Goal: Task Accomplishment & Management: Use online tool/utility

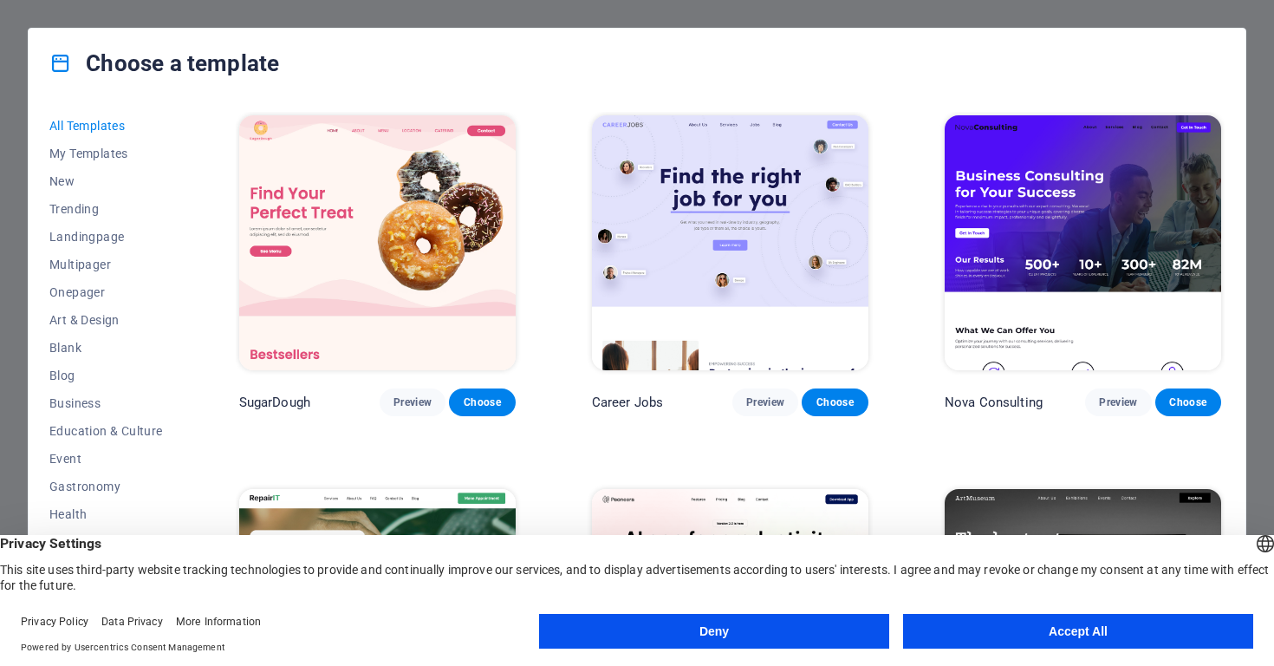
click at [943, 635] on button "Accept All" at bounding box center [1078, 631] width 350 height 35
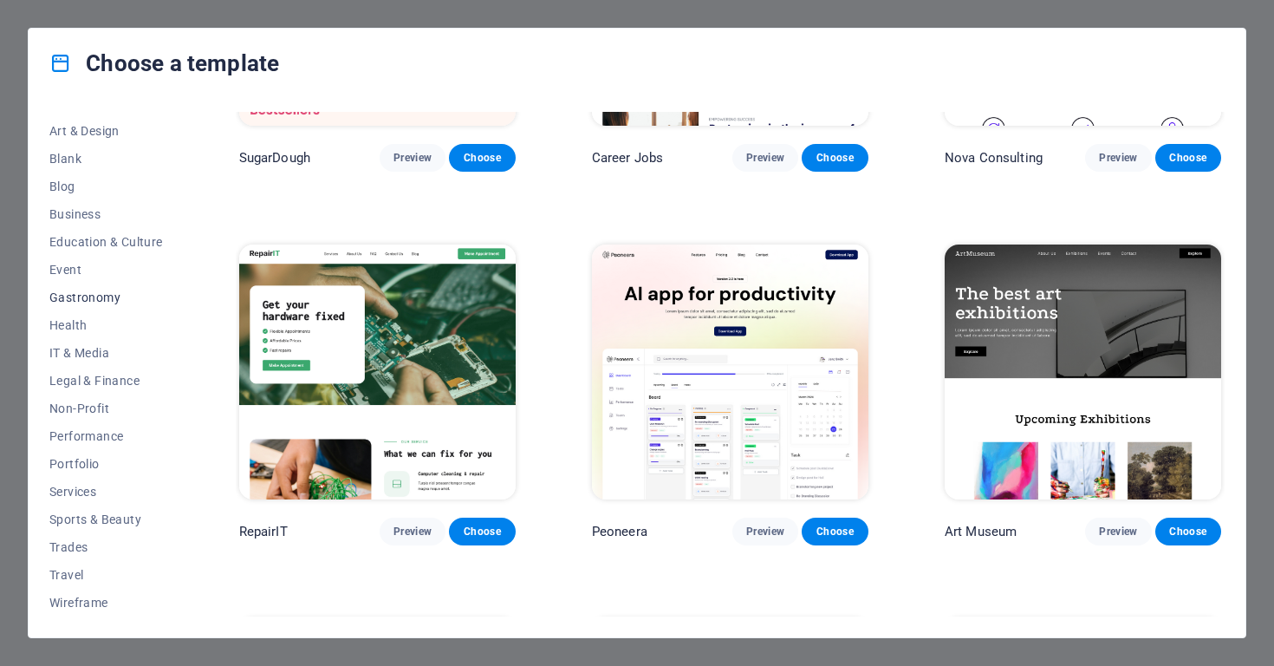
scroll to position [189, 0]
click at [75, 323] on span "Health" at bounding box center [106, 325] width 114 height 14
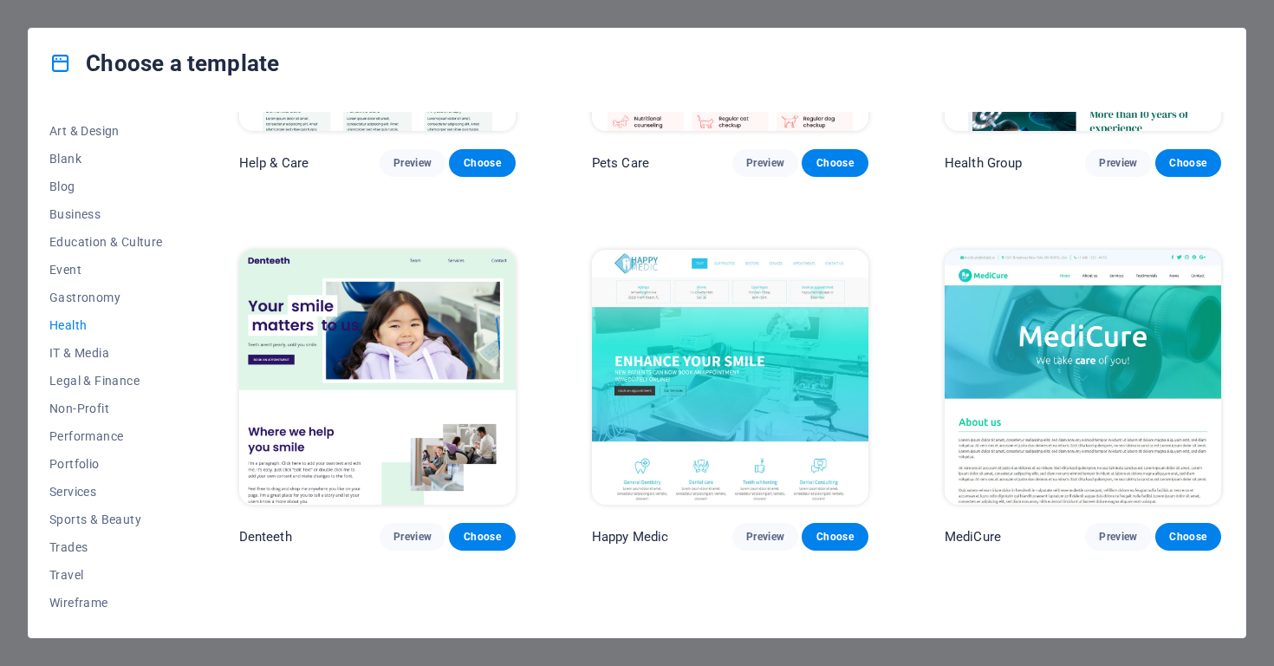
scroll to position [234, 0]
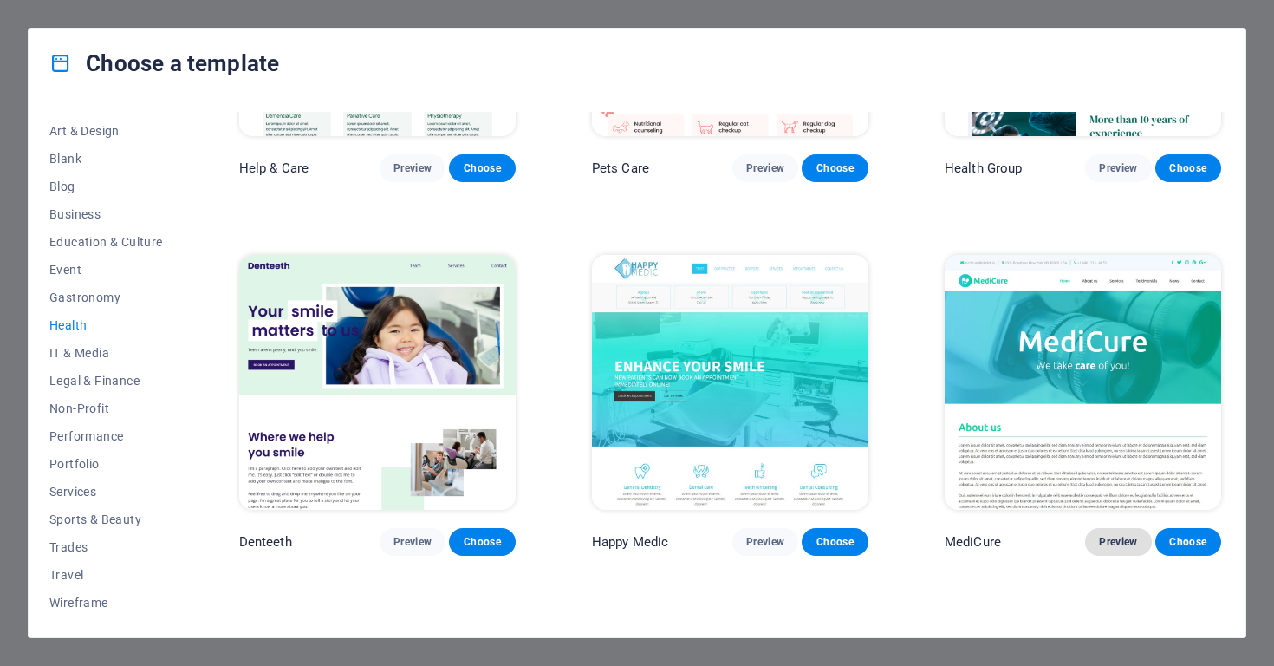
click at [1117, 540] on span "Preview" at bounding box center [1118, 542] width 38 height 14
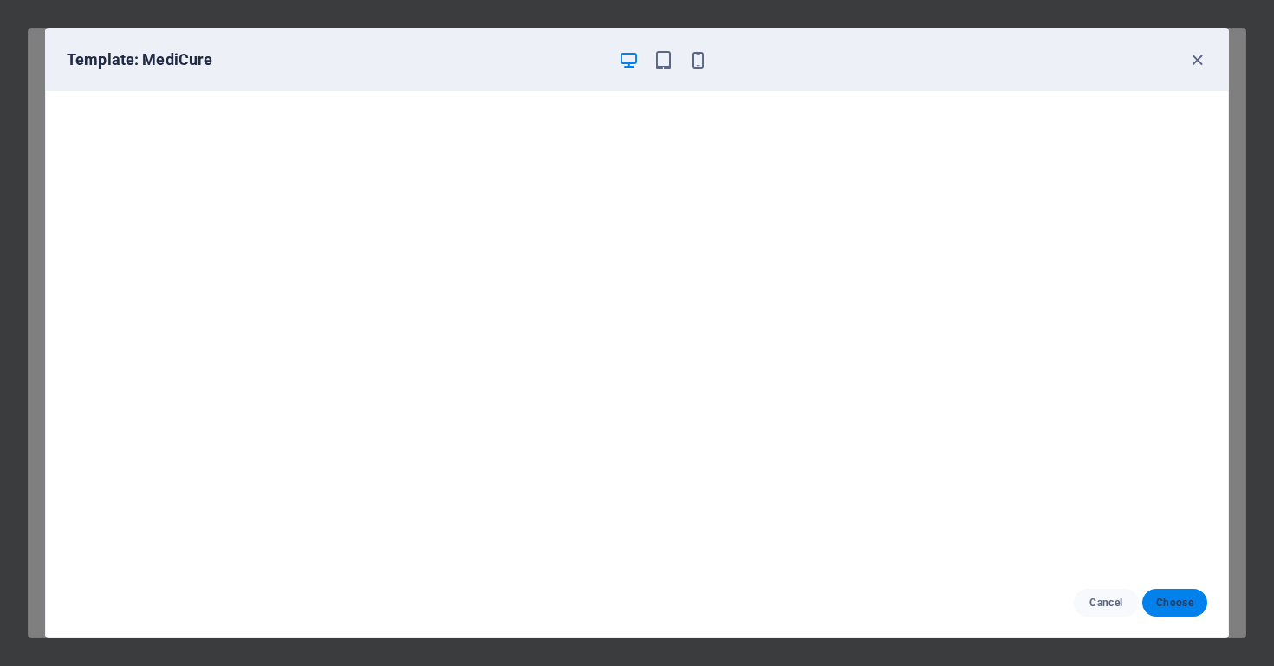
click at [1169, 608] on span "Choose" at bounding box center [1175, 603] width 37 height 14
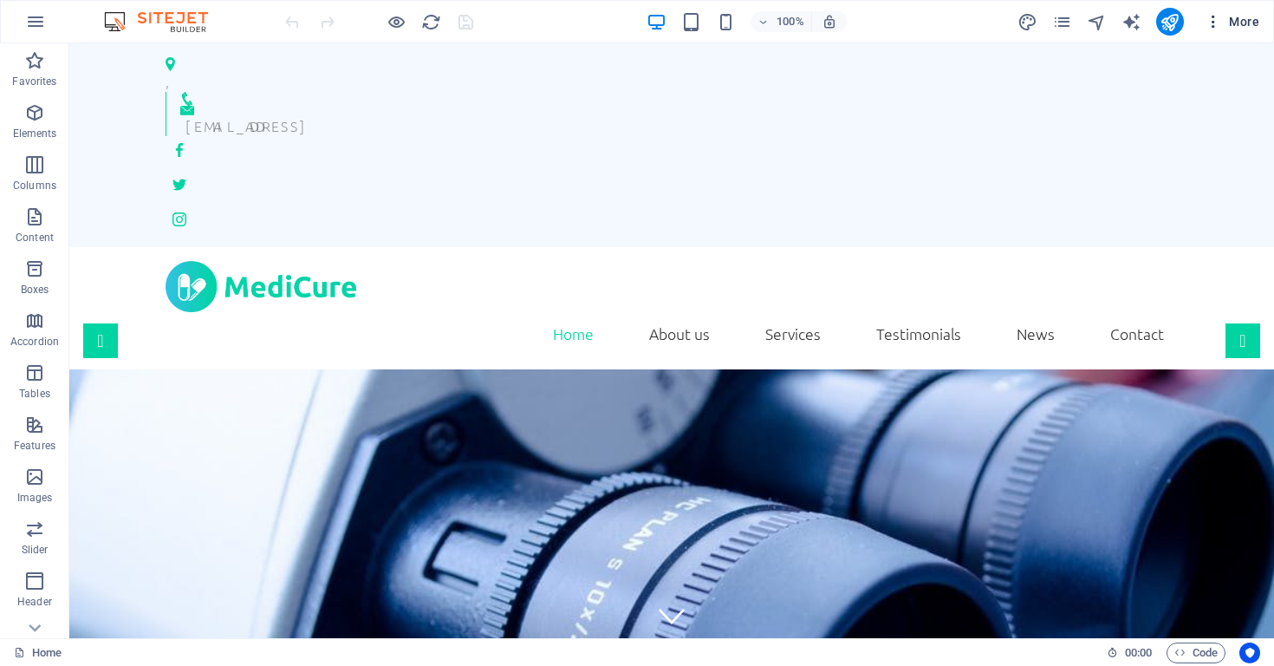
click at [1216, 21] on icon "button" at bounding box center [1213, 21] width 17 height 17
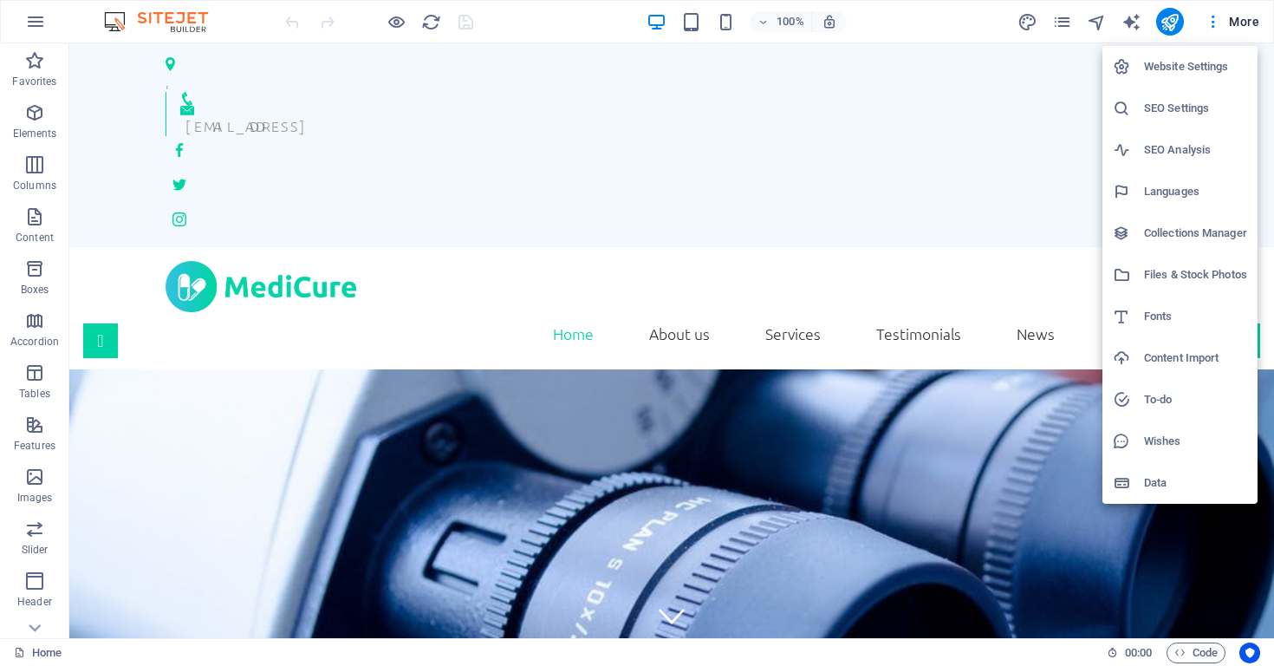
click at [1151, 197] on h6 "Languages" at bounding box center [1195, 191] width 103 height 21
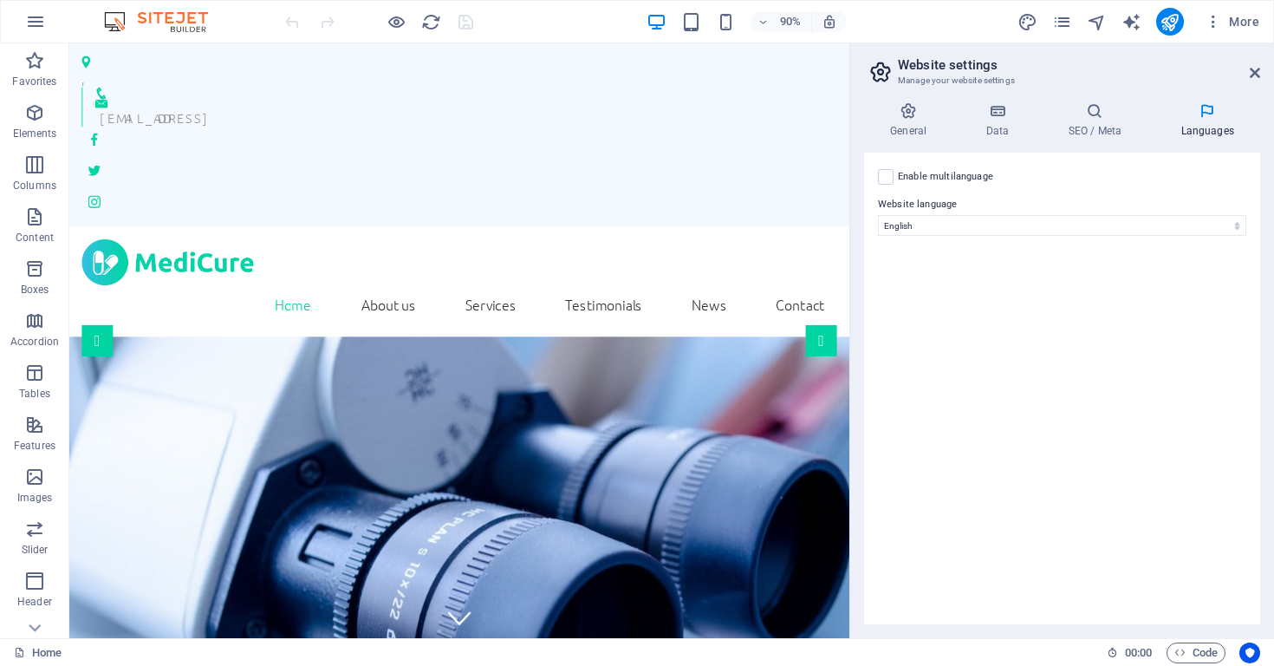
click at [975, 236] on div "Enable multilanguage To disable multilanguage delete all languages until only o…" at bounding box center [1062, 389] width 396 height 472
select select "148"
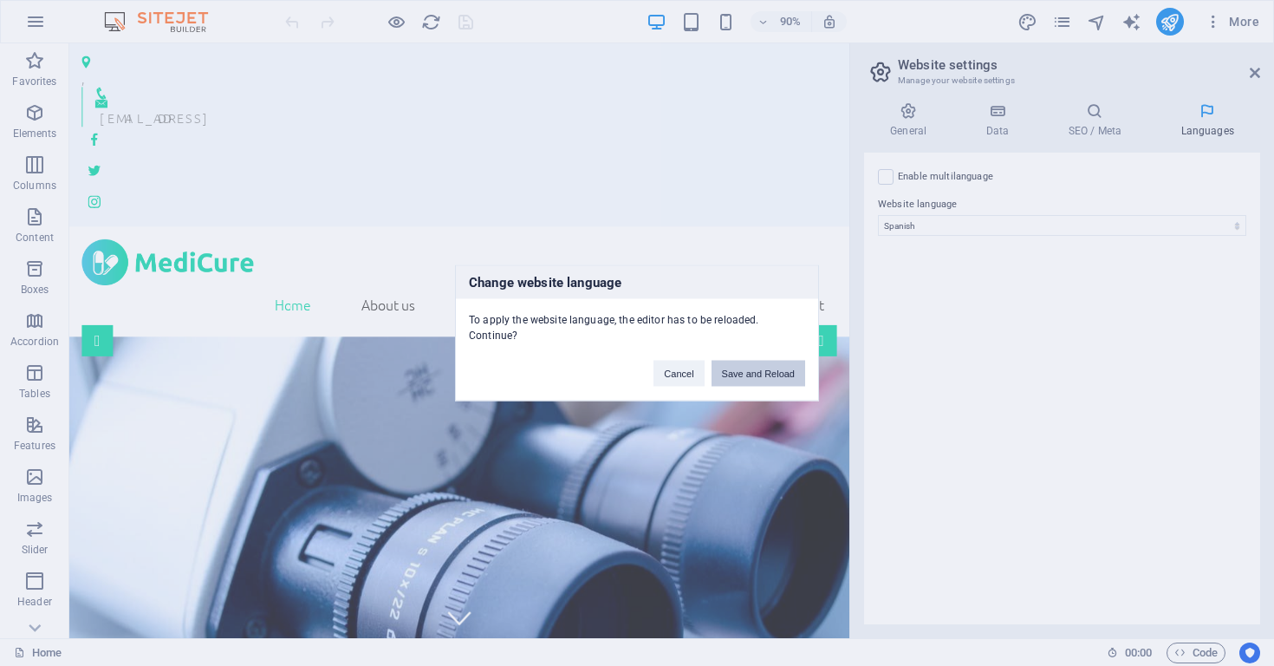
click at [767, 381] on button "Save and Reload" at bounding box center [759, 374] width 94 height 26
checkbox input "false"
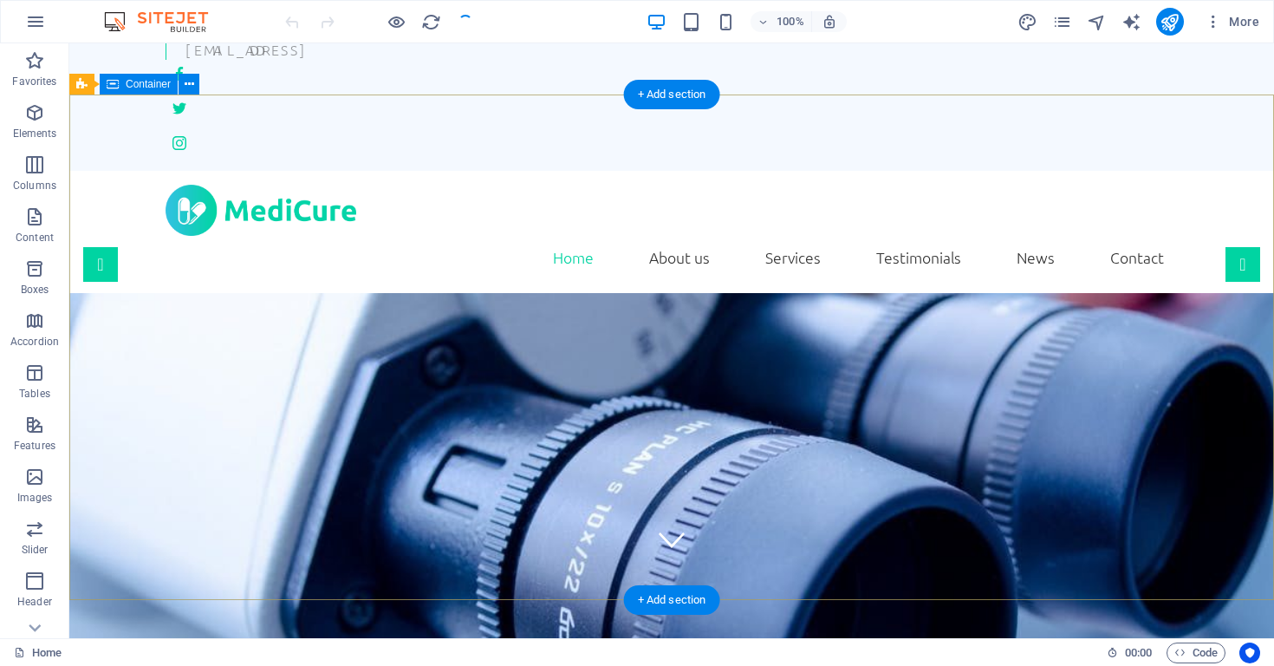
scroll to position [79, 0]
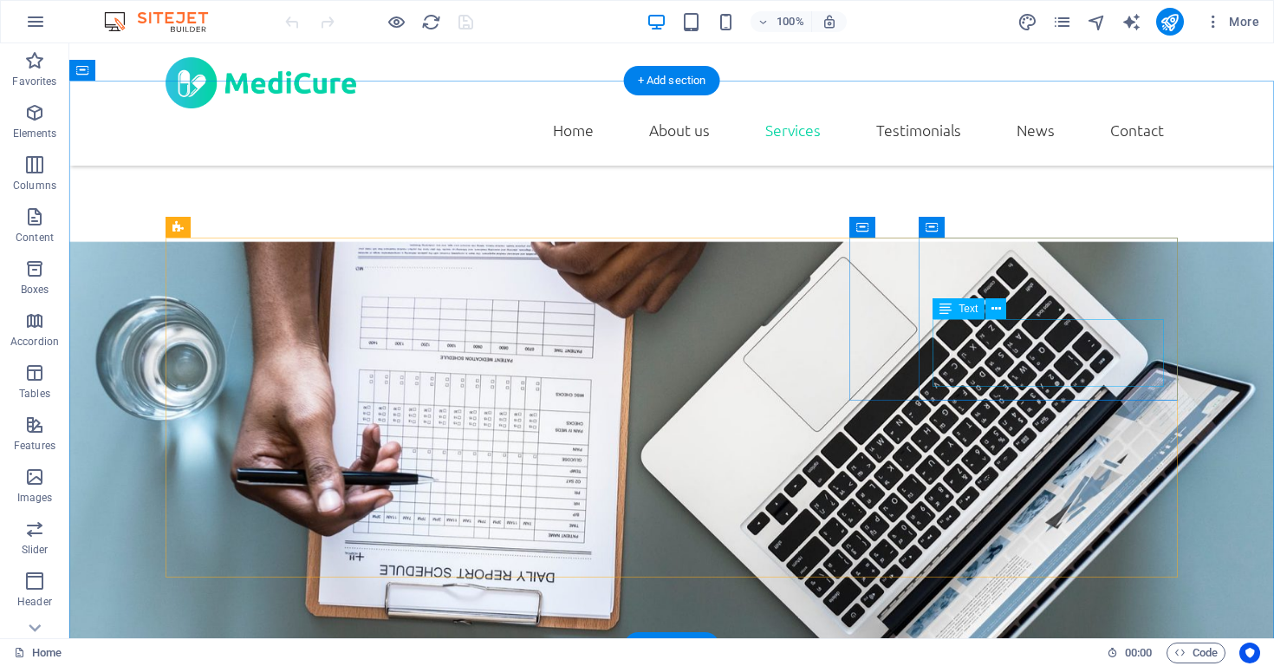
scroll to position [1659, 0]
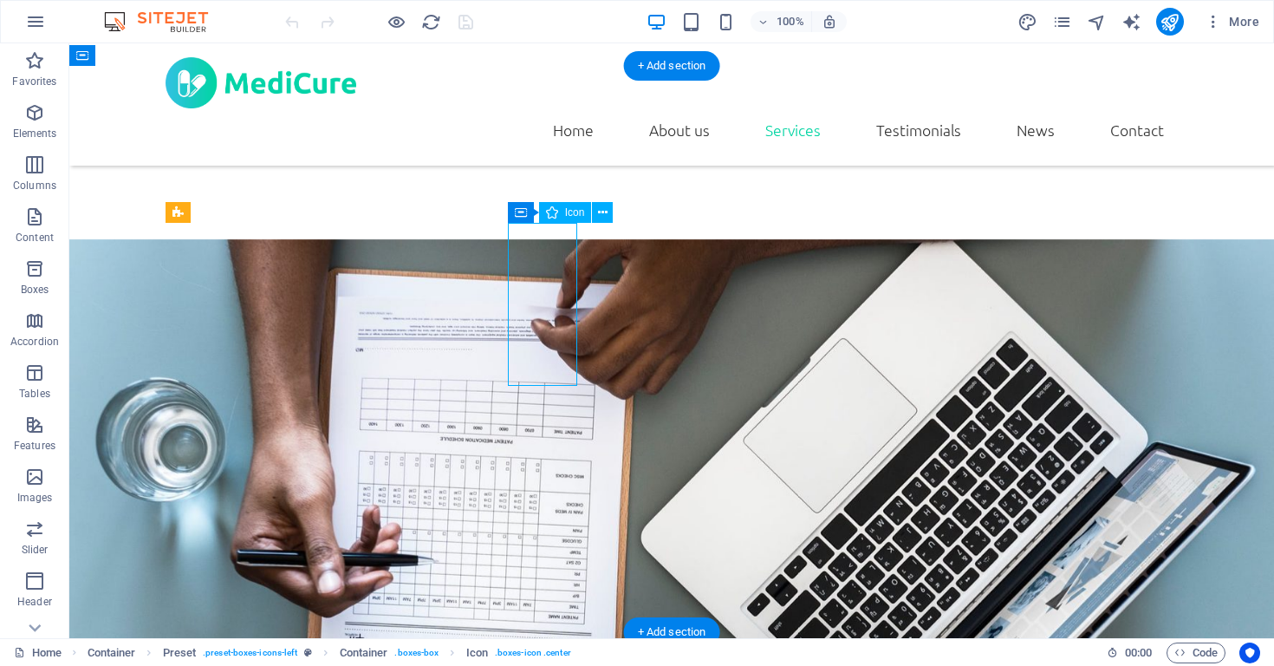
select select "xMidYMid"
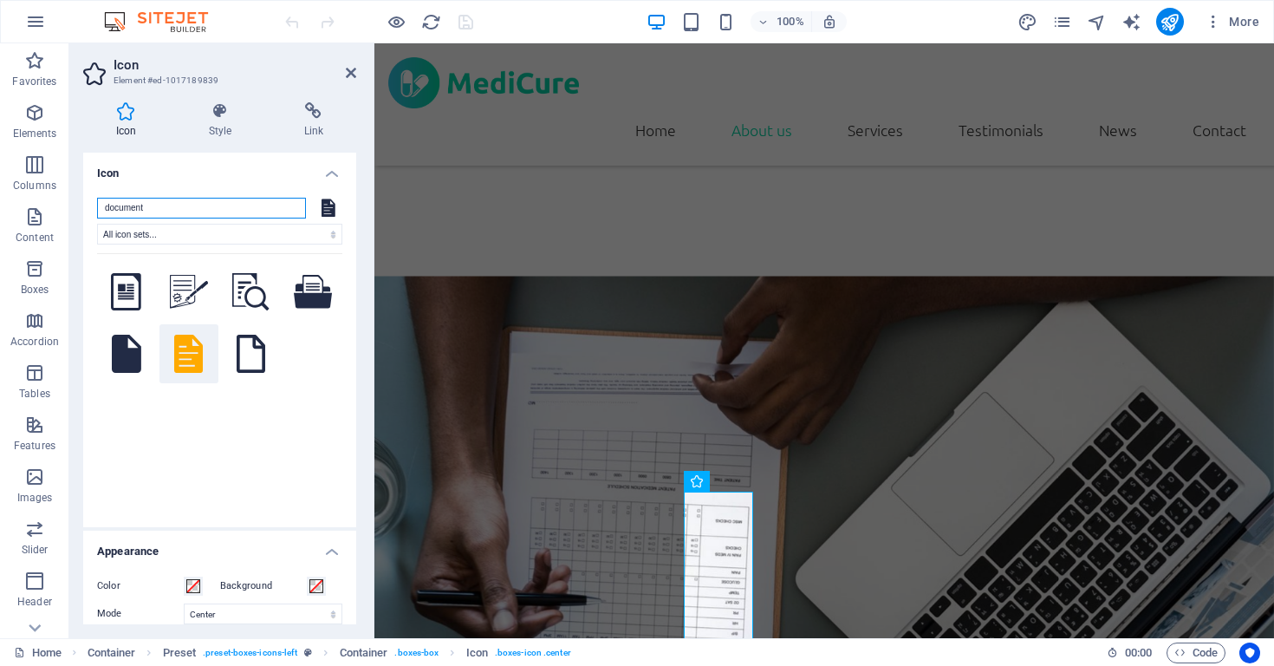
scroll to position [1673, 0]
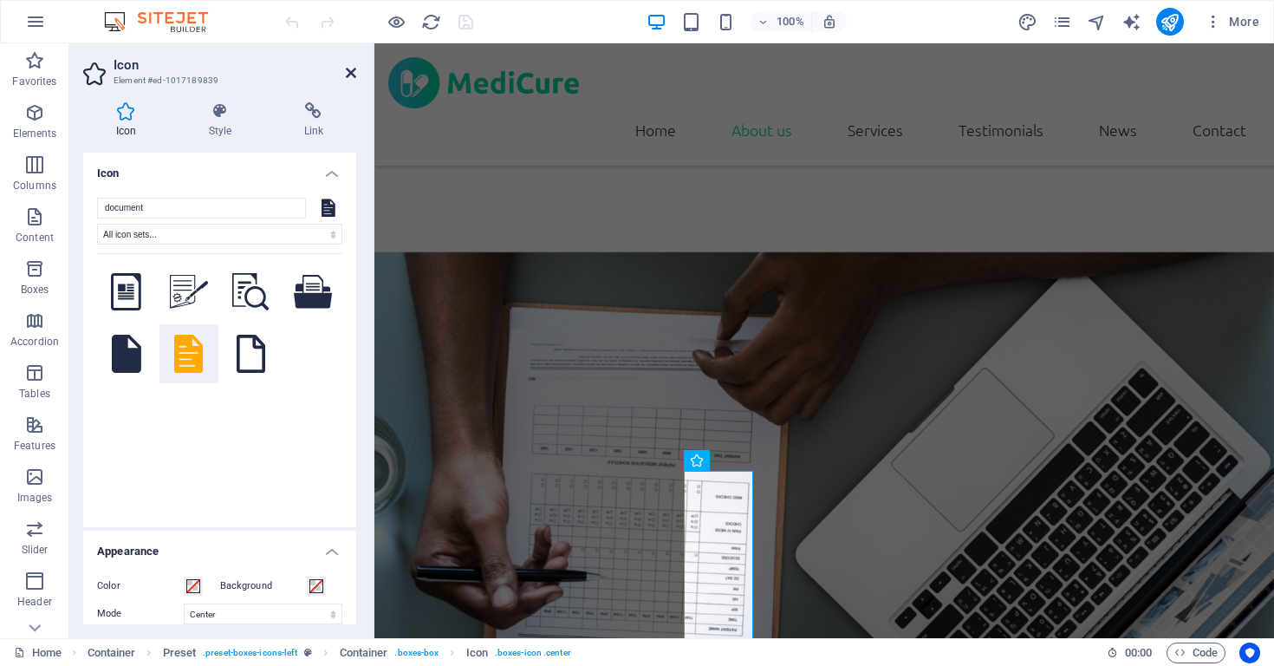
click at [347, 73] on icon at bounding box center [351, 73] width 10 height 14
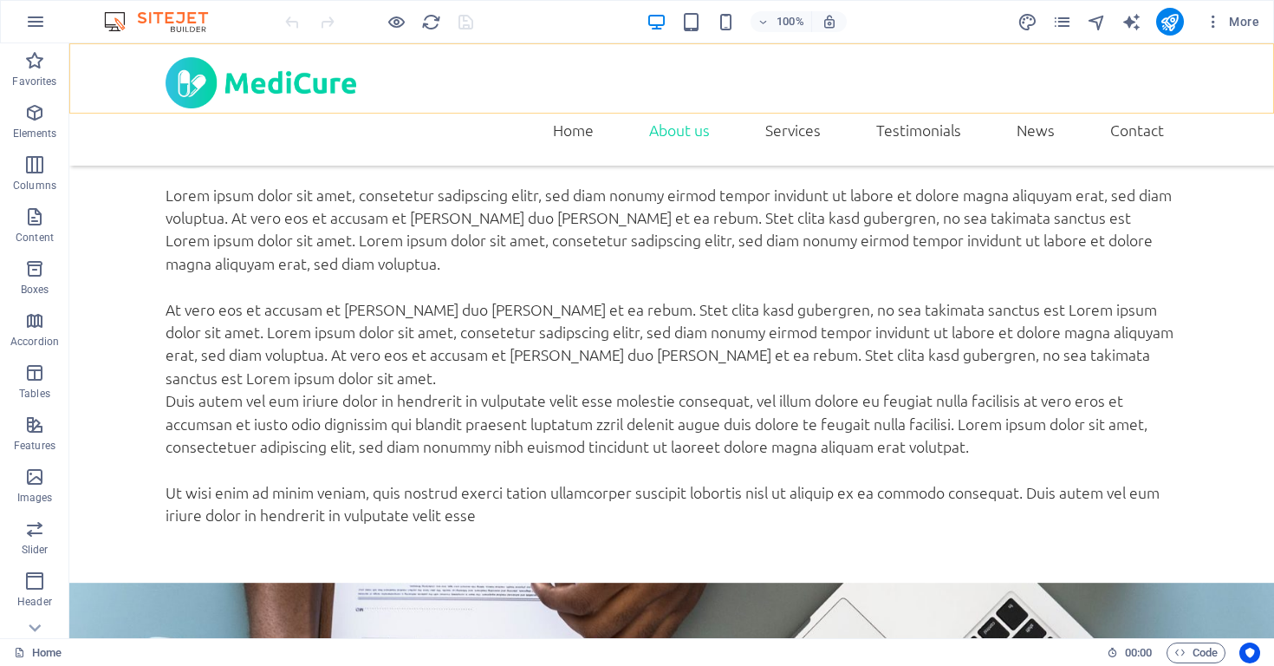
scroll to position [1150, 0]
click at [783, 108] on nav "Home About us Services Testimonials News Contact" at bounding box center [672, 129] width 1013 height 43
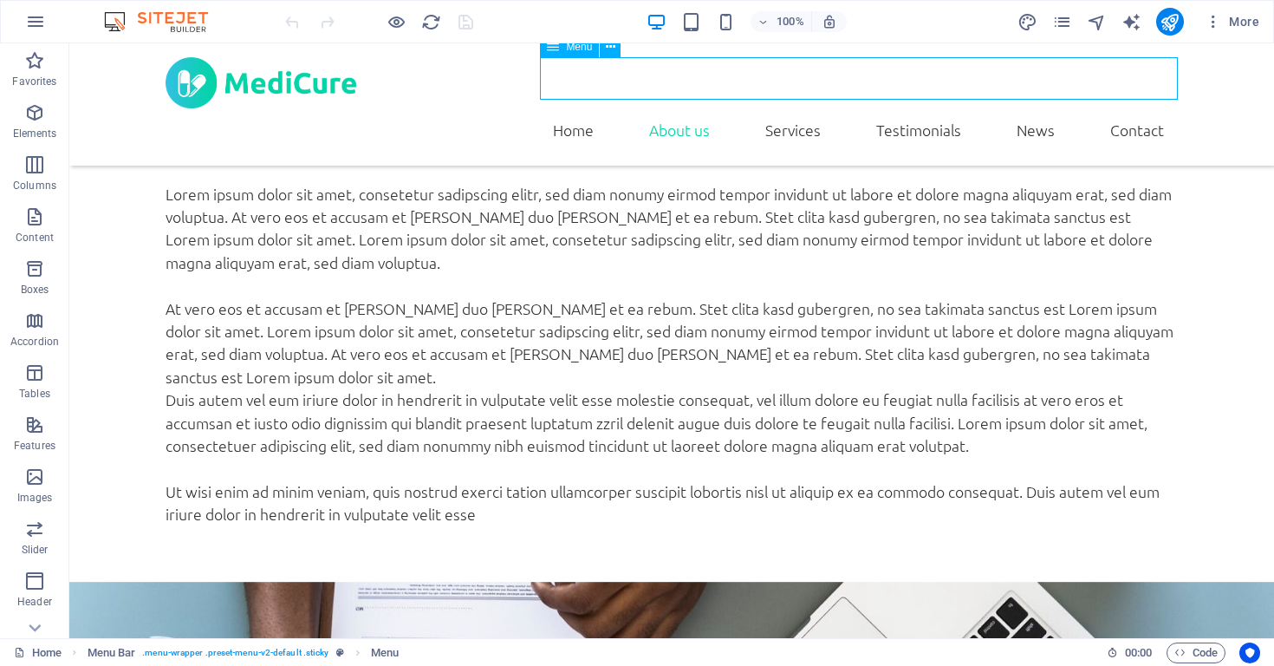
click at [786, 108] on nav "Home About us Services Testimonials News Contact" at bounding box center [672, 129] width 1013 height 43
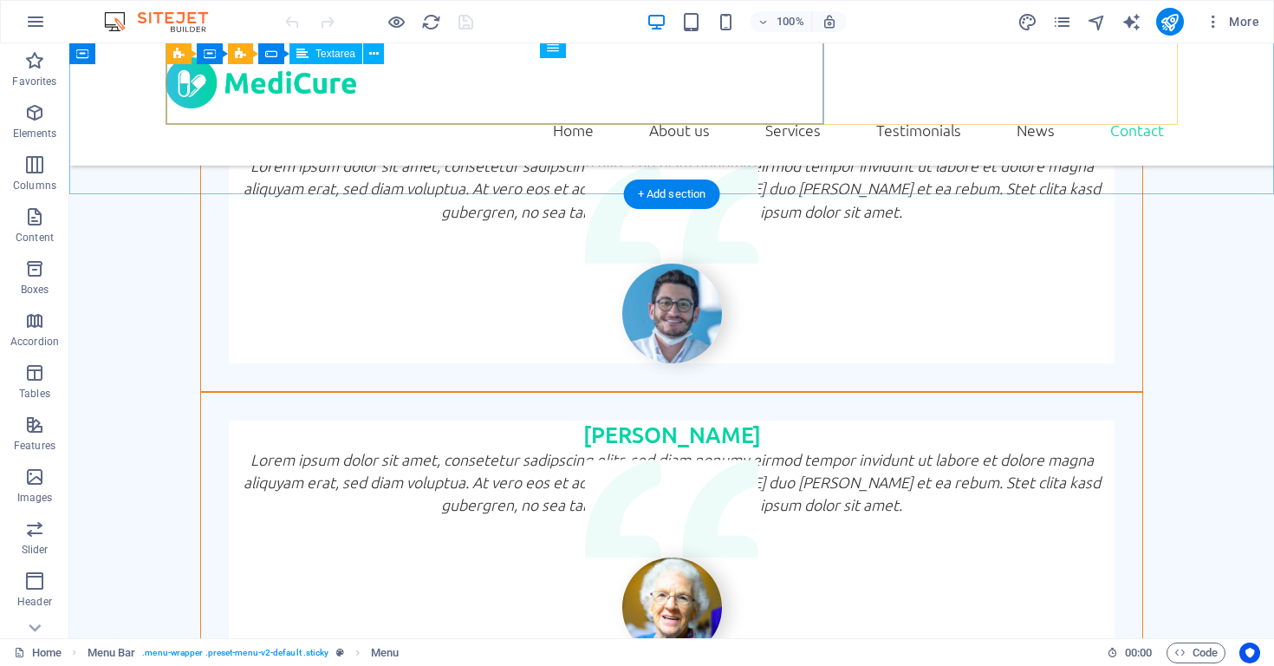
scroll to position [4361, 0]
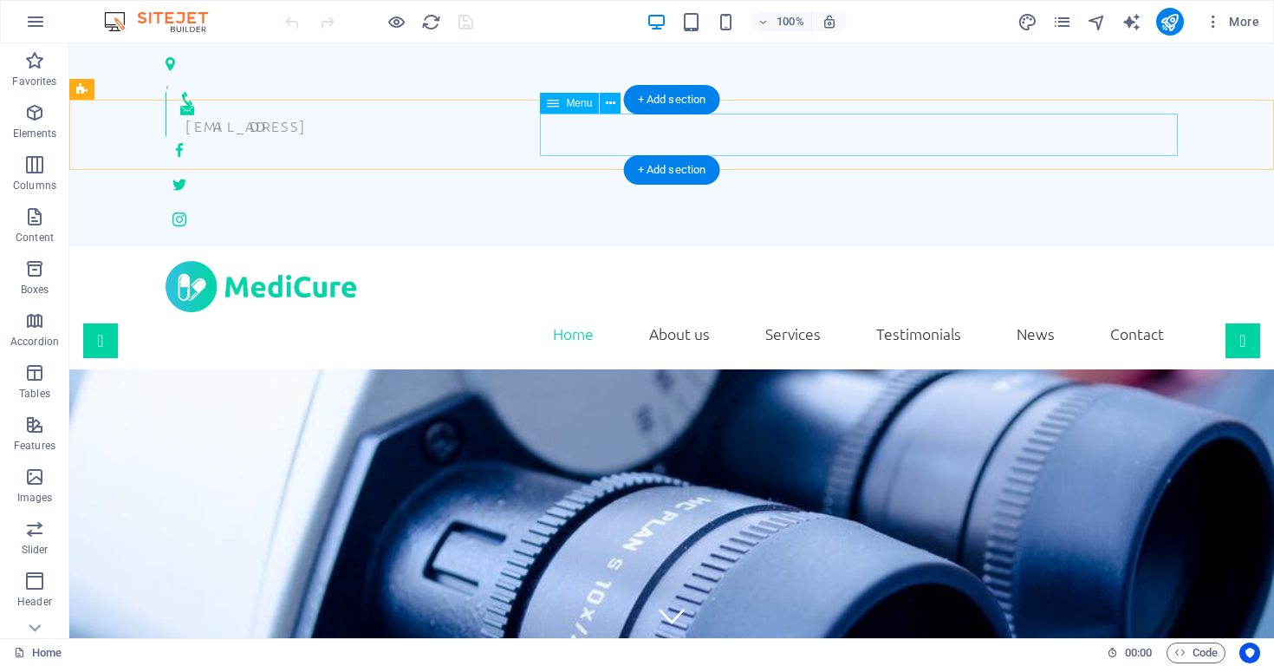
scroll to position [0, 0]
click at [206, 115] on span "Logo" at bounding box center [204, 113] width 23 height 10
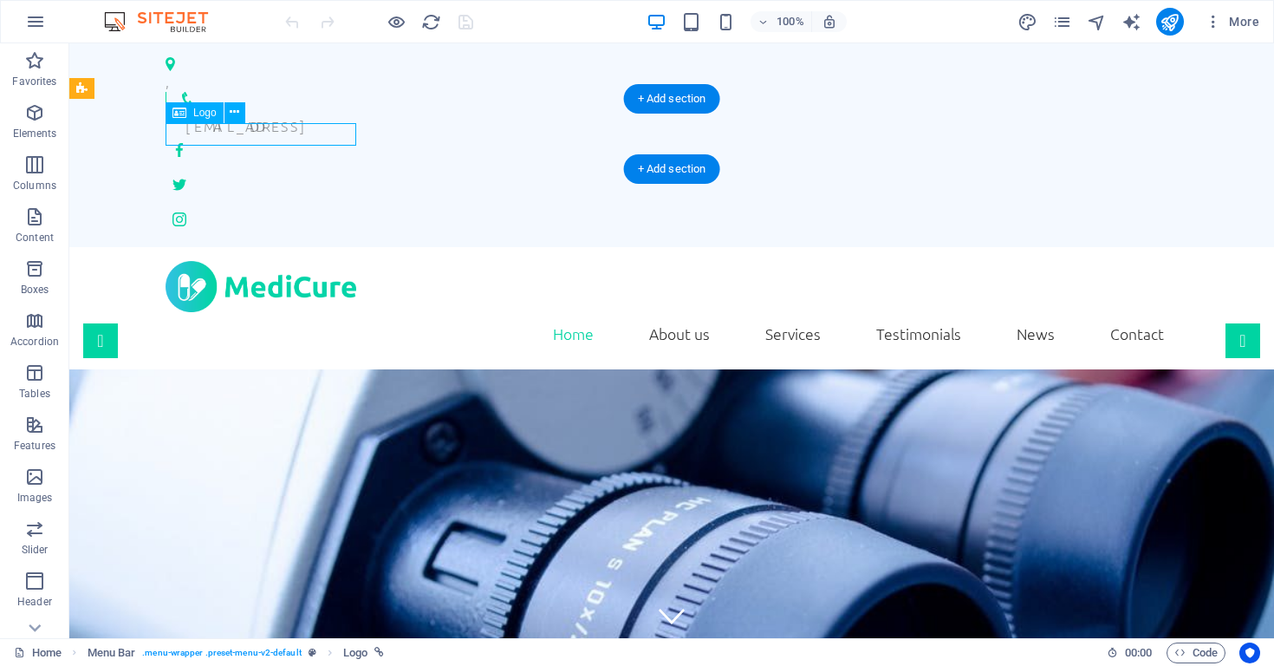
click at [245, 109] on div "Logo" at bounding box center [211, 113] width 91 height 22
click at [243, 109] on button at bounding box center [235, 112] width 21 height 21
click at [199, 261] on div at bounding box center [672, 286] width 1013 height 51
click at [181, 117] on icon at bounding box center [180, 112] width 14 height 21
click at [246, 115] on div "Logo" at bounding box center [211, 113] width 91 height 22
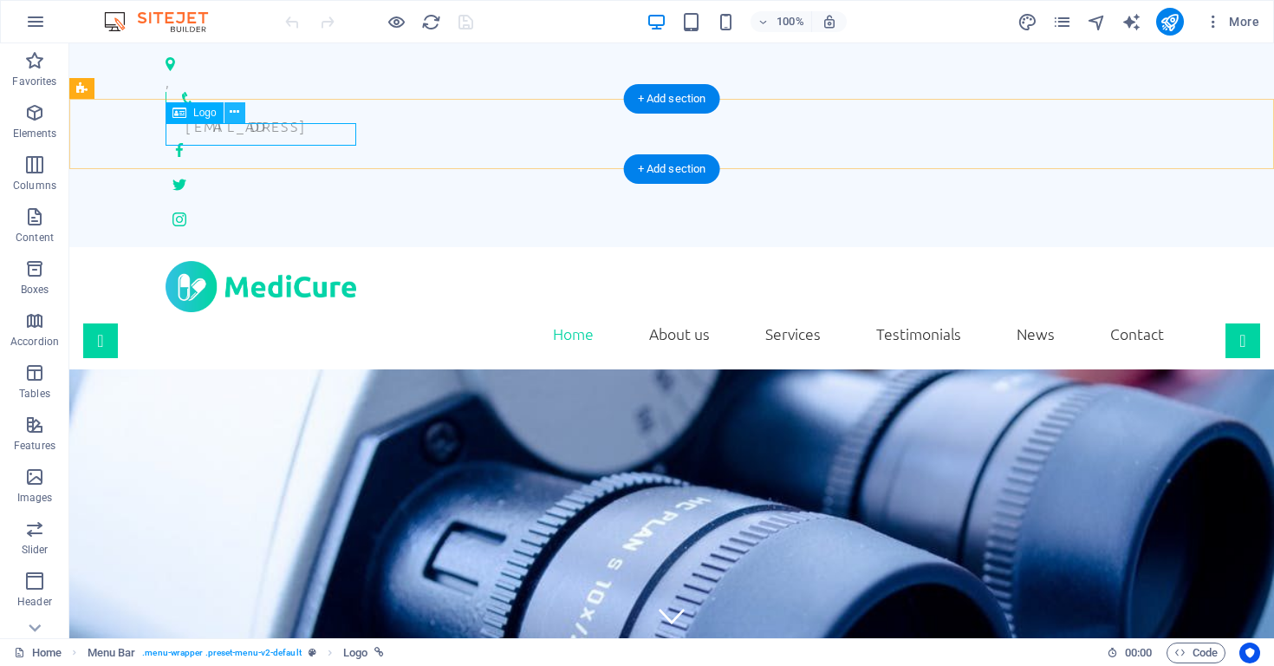
click at [237, 113] on icon at bounding box center [235, 112] width 10 height 18
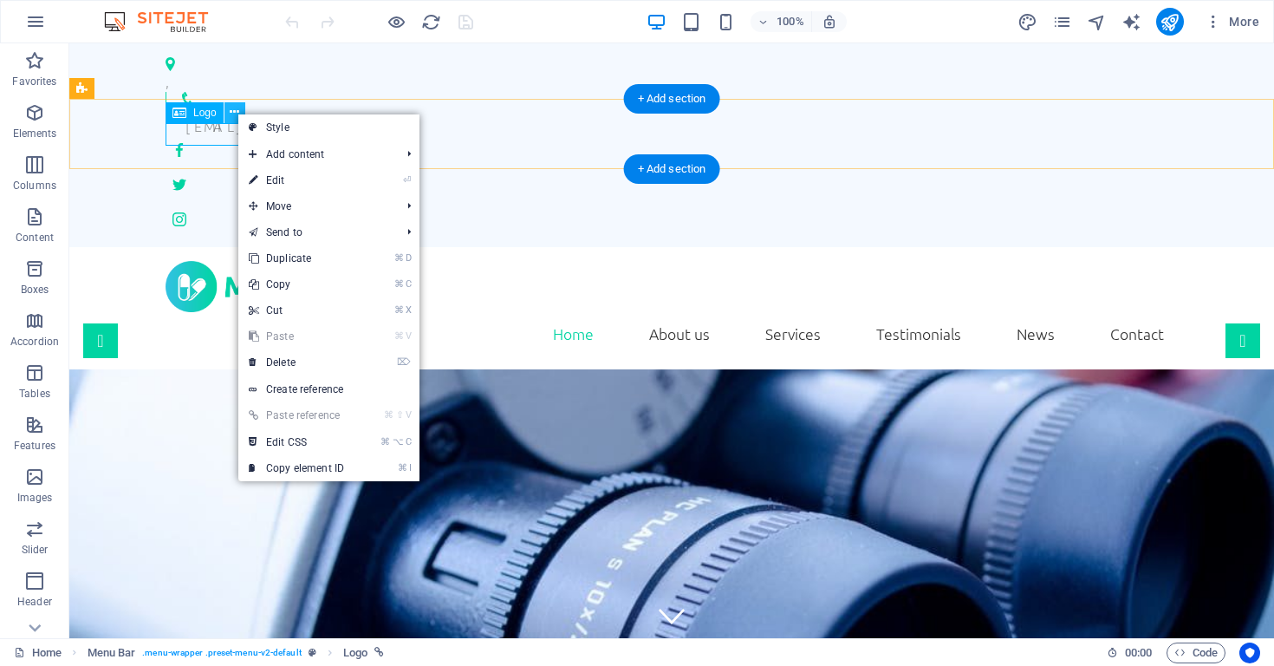
click at [237, 113] on icon at bounding box center [235, 112] width 10 height 18
click at [192, 261] on div at bounding box center [672, 286] width 1013 height 51
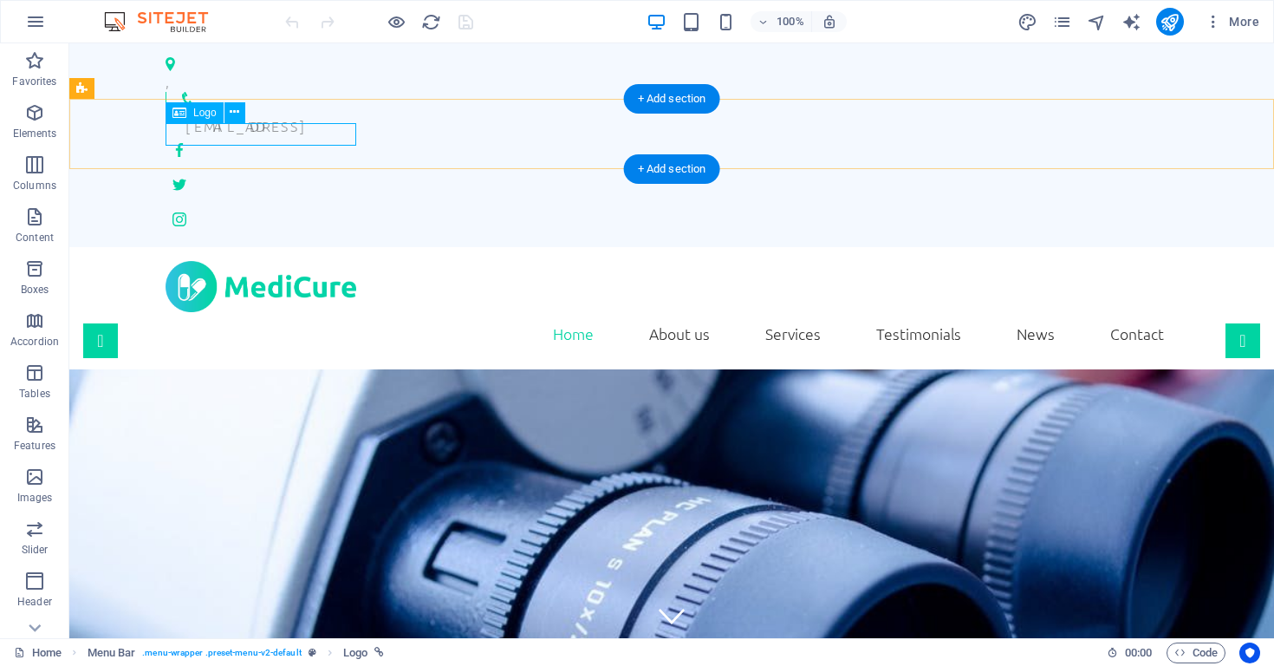
click at [181, 116] on icon at bounding box center [180, 112] width 14 height 21
click at [316, 261] on div at bounding box center [672, 286] width 1013 height 51
click at [242, 114] on button at bounding box center [235, 112] width 21 height 21
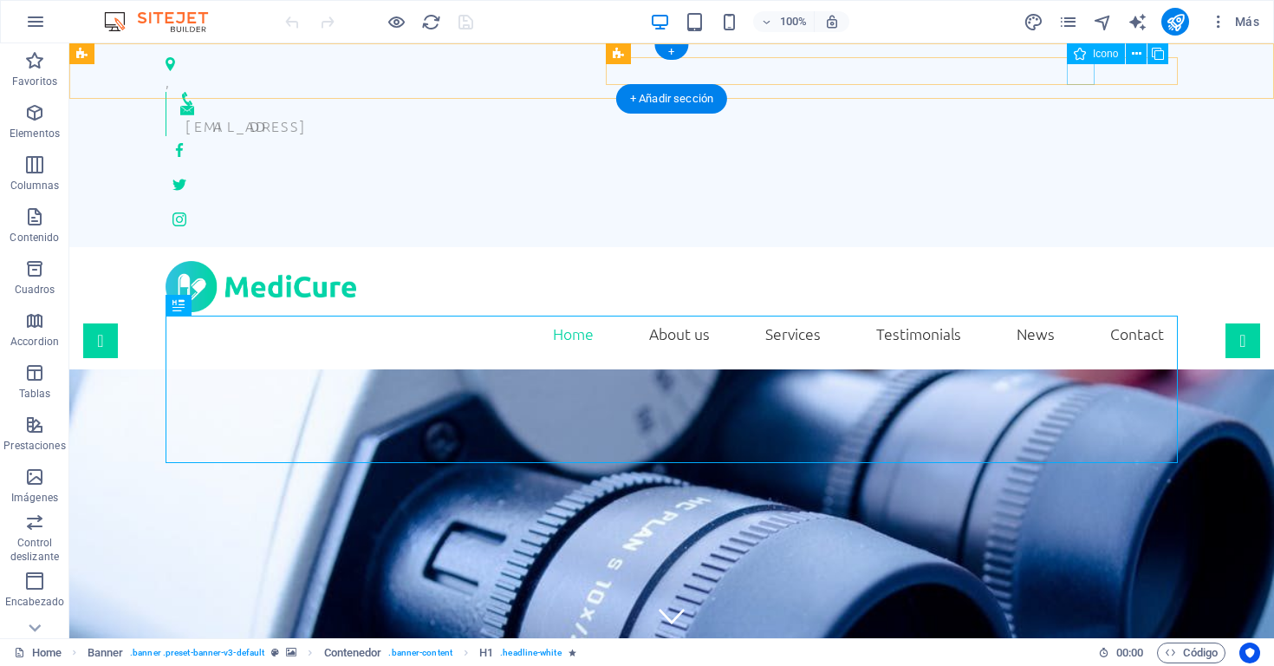
click at [1083, 136] on figure at bounding box center [672, 150] width 1013 height 28
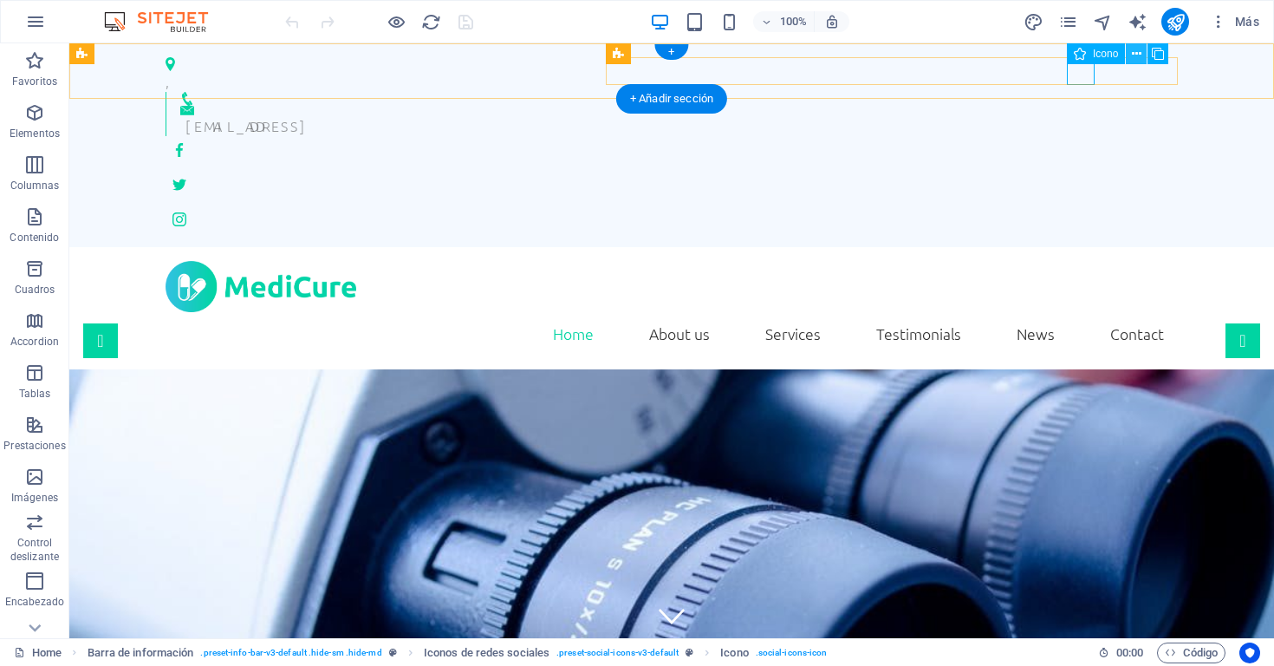
click at [1135, 59] on icon at bounding box center [1137, 54] width 10 height 18
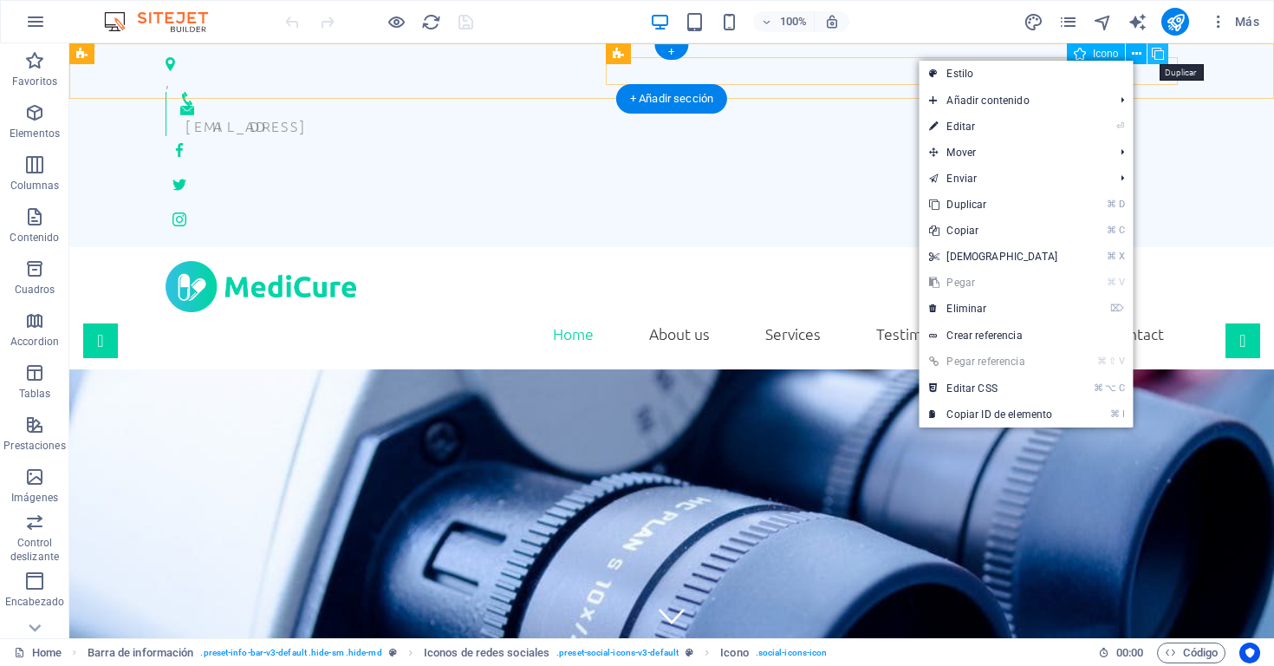
click at [1161, 56] on icon at bounding box center [1158, 54] width 12 height 18
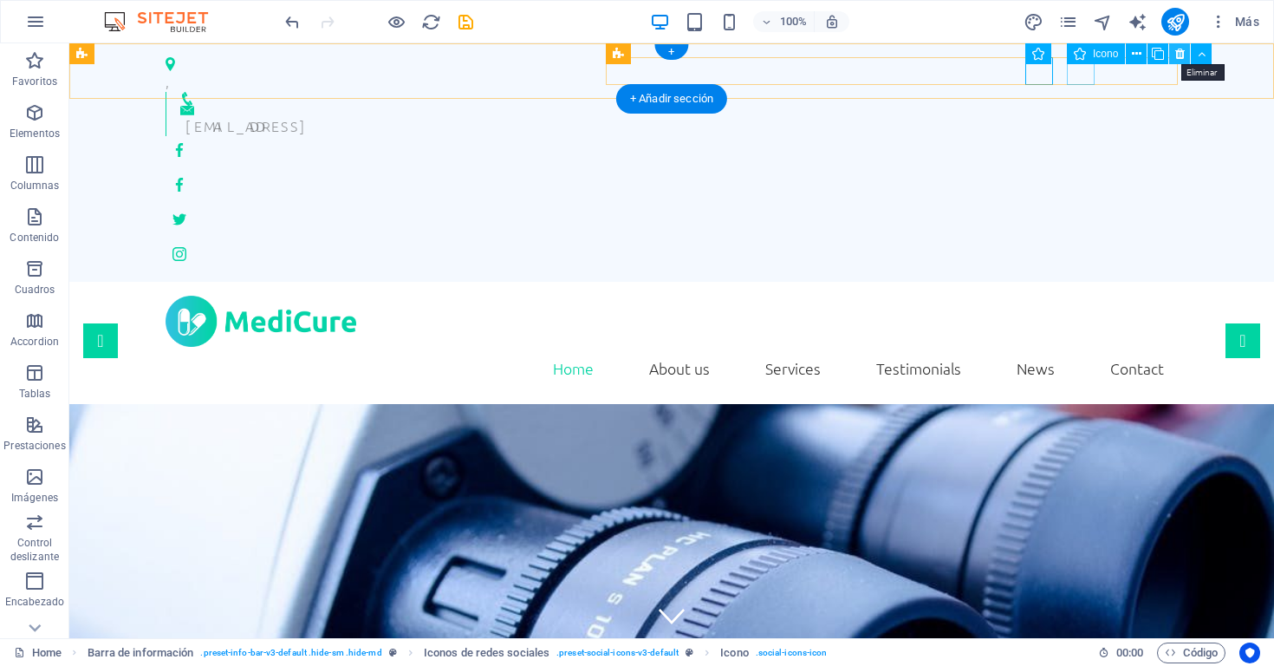
click at [1178, 58] on icon at bounding box center [1181, 54] width 10 height 18
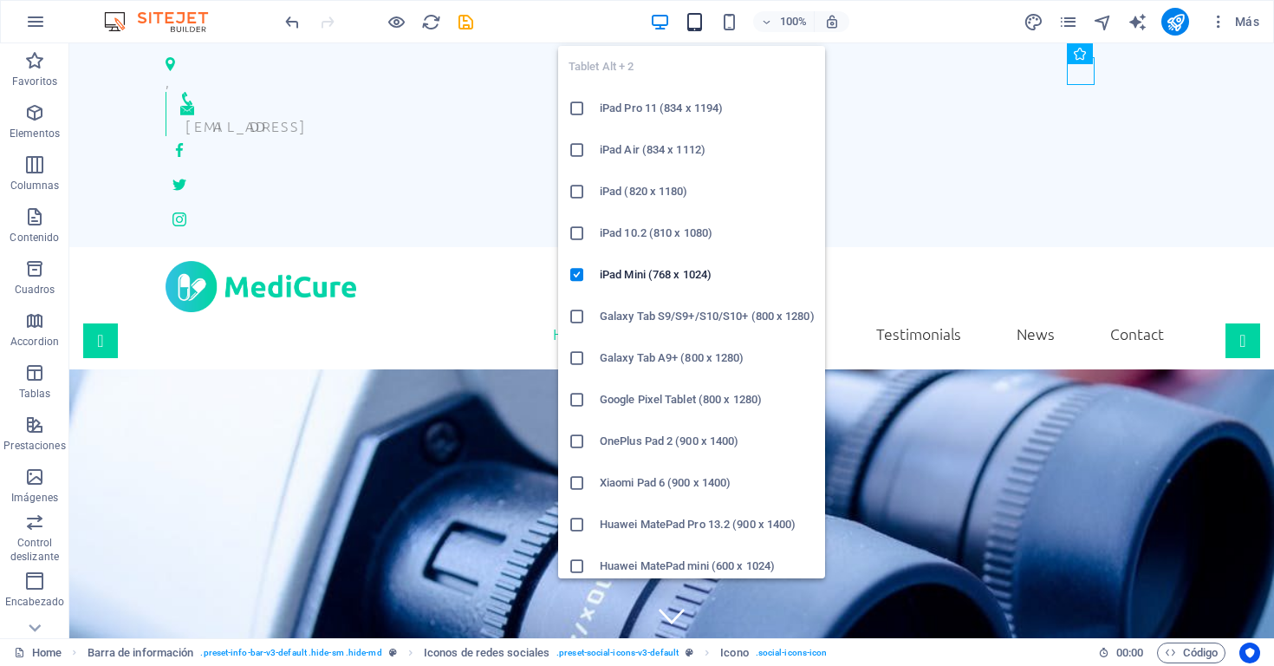
click at [696, 14] on icon "button" at bounding box center [695, 22] width 20 height 20
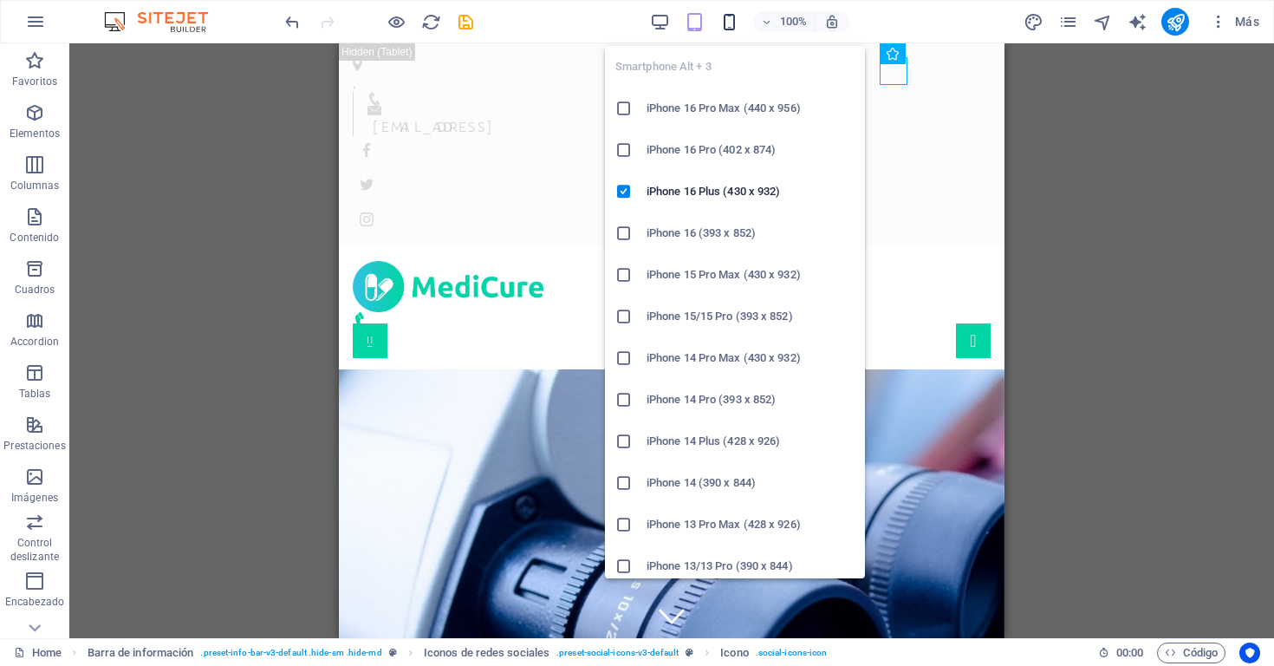
click at [732, 23] on icon "button" at bounding box center [730, 22] width 20 height 20
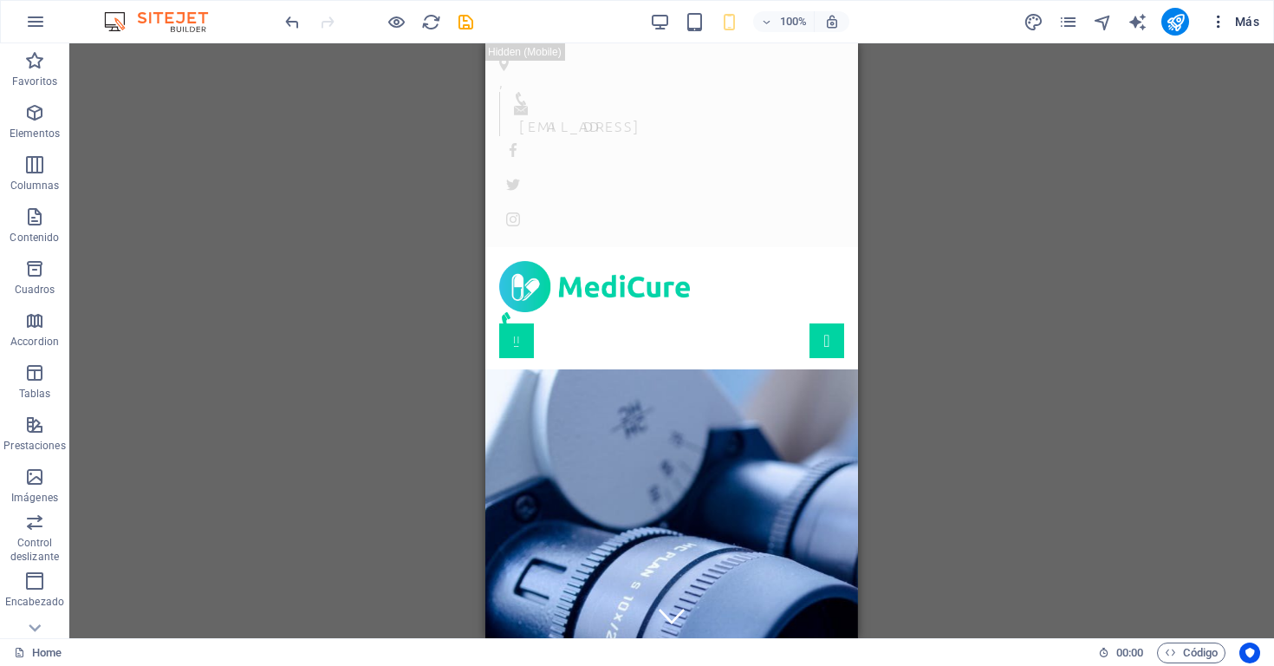
click at [1219, 26] on icon "button" at bounding box center [1218, 21] width 17 height 17
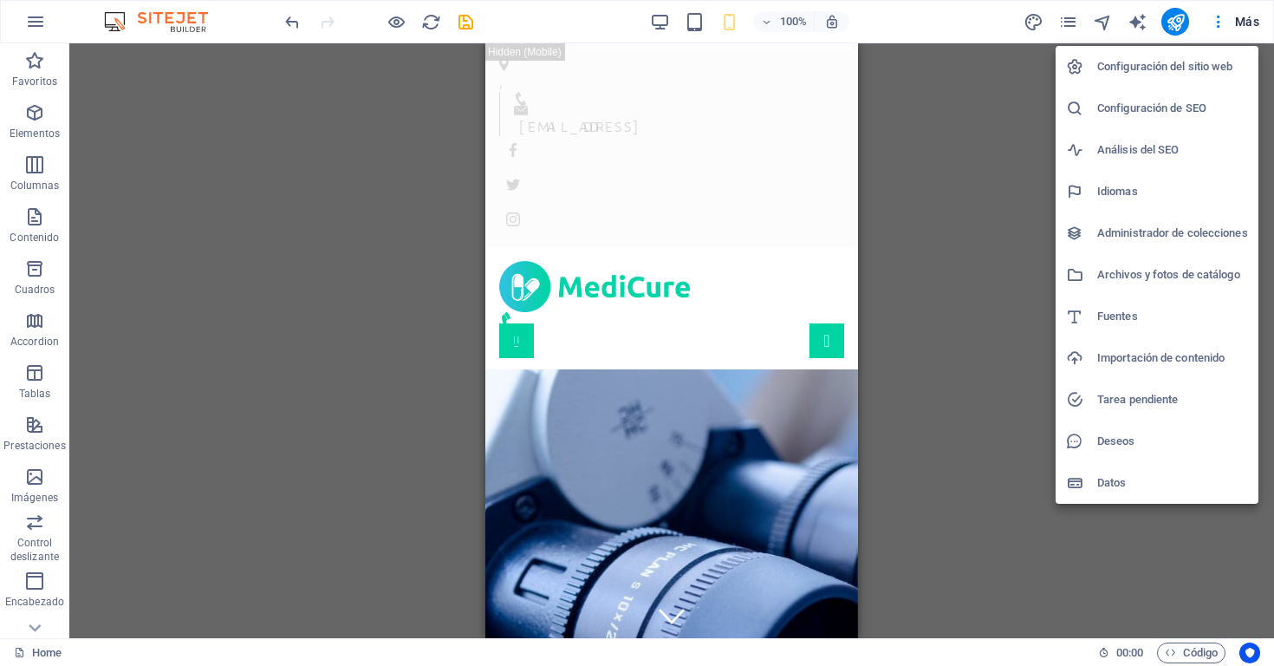
click at [960, 280] on div at bounding box center [637, 333] width 1274 height 666
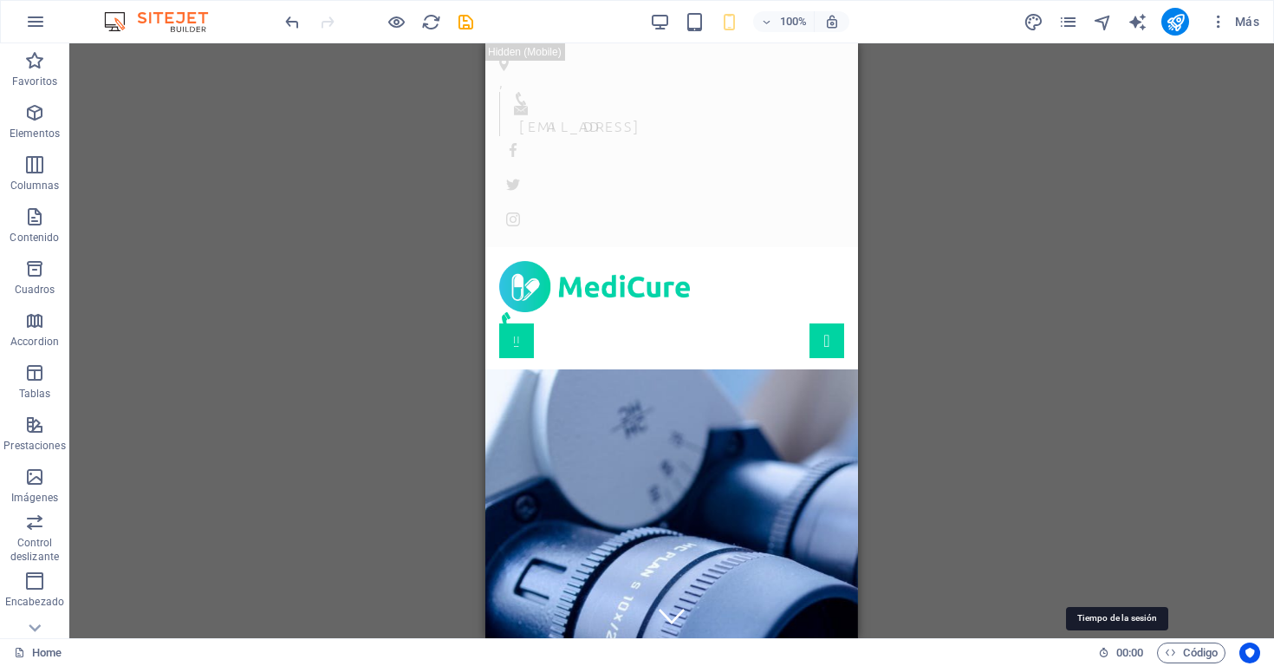
click at [1129, 656] on span ":" at bounding box center [1130, 652] width 3 height 13
click at [1167, 653] on icon "button" at bounding box center [1170, 652] width 11 height 11
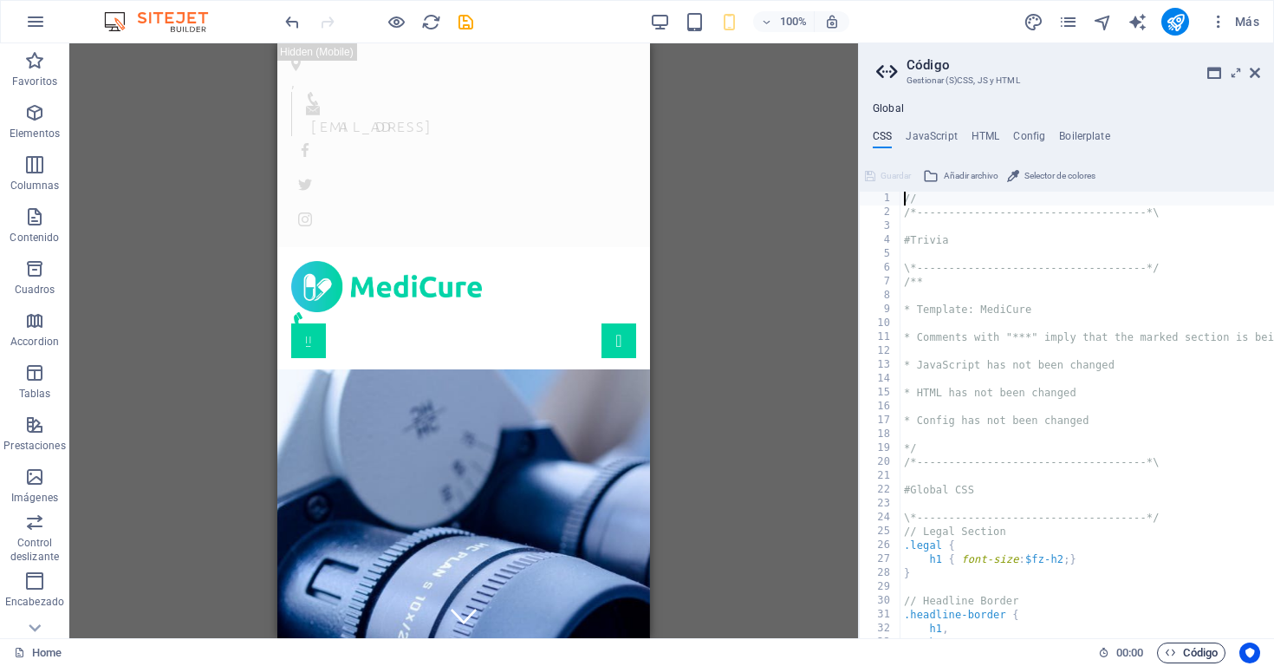
click at [1167, 653] on icon "button" at bounding box center [1170, 652] width 11 height 11
click at [1176, 652] on span "Código" at bounding box center [1191, 652] width 53 height 21
click at [1258, 72] on icon at bounding box center [1255, 73] width 10 height 14
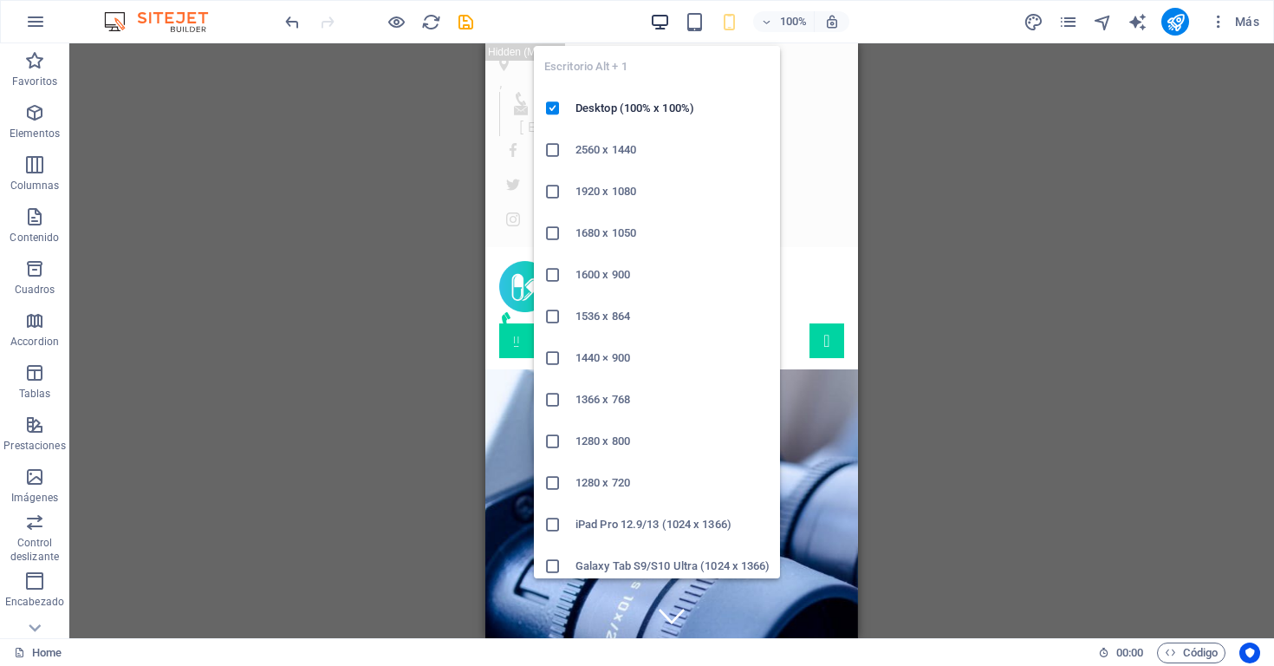
click at [661, 23] on icon "button" at bounding box center [660, 22] width 20 height 20
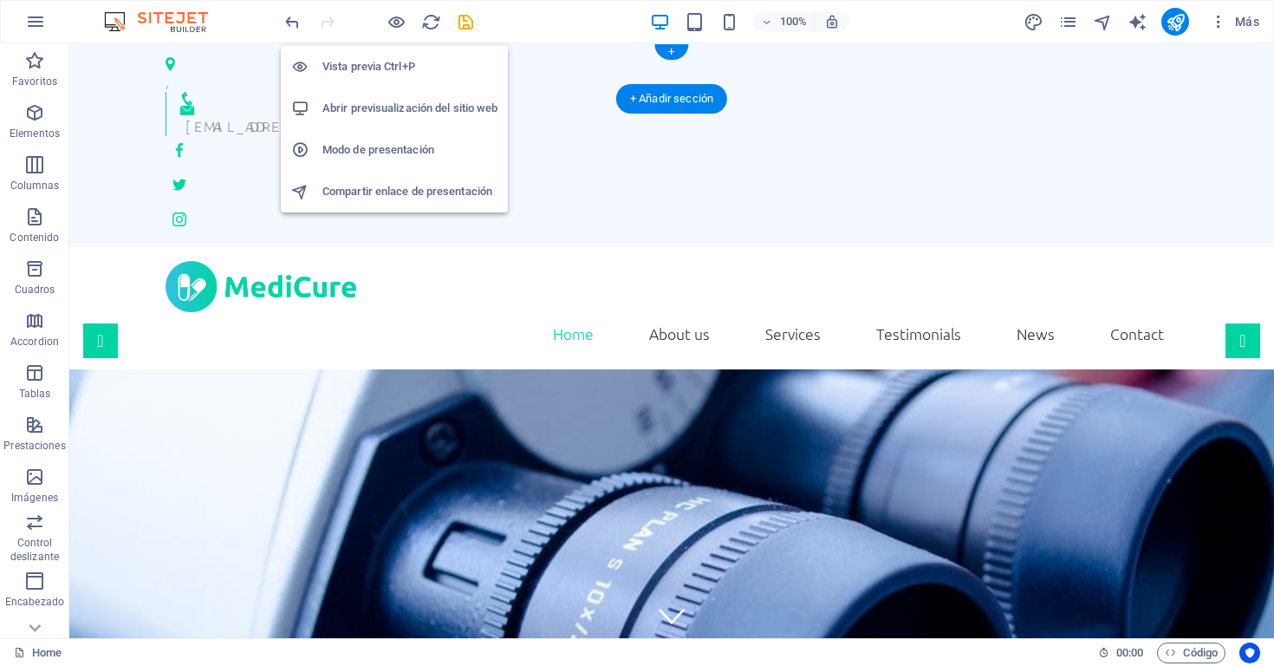
click at [410, 112] on h6 "Abrir previsualización del sitio web" at bounding box center [410, 108] width 175 height 21
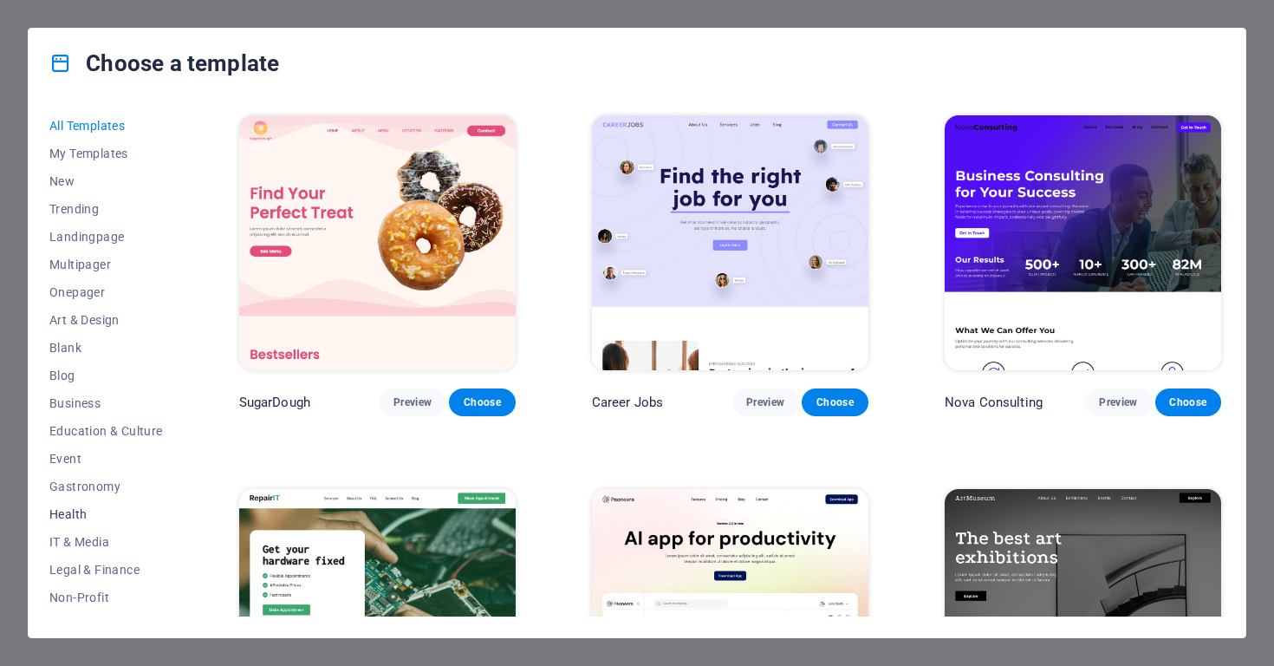
click at [63, 512] on span "Health" at bounding box center [106, 514] width 114 height 14
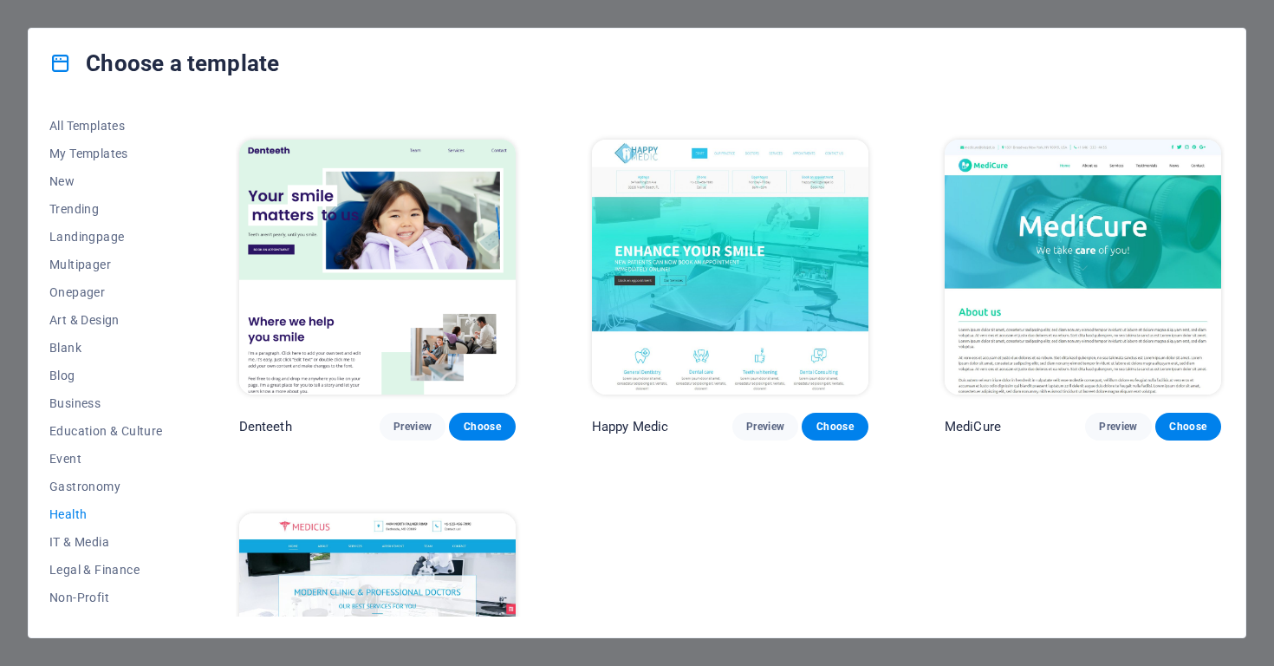
scroll to position [353, 0]
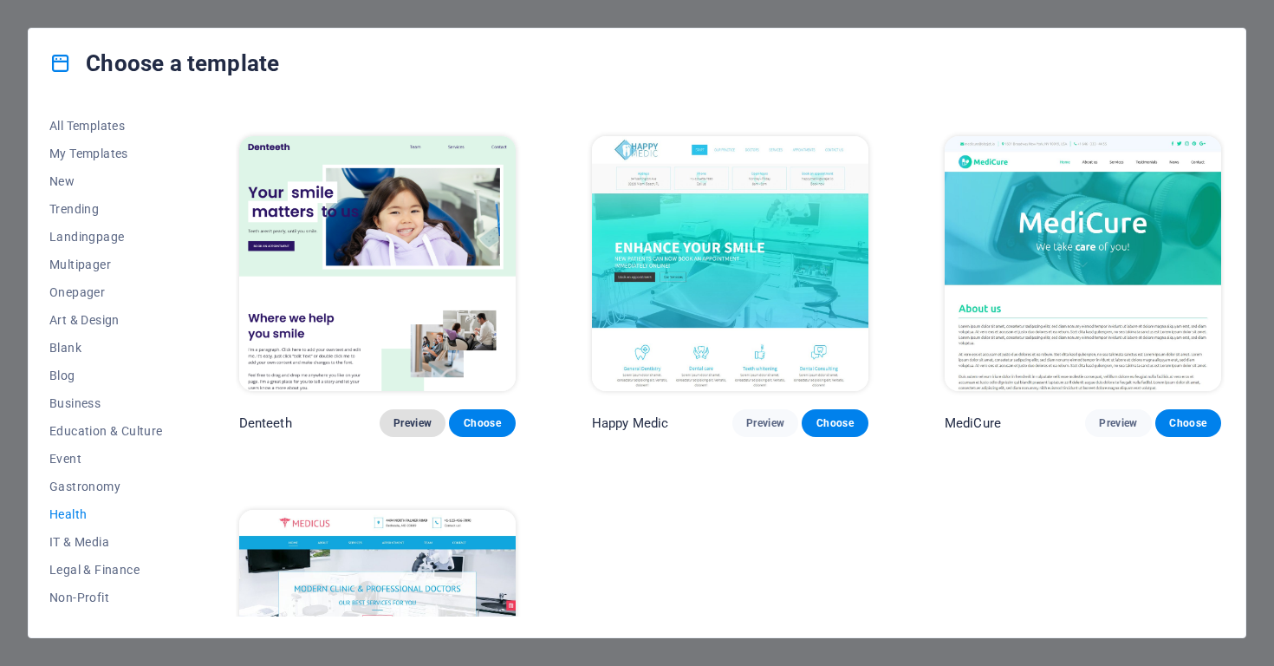
click at [426, 417] on span "Preview" at bounding box center [413, 423] width 38 height 14
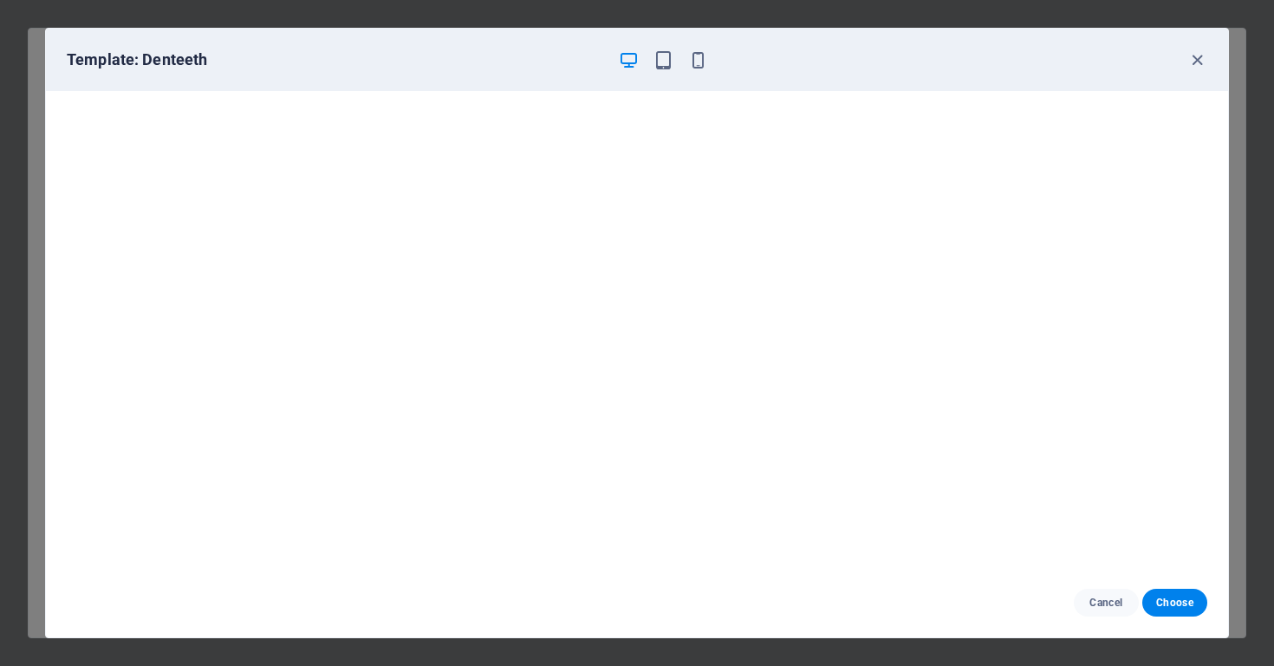
scroll to position [0, 0]
click at [1204, 55] on icon "button" at bounding box center [1198, 60] width 20 height 20
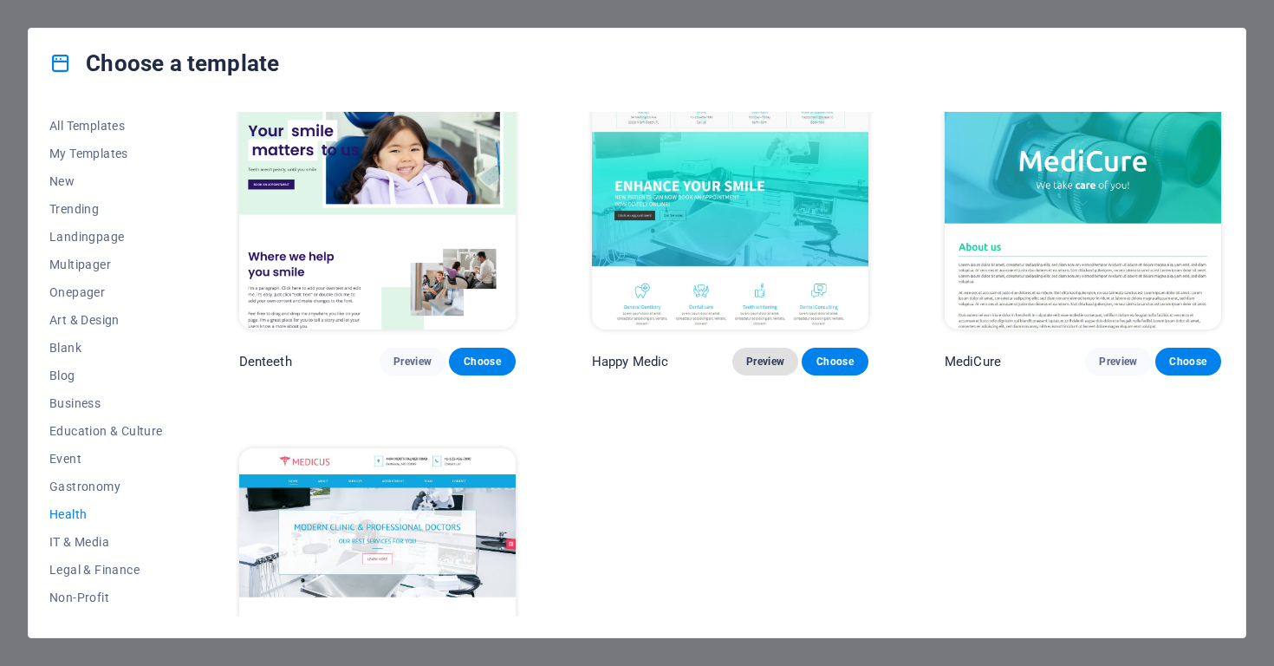
scroll to position [415, 0]
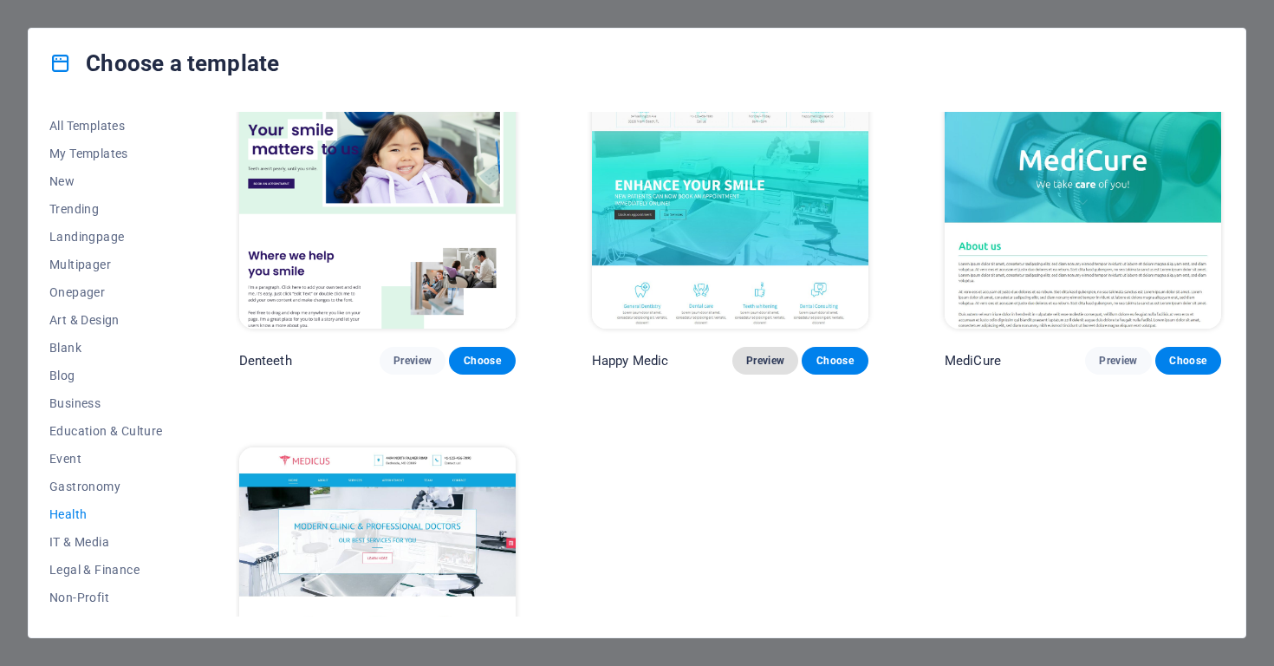
click at [770, 362] on span "Preview" at bounding box center [765, 361] width 38 height 14
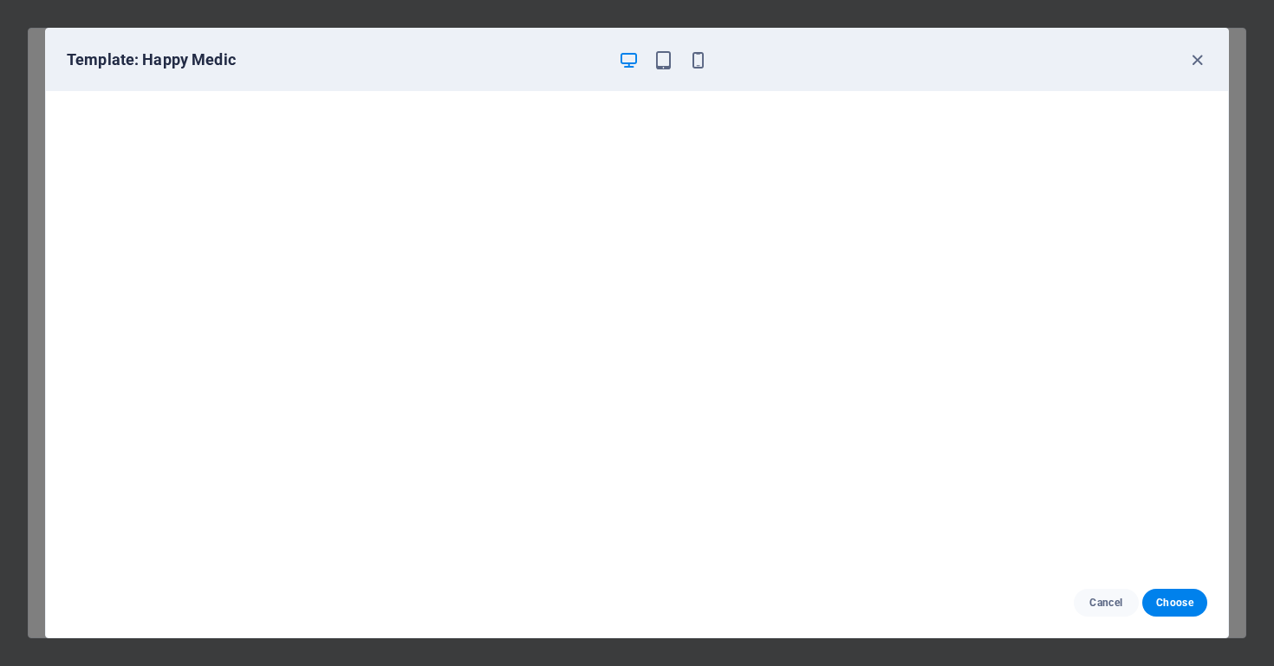
scroll to position [0, 0]
click at [1189, 66] on icon "button" at bounding box center [1198, 60] width 20 height 20
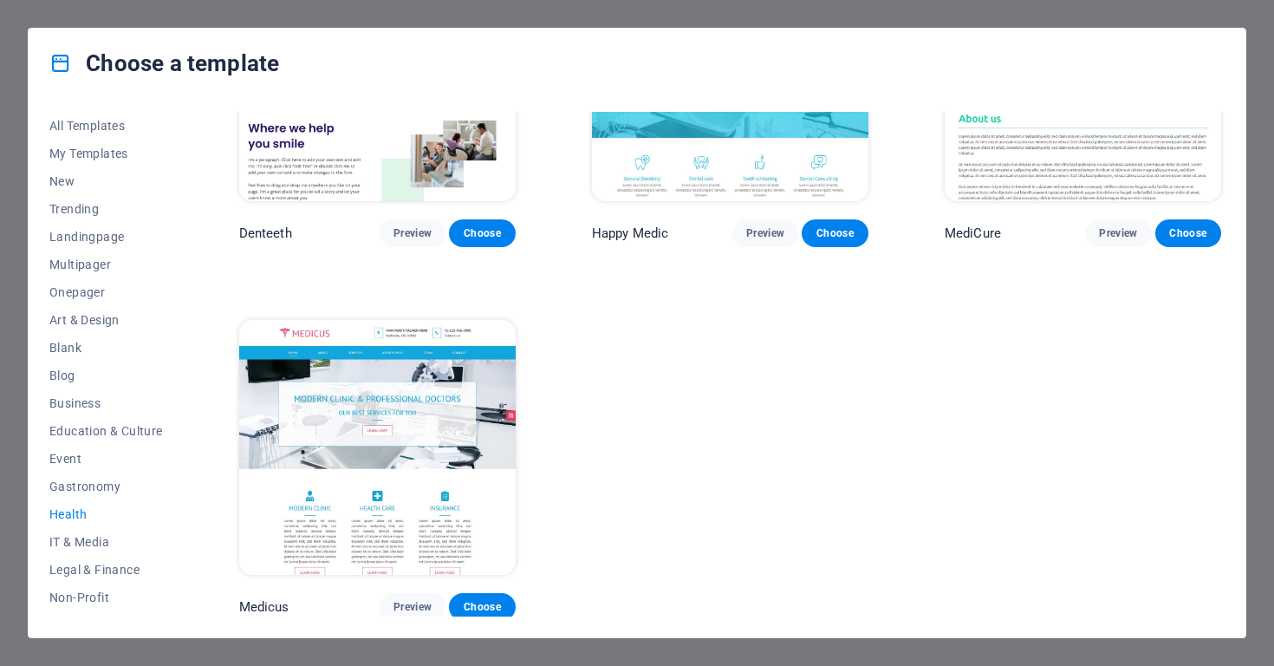
scroll to position [542, 0]
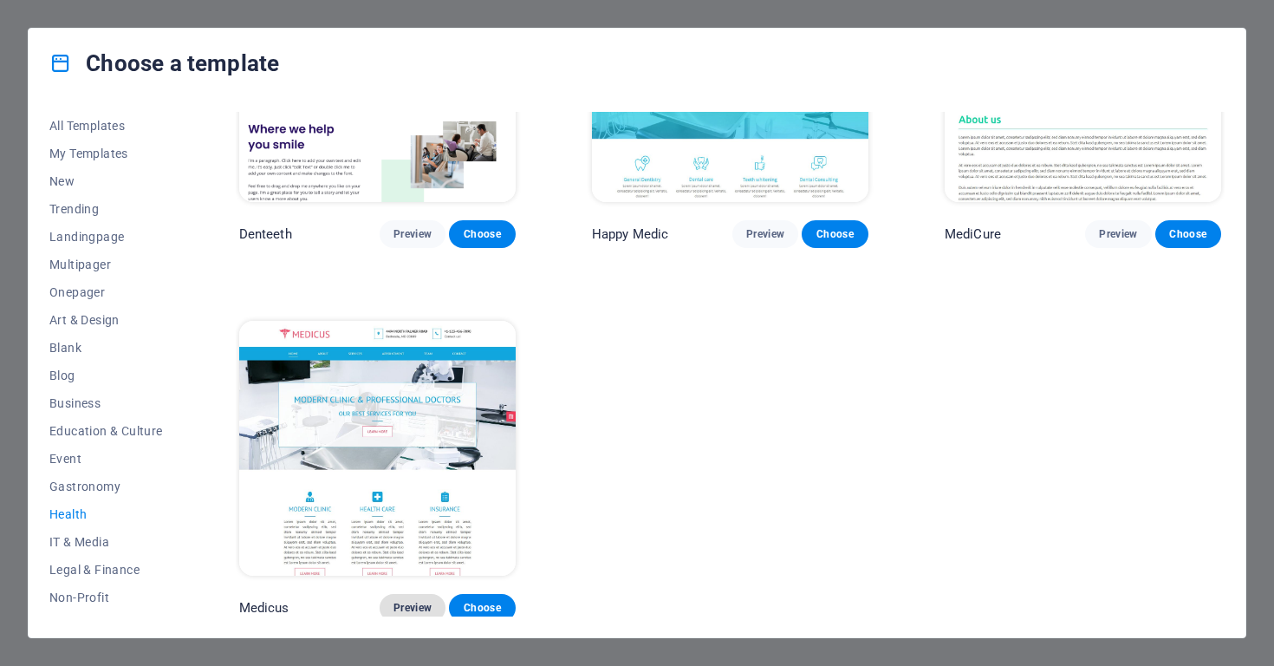
click at [399, 594] on button "Preview" at bounding box center [413, 608] width 66 height 28
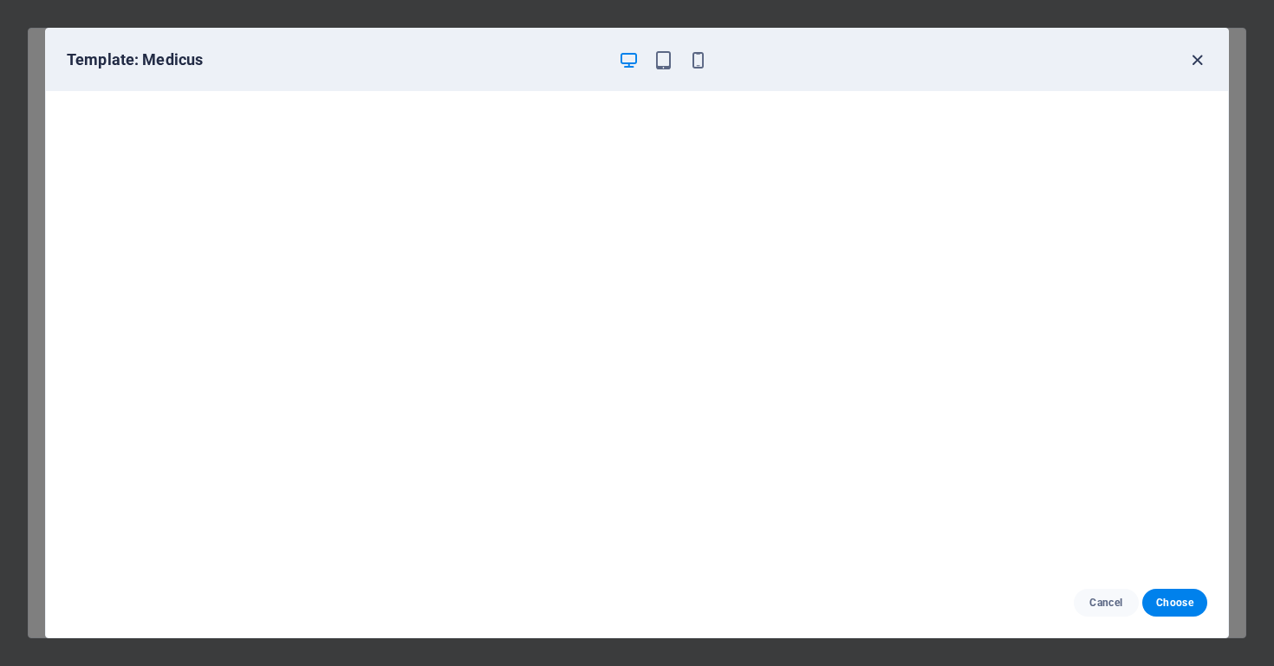
click at [1197, 59] on icon "button" at bounding box center [1198, 60] width 20 height 20
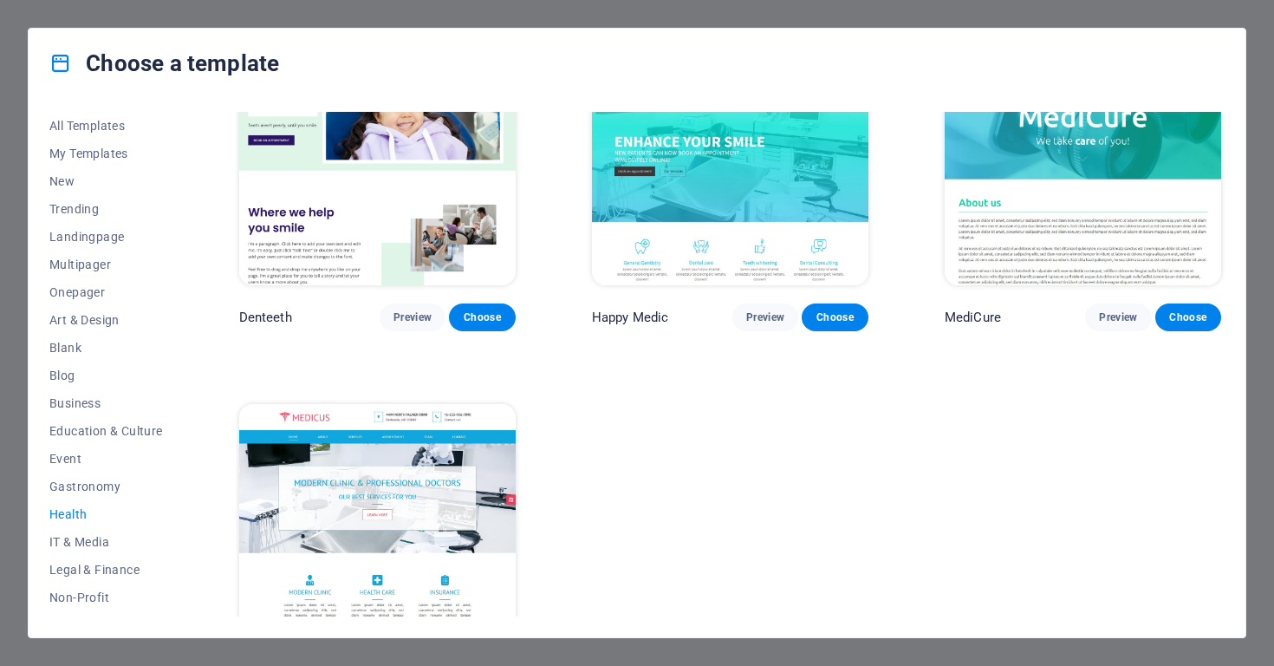
scroll to position [456, 0]
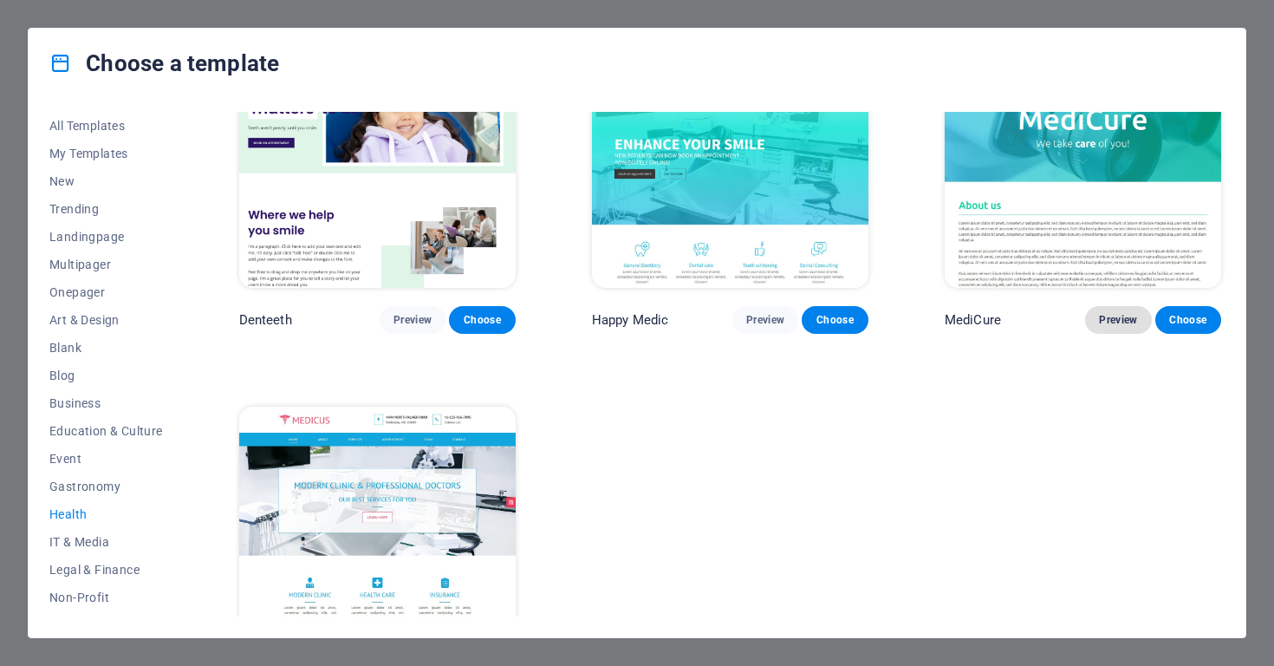
click at [1108, 323] on span "Preview" at bounding box center [1118, 320] width 38 height 14
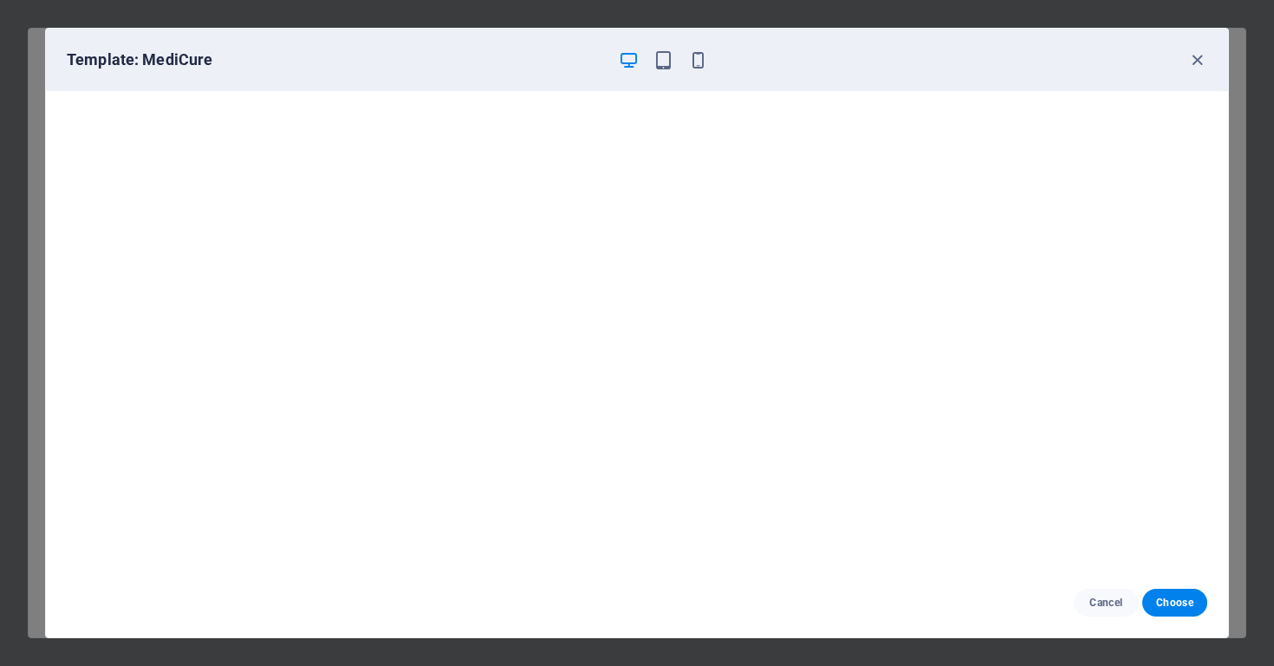
drag, startPoint x: 1163, startPoint y: 596, endPoint x: 1168, endPoint y: 648, distance: 52.2
click at [1164, 596] on span "Choose" at bounding box center [1175, 603] width 37 height 14
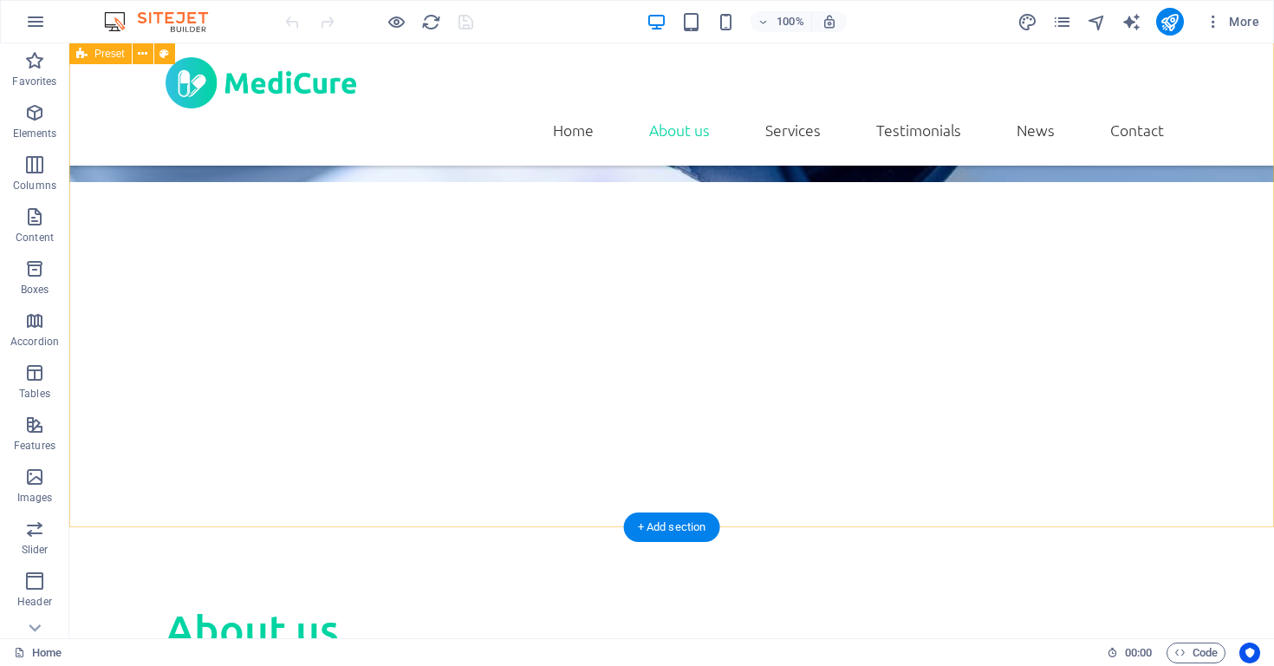
scroll to position [616, 0]
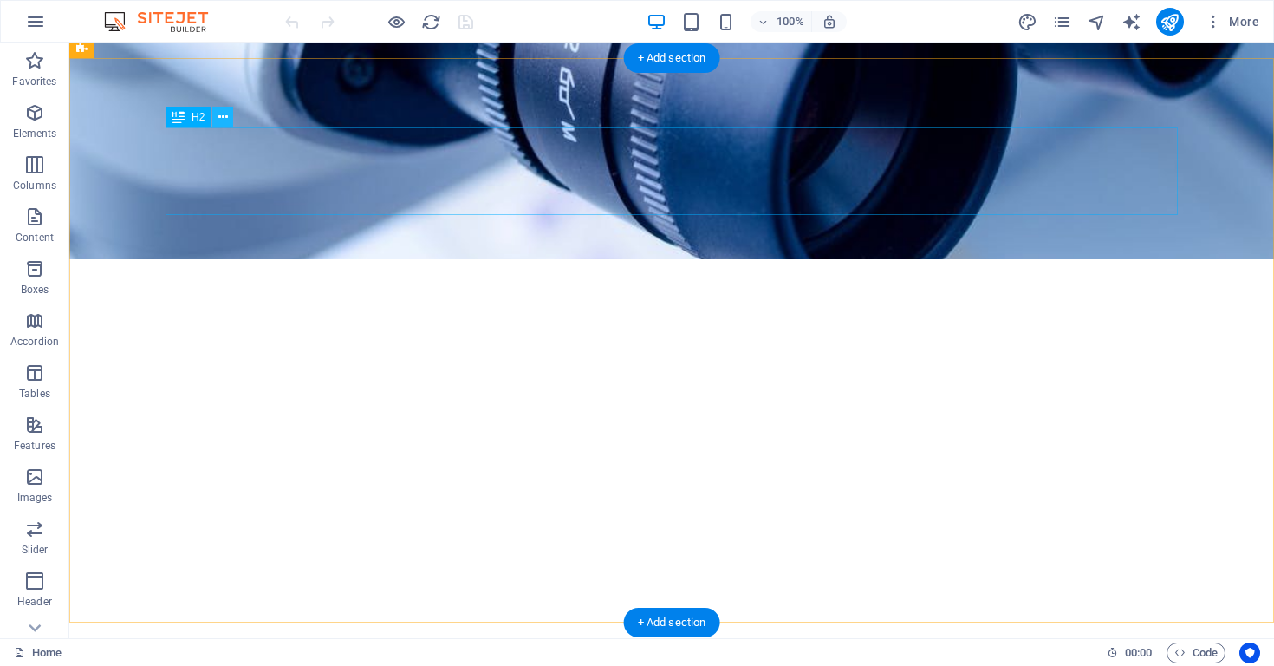
click at [225, 121] on icon at bounding box center [223, 117] width 10 height 18
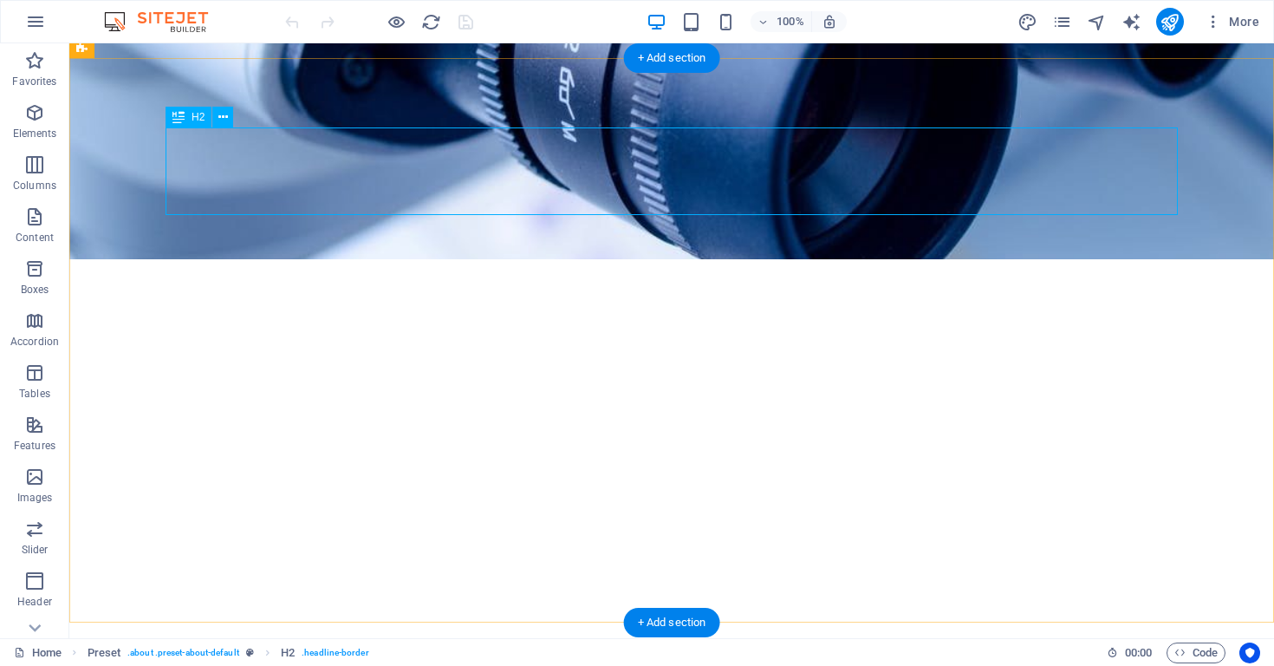
click at [182, 122] on icon at bounding box center [179, 117] width 12 height 21
drag, startPoint x: 173, startPoint y: 121, endPoint x: 192, endPoint y: 121, distance: 18.2
click at [192, 121] on div "H2" at bounding box center [189, 117] width 46 height 21
drag, startPoint x: 164, startPoint y: 183, endPoint x: 192, endPoint y: 183, distance: 28.6
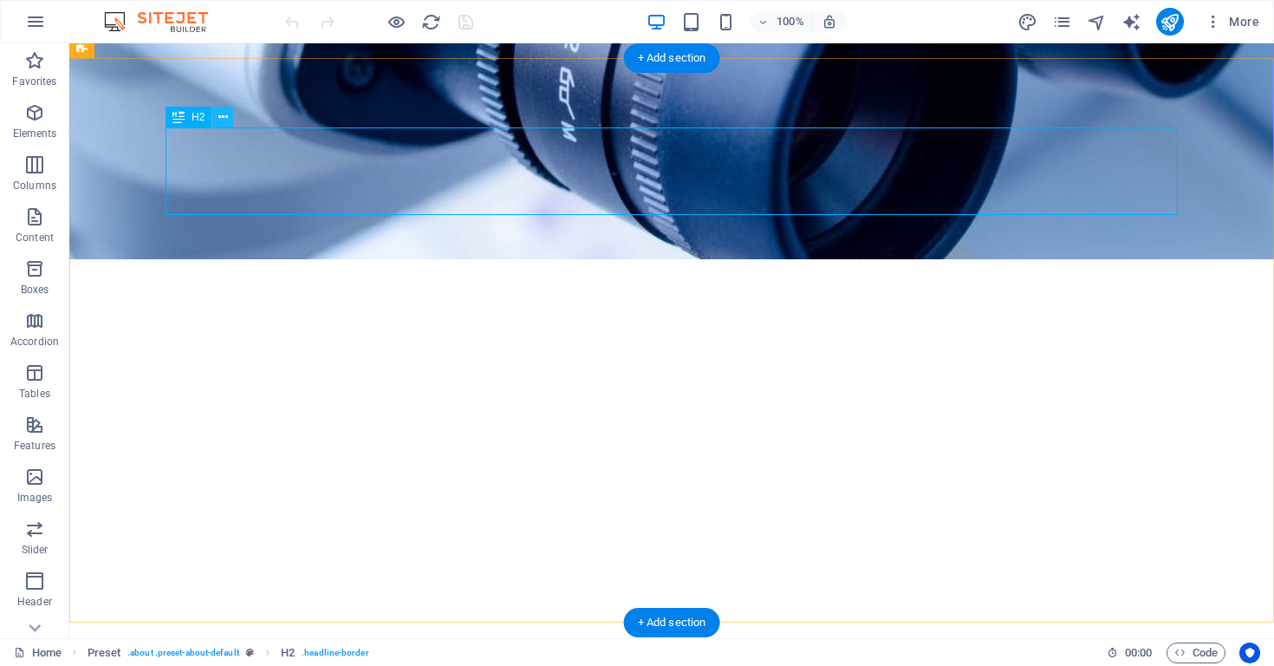
click at [227, 114] on icon at bounding box center [223, 117] width 10 height 18
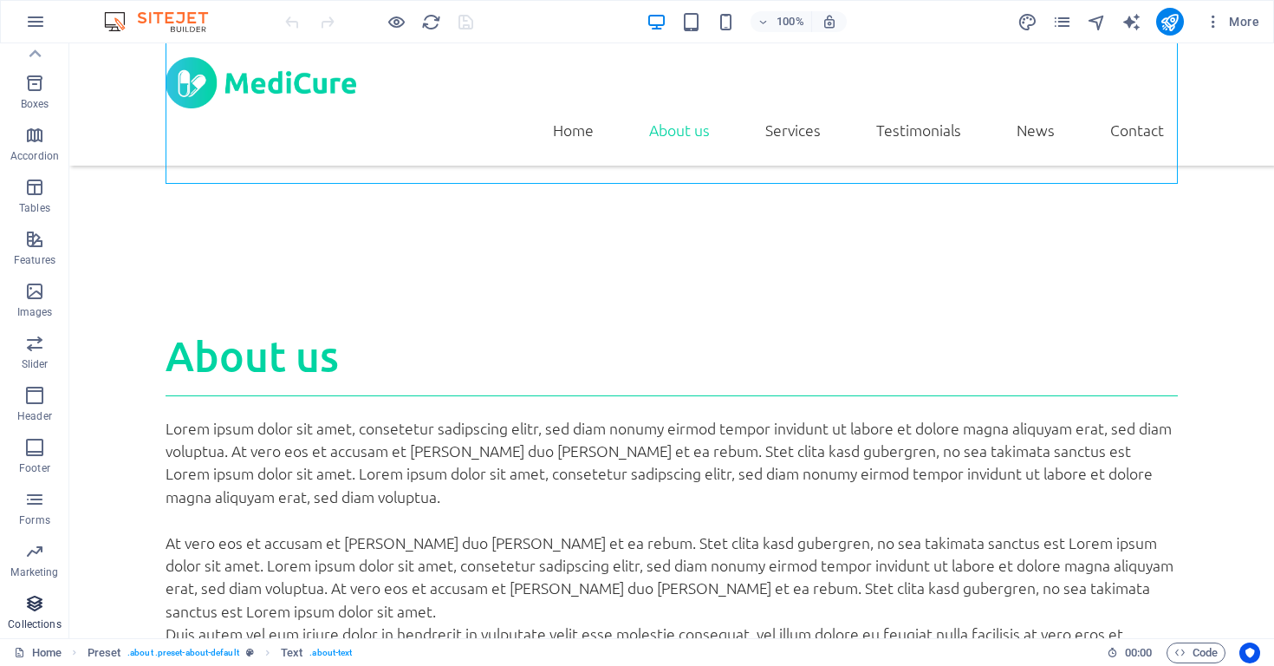
scroll to position [0, 0]
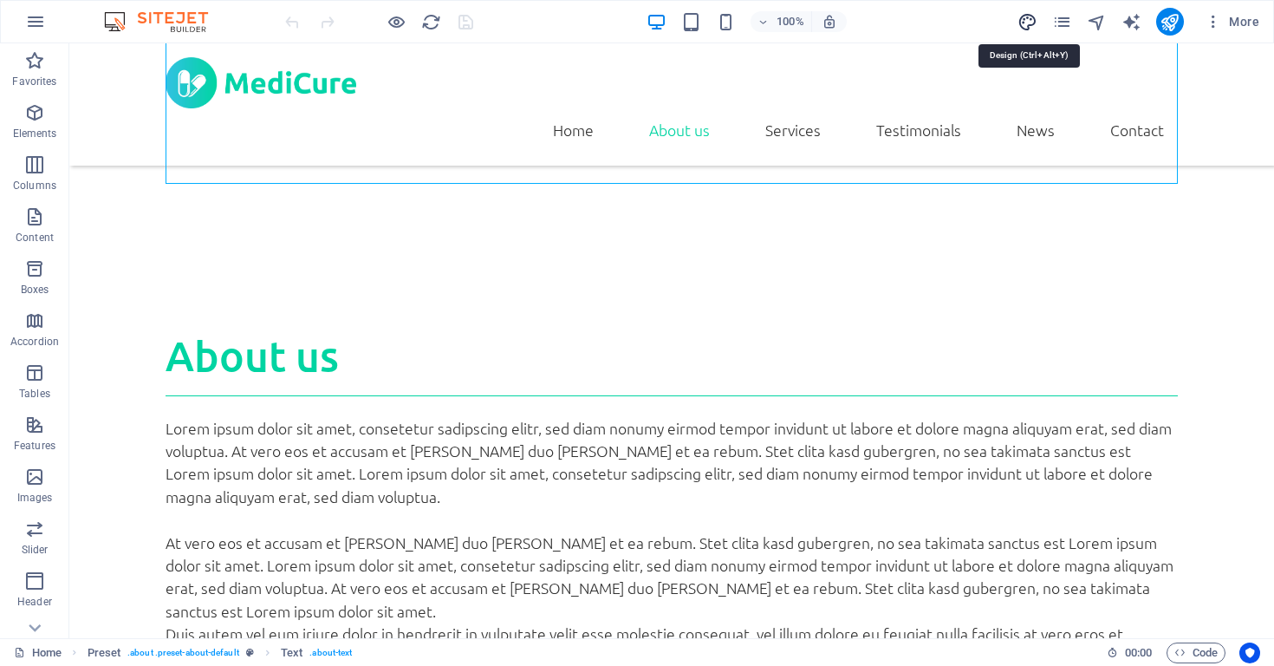
click at [1029, 24] on icon "design" at bounding box center [1028, 22] width 20 height 20
select select "rem"
select select "300"
select select "px"
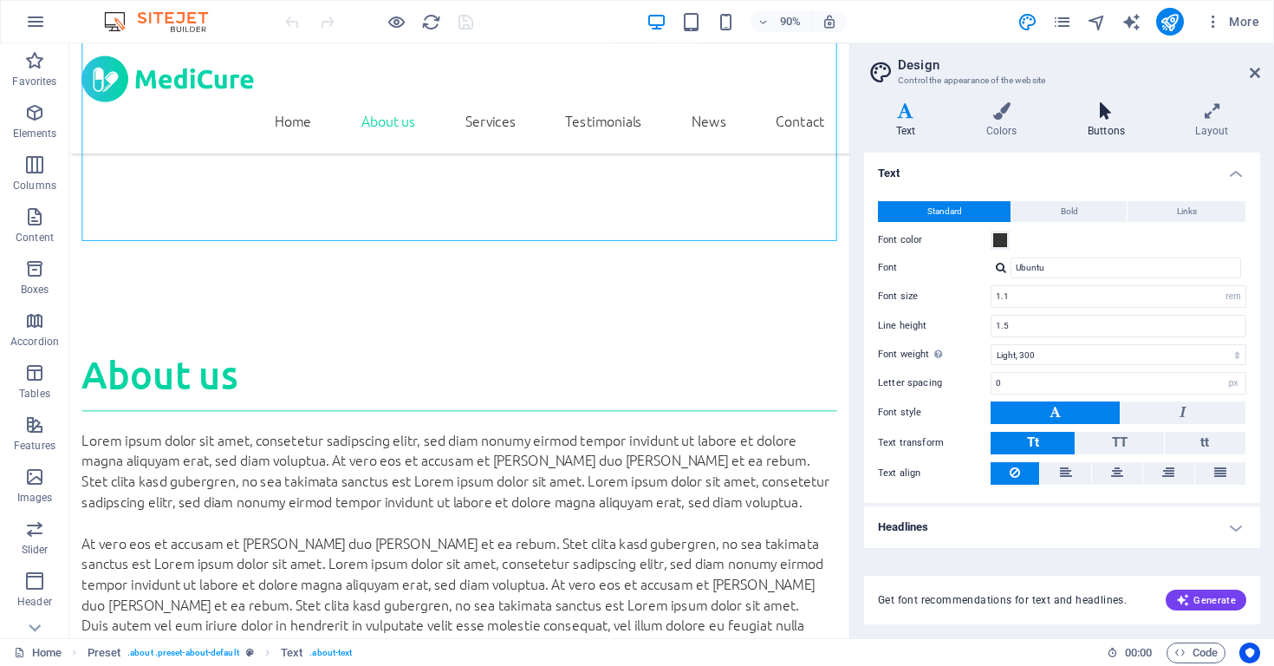
click at [1107, 122] on h4 "Buttons" at bounding box center [1110, 120] width 108 height 36
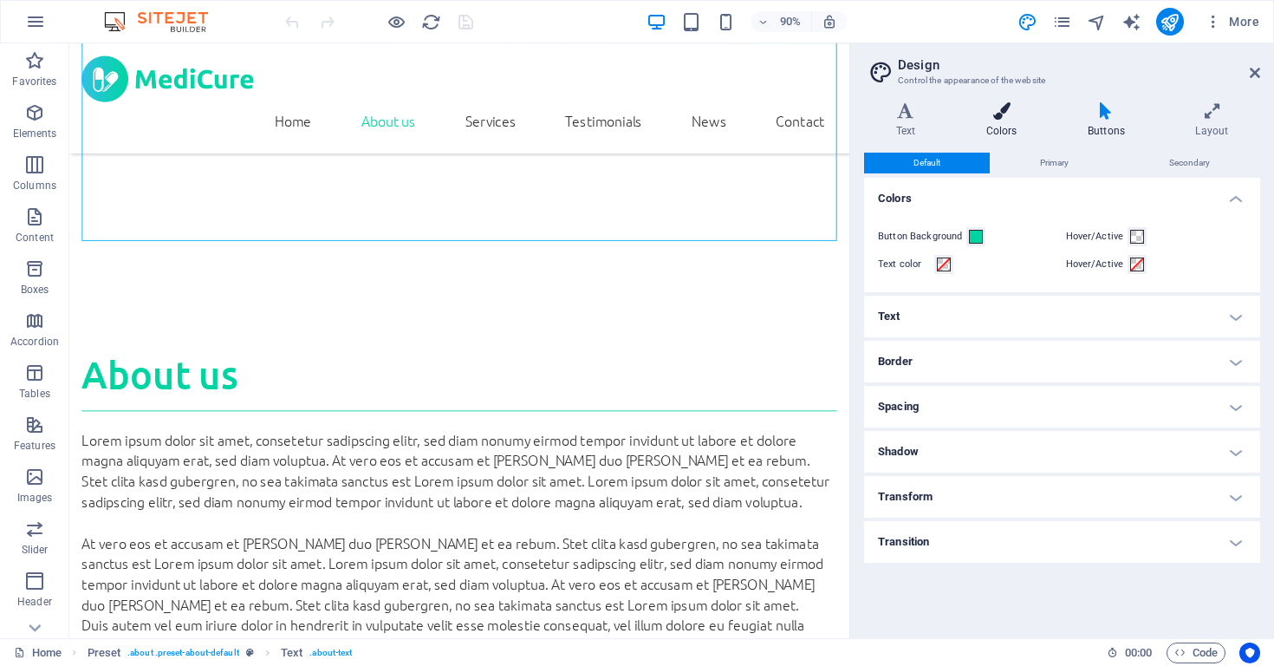
click at [1026, 107] on icon at bounding box center [1002, 110] width 94 height 17
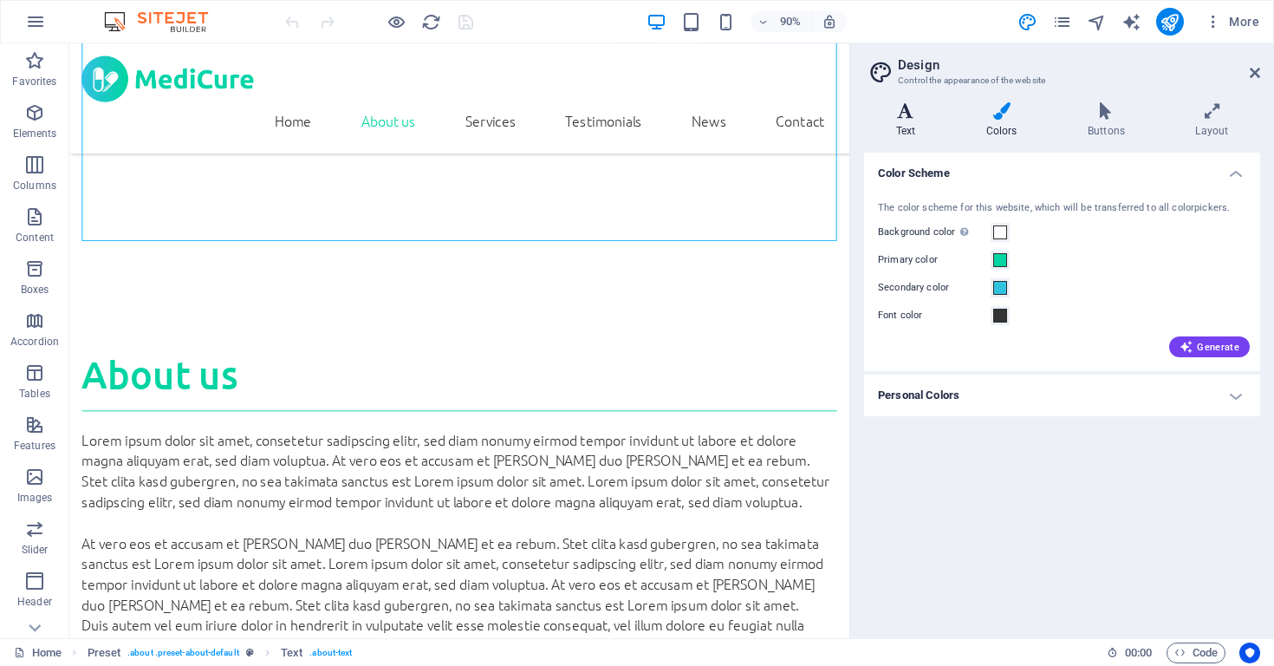
click at [917, 118] on icon at bounding box center [905, 110] width 83 height 17
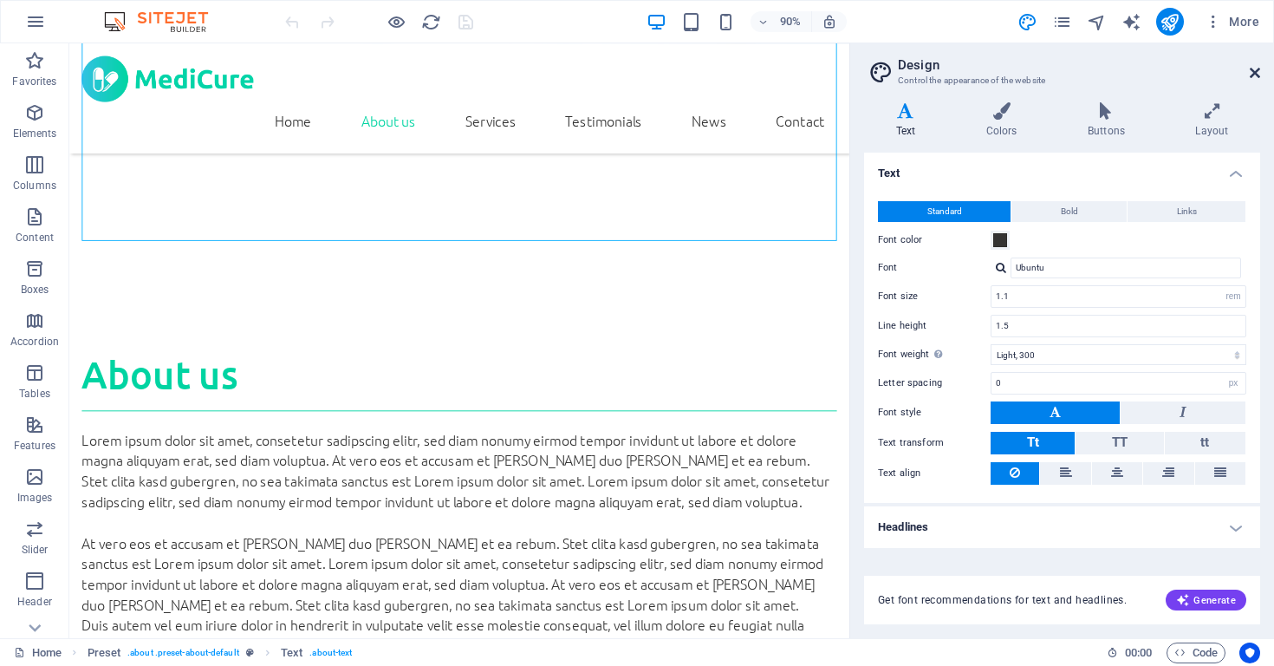
click at [1256, 76] on icon at bounding box center [1255, 73] width 10 height 14
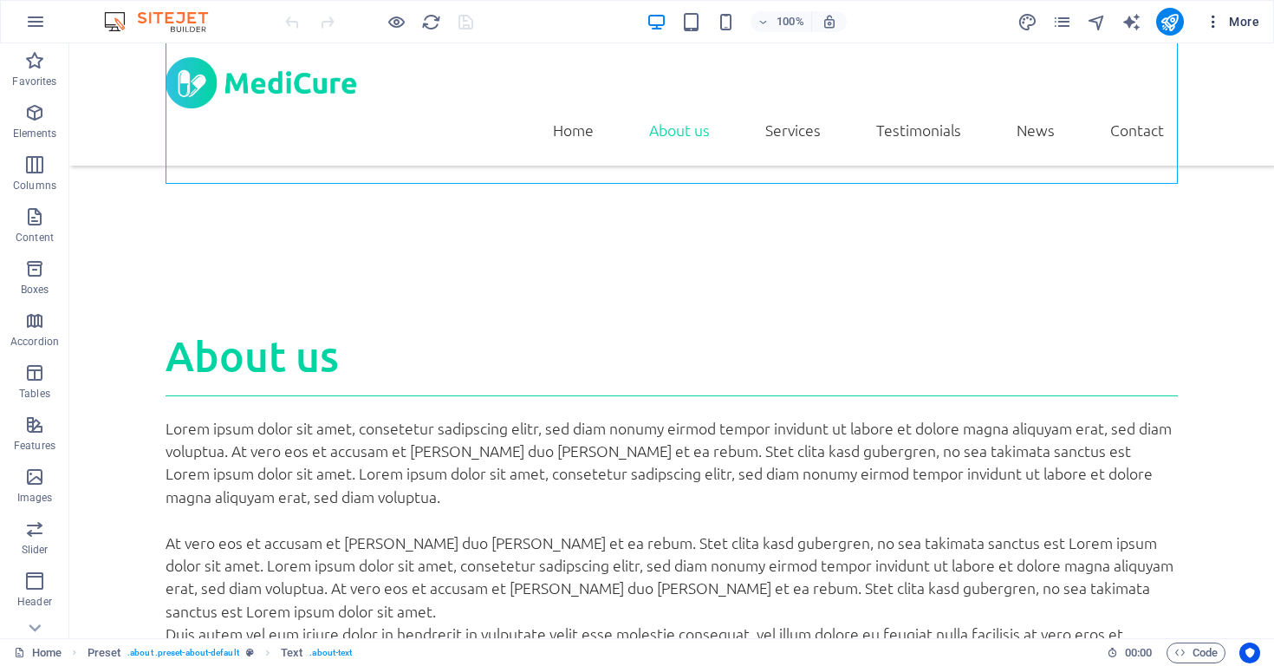
click at [1215, 29] on icon "button" at bounding box center [1213, 21] width 17 height 17
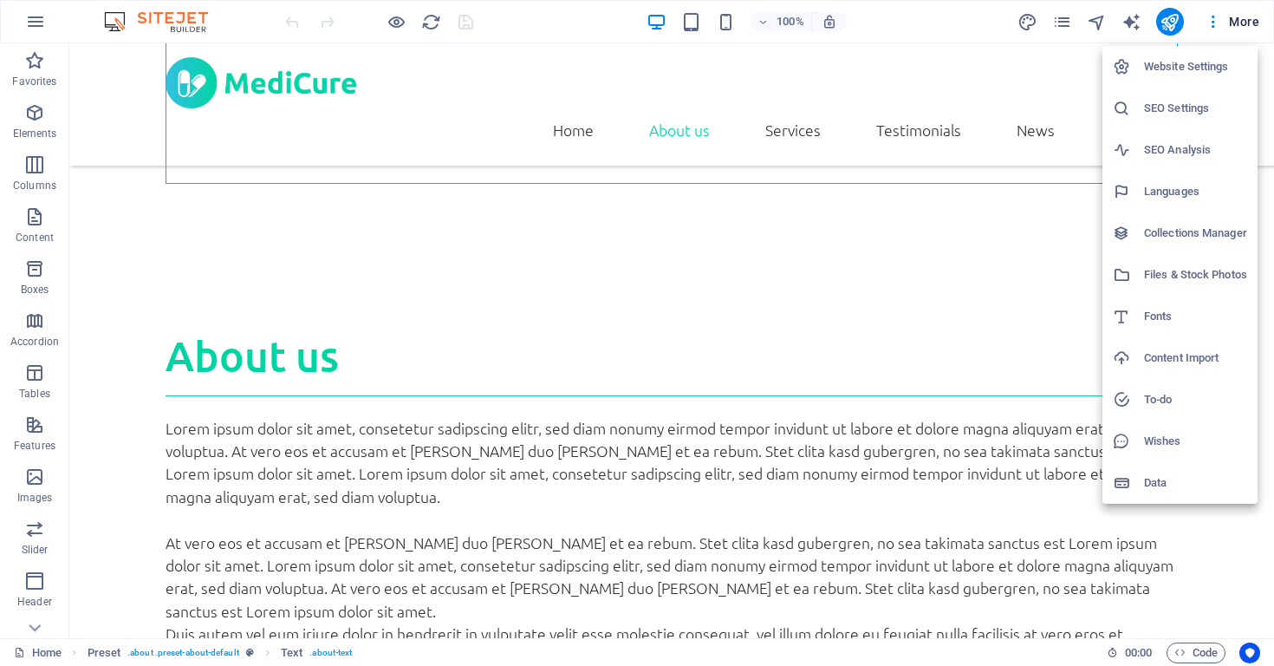
click at [1183, 197] on h6 "Languages" at bounding box center [1195, 191] width 103 height 21
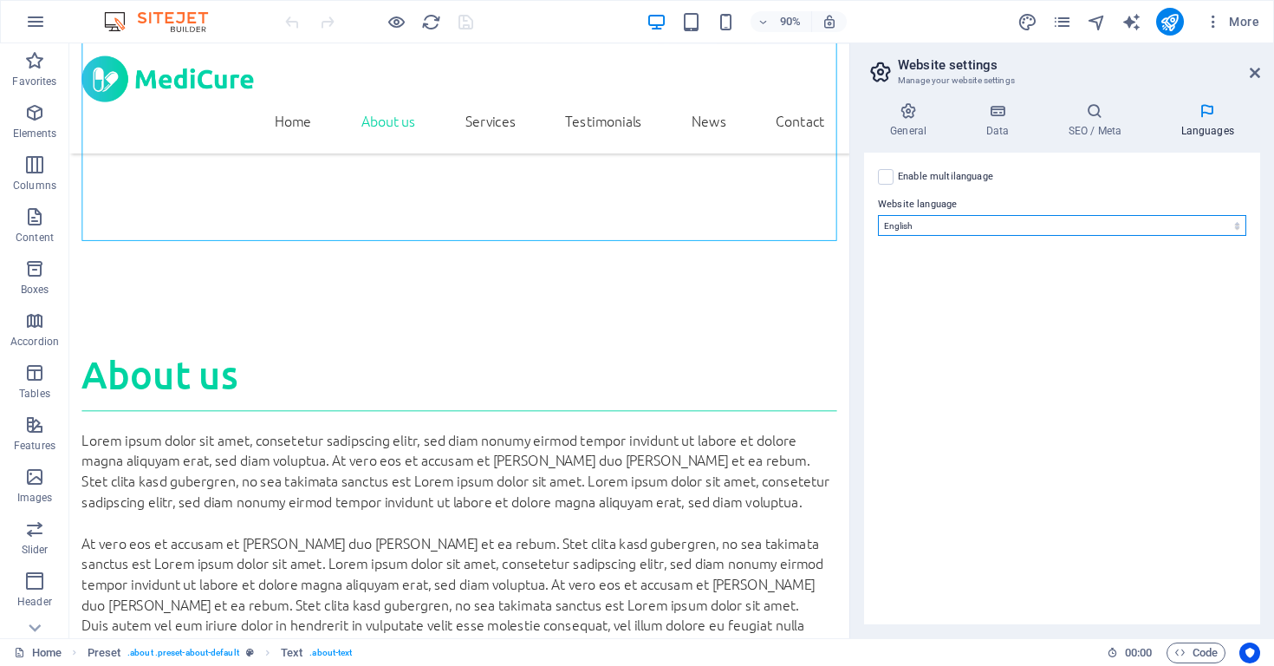
select select "148"
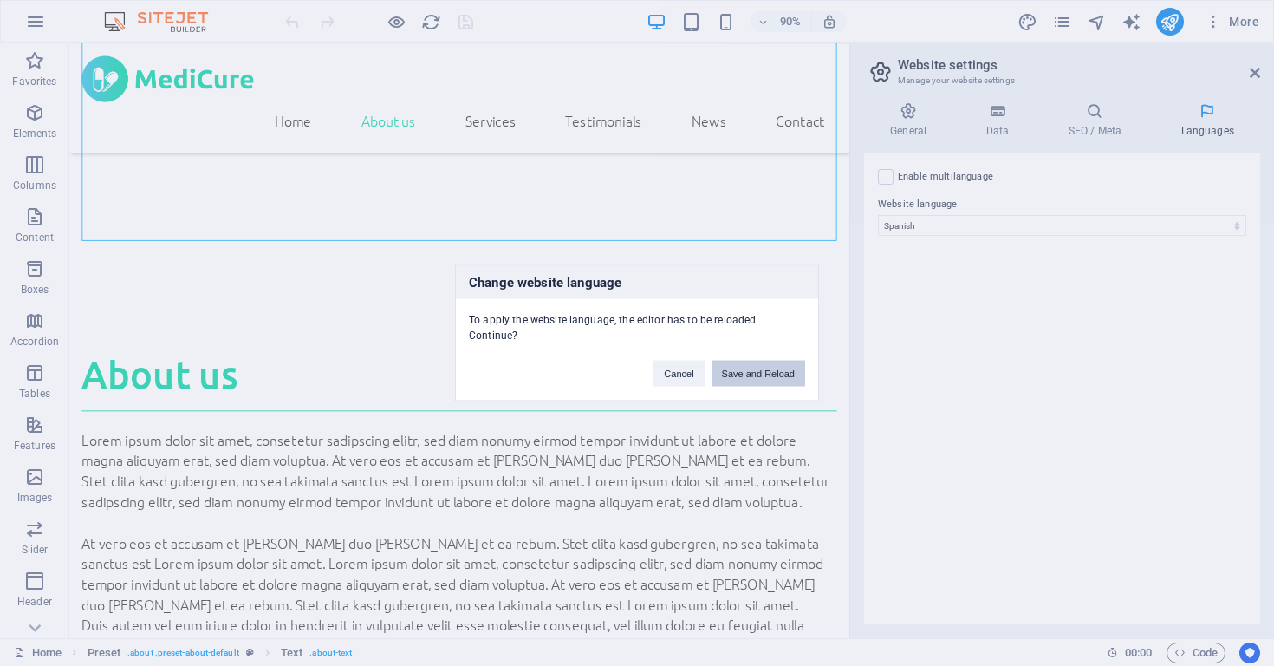
click at [785, 375] on button "Save and Reload" at bounding box center [759, 374] width 94 height 26
checkbox input "false"
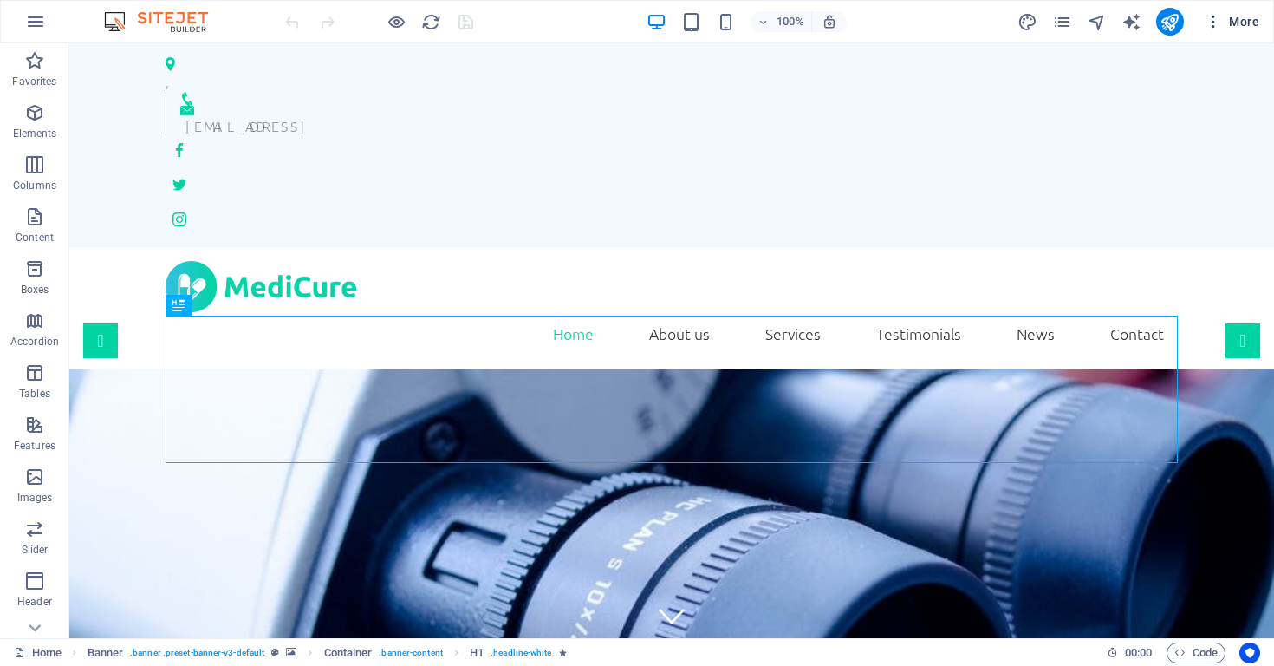
click at [1215, 28] on icon "button" at bounding box center [1213, 21] width 17 height 17
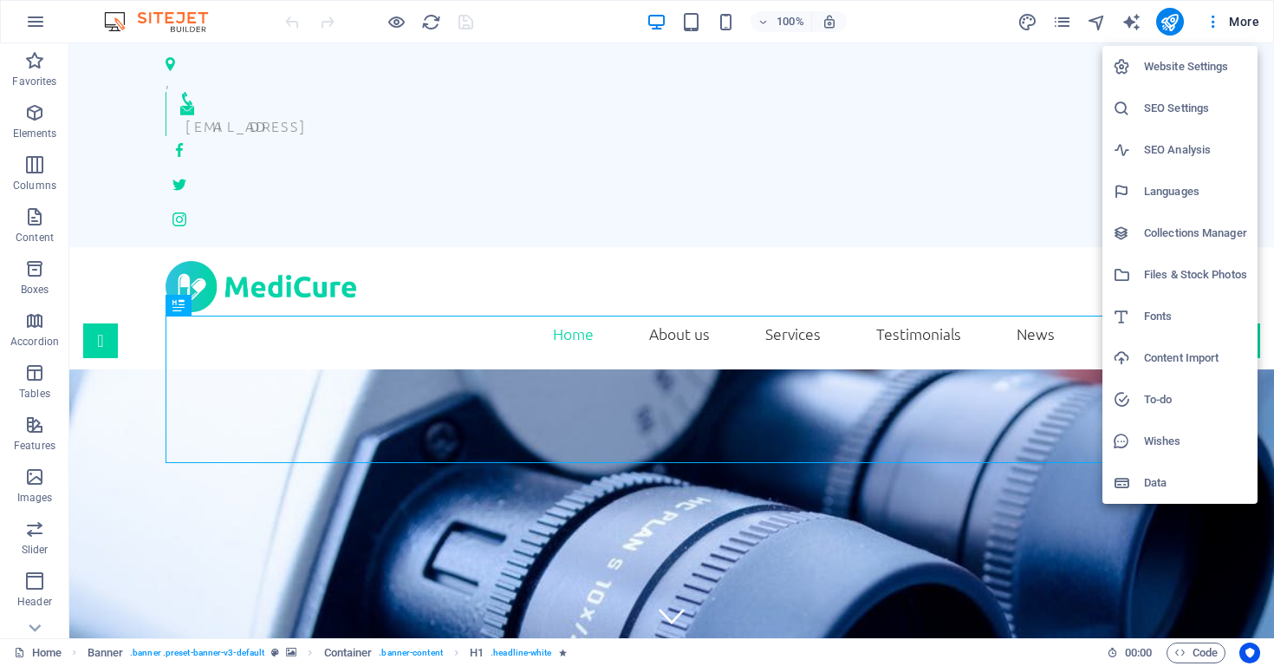
click at [1158, 233] on h6 "Collections Manager" at bounding box center [1195, 233] width 103 height 21
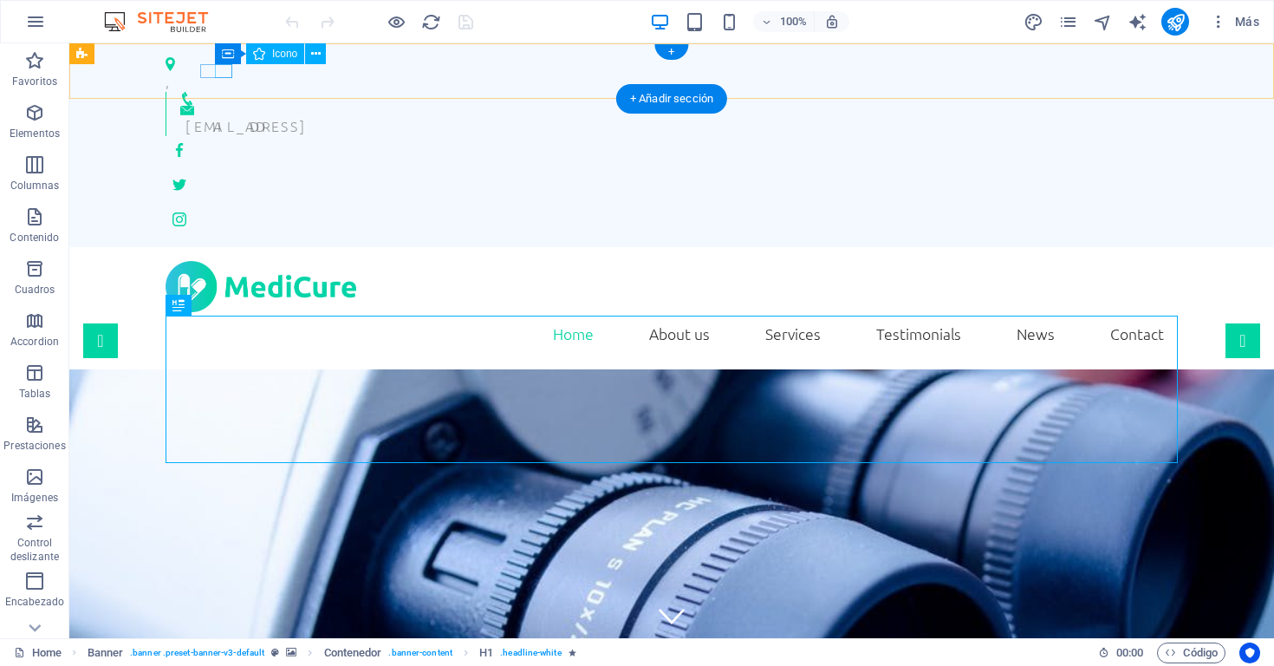
click at [220, 92] on figure at bounding box center [672, 99] width 984 height 14
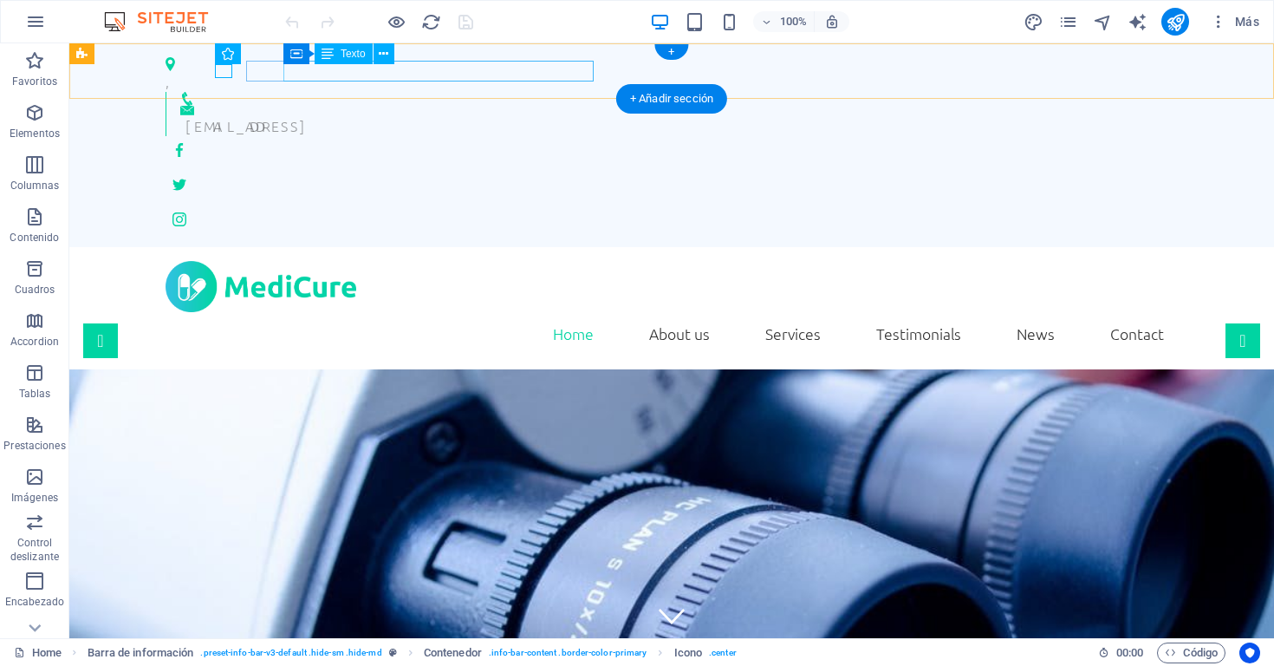
click at [284, 115] on div "[EMAIL_ADDRESS]" at bounding box center [675, 125] width 979 height 21
click at [298, 115] on div "[EMAIL_ADDRESS]" at bounding box center [675, 125] width 979 height 21
click at [394, 115] on div "[EMAIL_ADDRESS]" at bounding box center [675, 125] width 979 height 21
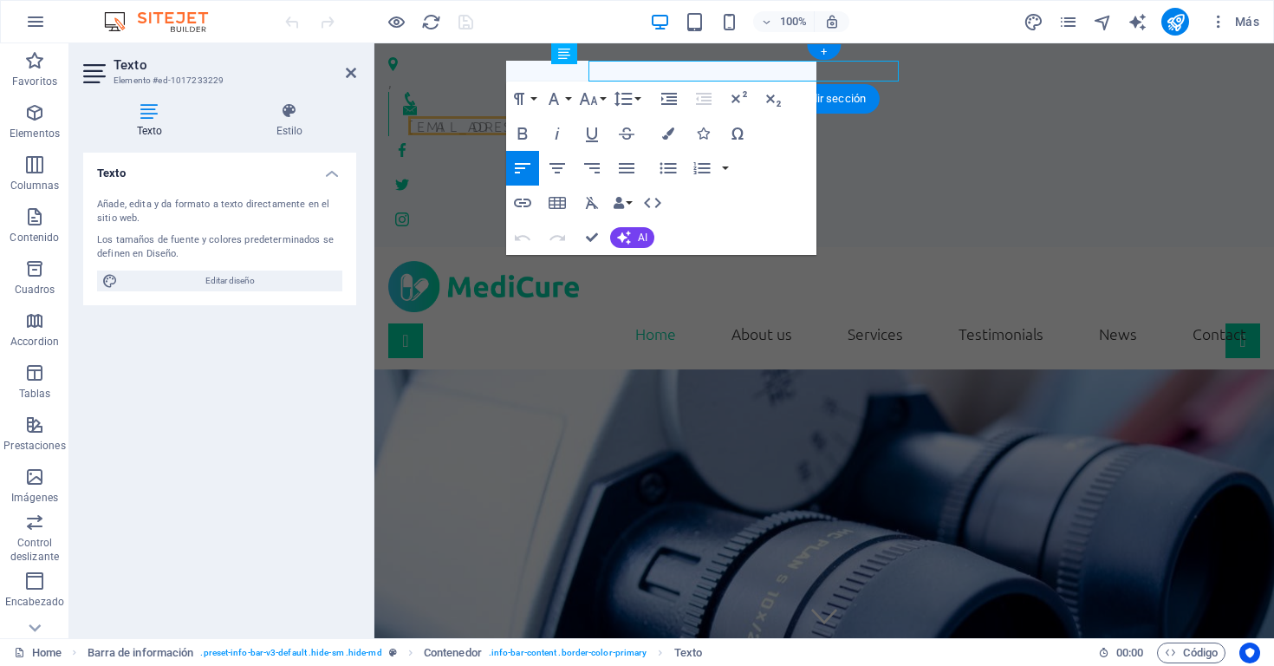
click at [394, 71] on figure at bounding box center [817, 64] width 858 height 14
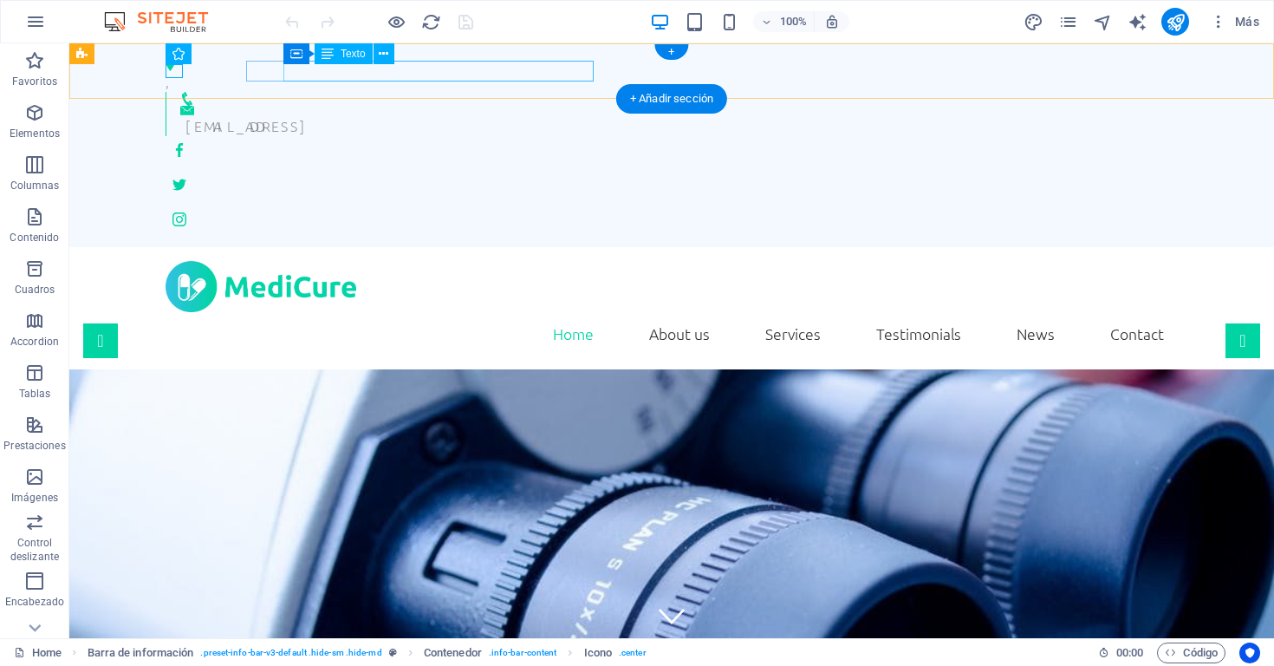
click at [396, 115] on div "[EMAIL_ADDRESS]" at bounding box center [675, 125] width 979 height 21
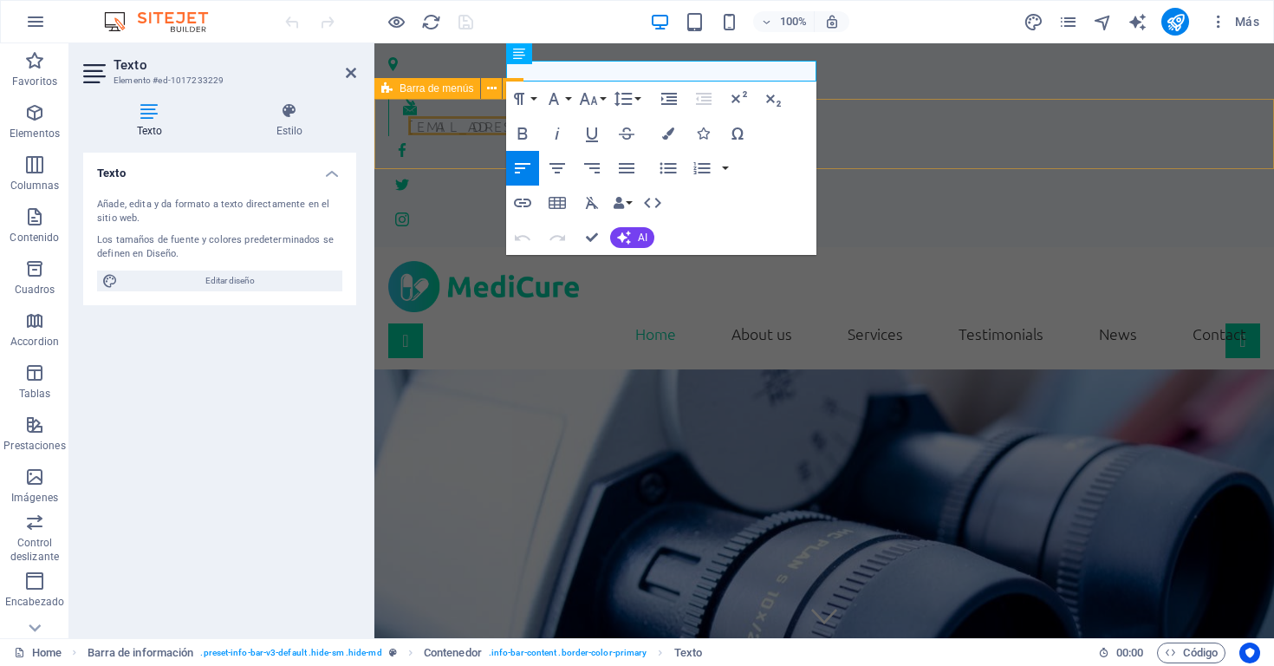
click at [407, 247] on div "Home About us Services Testimonials News Contact Menu" at bounding box center [825, 308] width 900 height 122
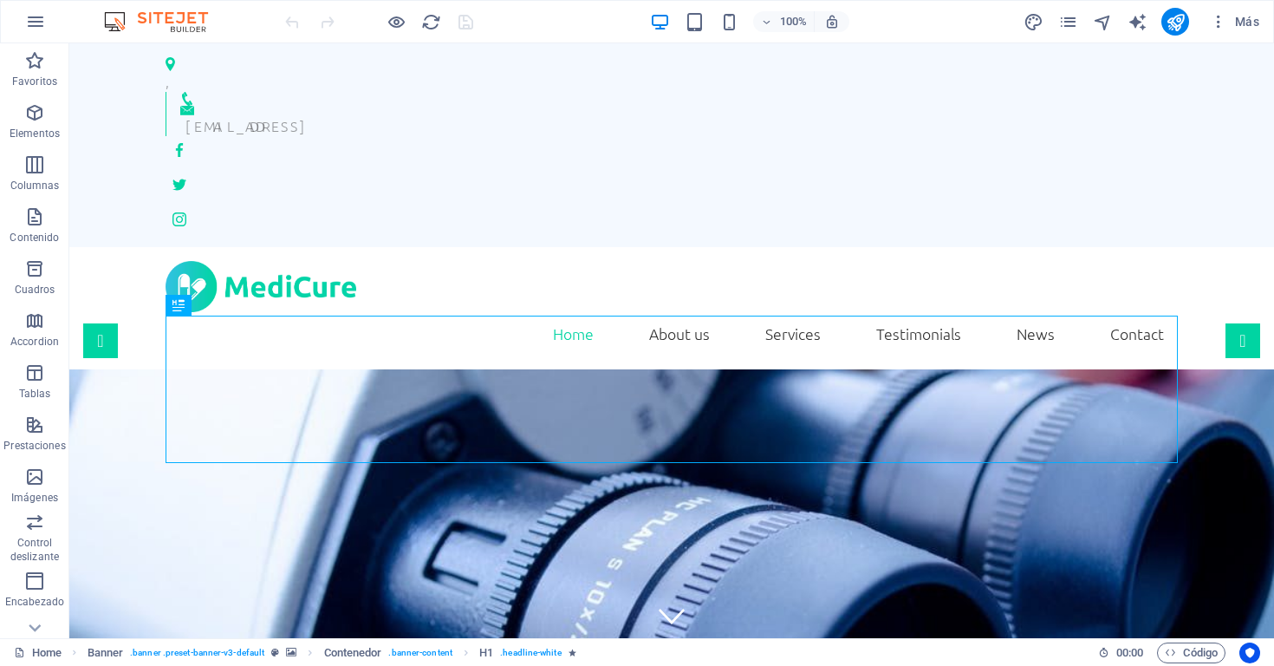
click at [8, 26] on div "100% Más" at bounding box center [637, 22] width 1273 height 42
click at [24, 26] on button "button" at bounding box center [36, 22] width 42 height 42
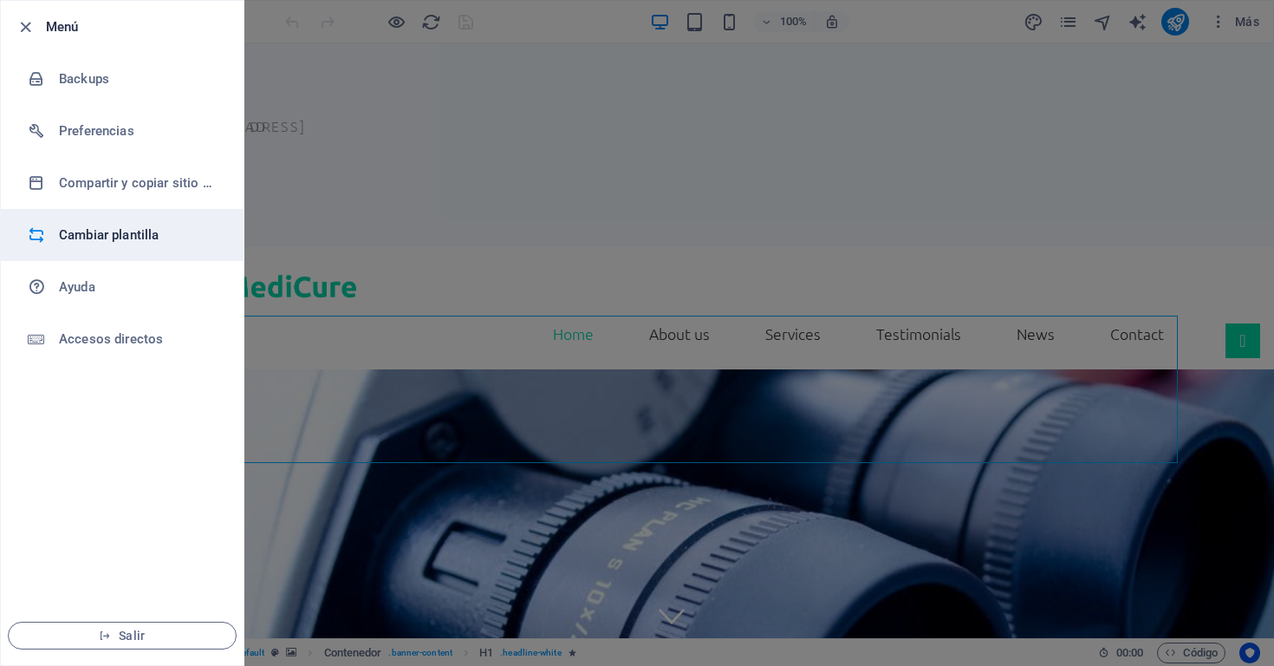
click at [126, 231] on h6 "Cambiar plantilla" at bounding box center [139, 235] width 160 height 21
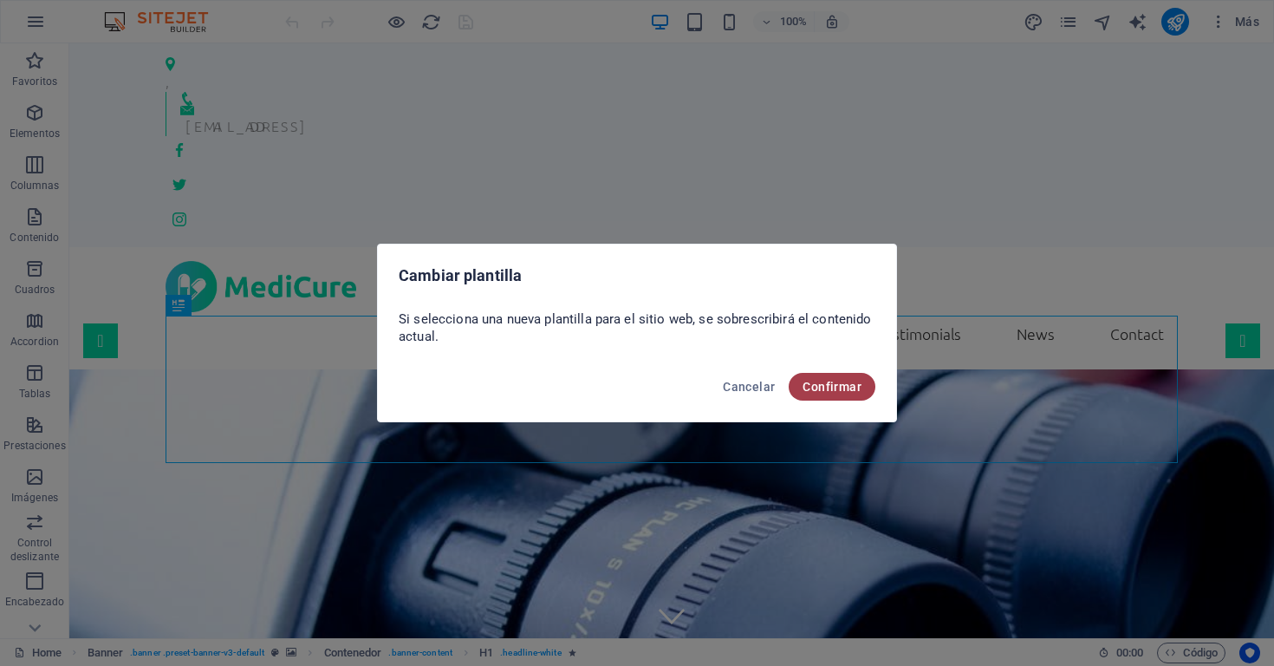
click at [859, 388] on span "Confirmar" at bounding box center [832, 387] width 59 height 14
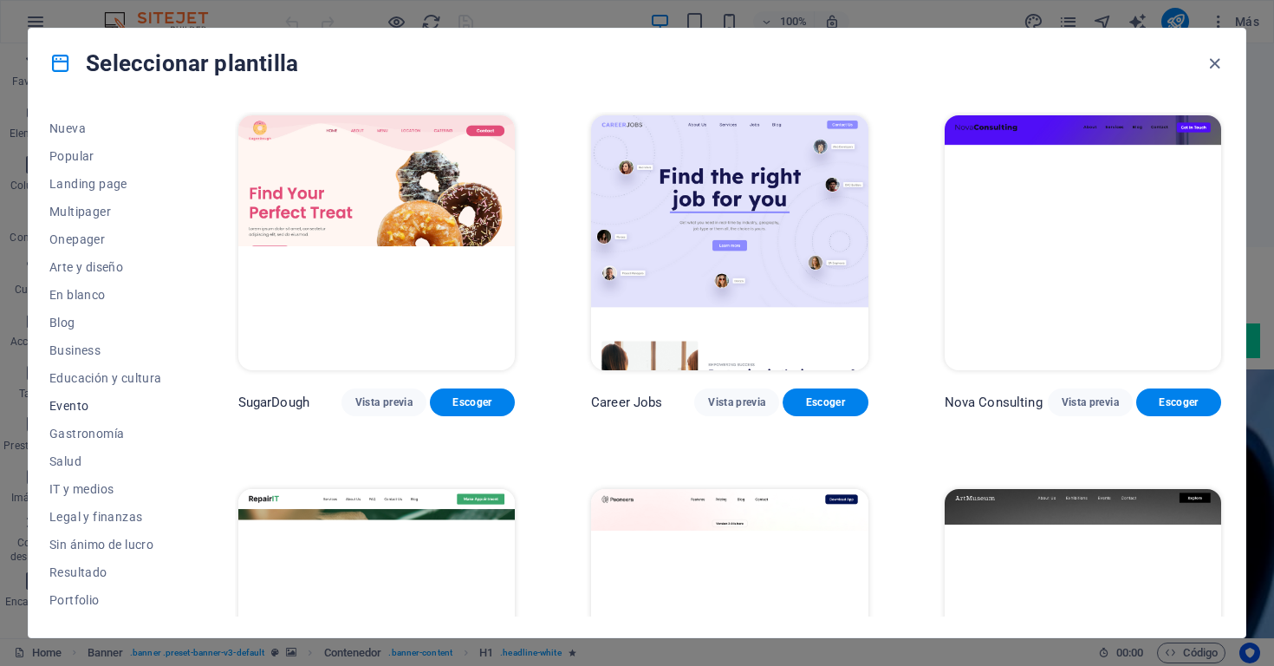
scroll to position [62, 0]
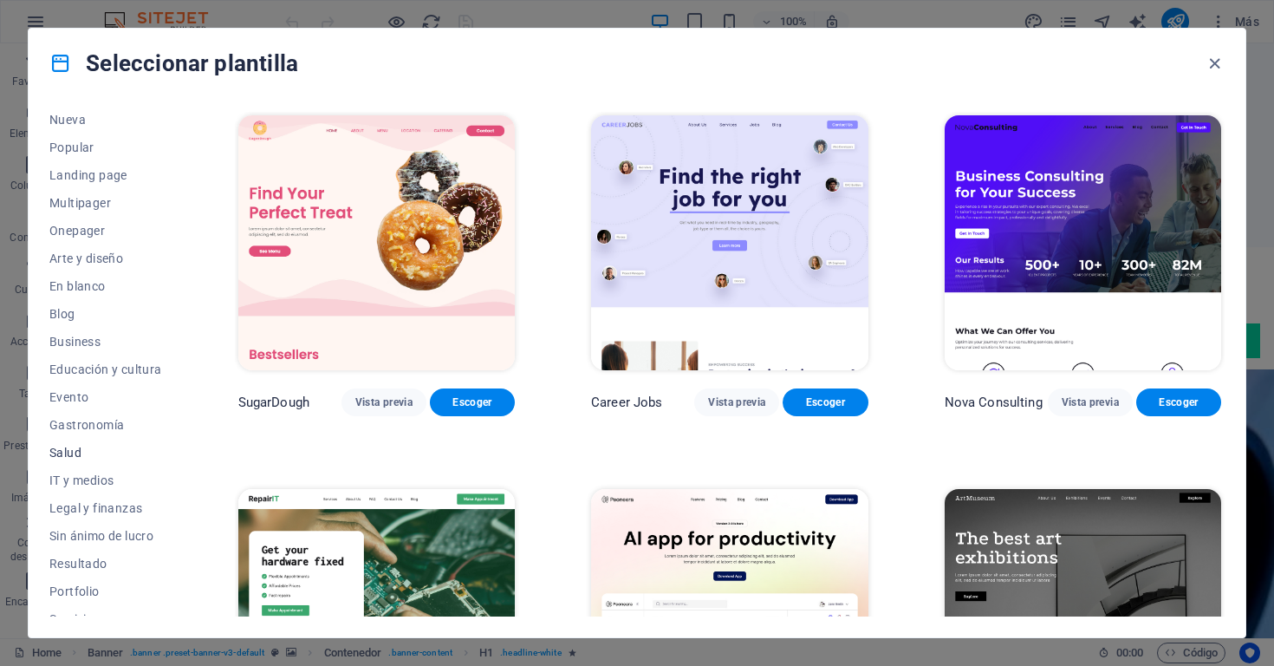
click at [72, 449] on span "Salud" at bounding box center [105, 453] width 113 height 14
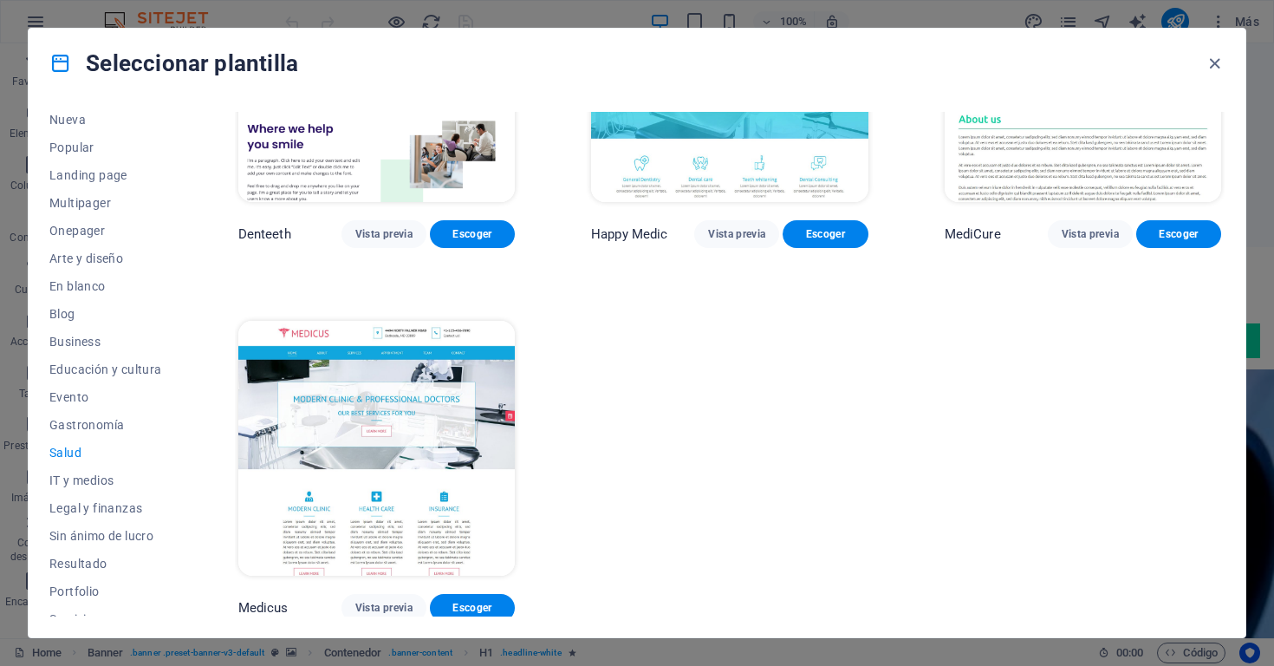
scroll to position [542, 0]
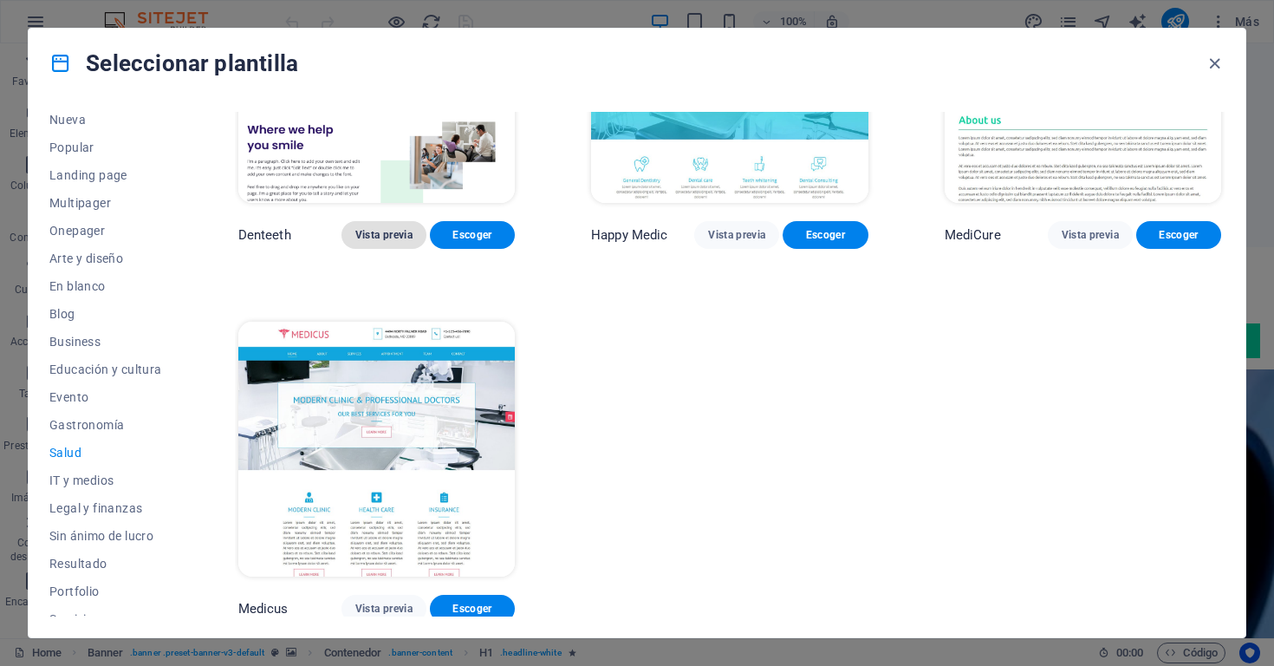
click at [391, 228] on span "Vista previa" at bounding box center [383, 235] width 57 height 14
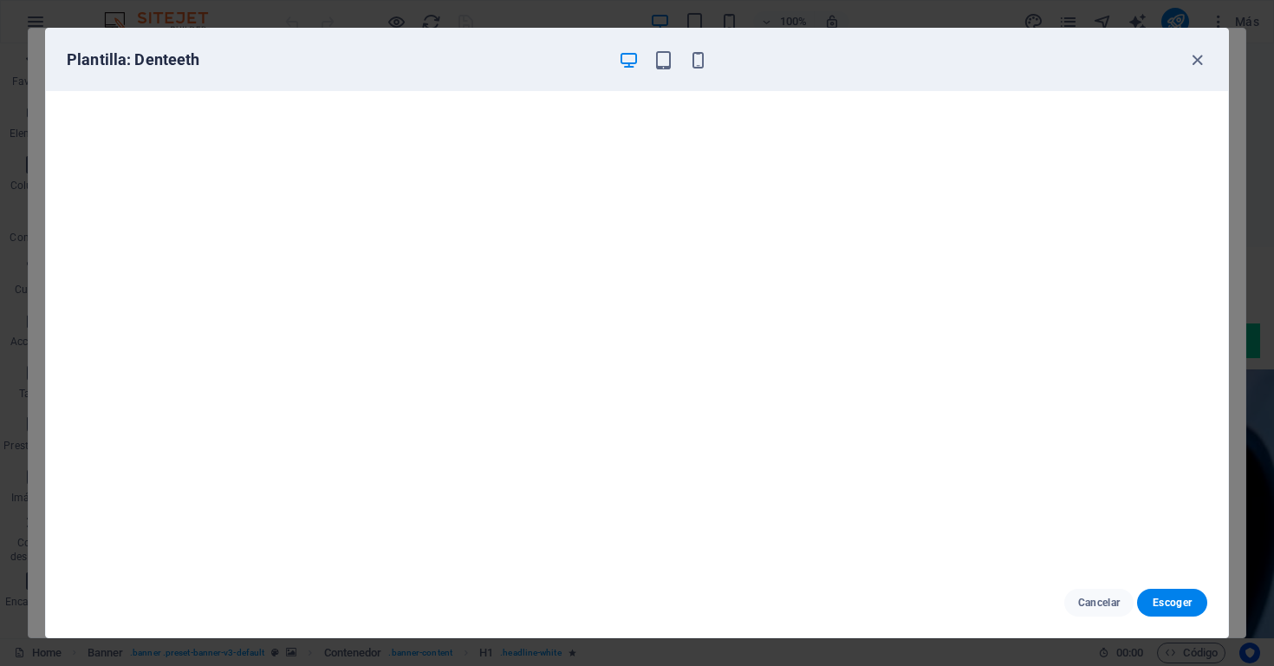
scroll to position [4, 0]
click at [1191, 59] on icon "button" at bounding box center [1198, 60] width 20 height 20
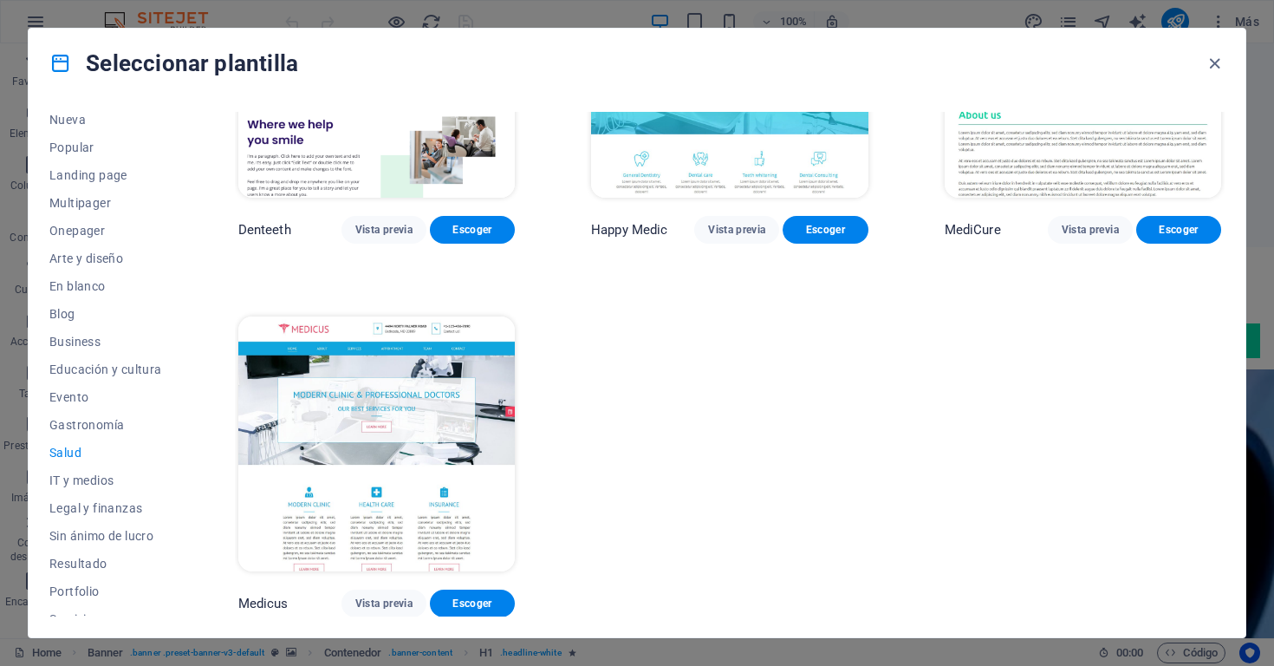
scroll to position [542, 0]
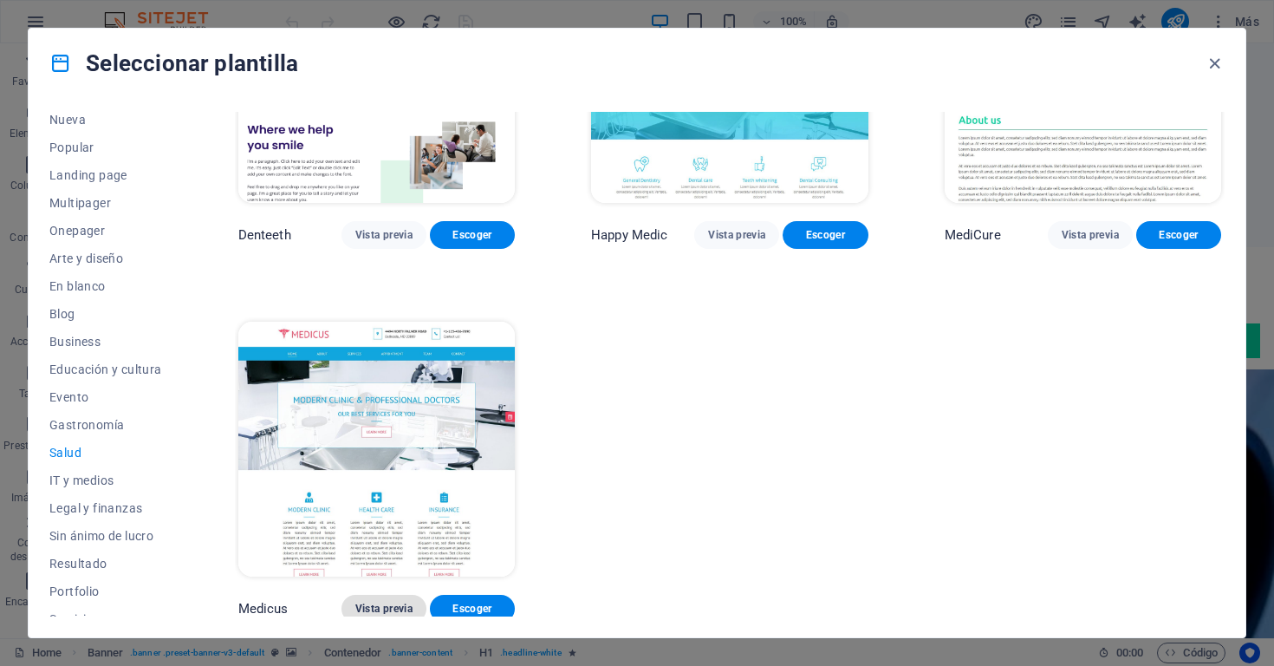
click at [381, 604] on span "Vista previa" at bounding box center [383, 609] width 57 height 14
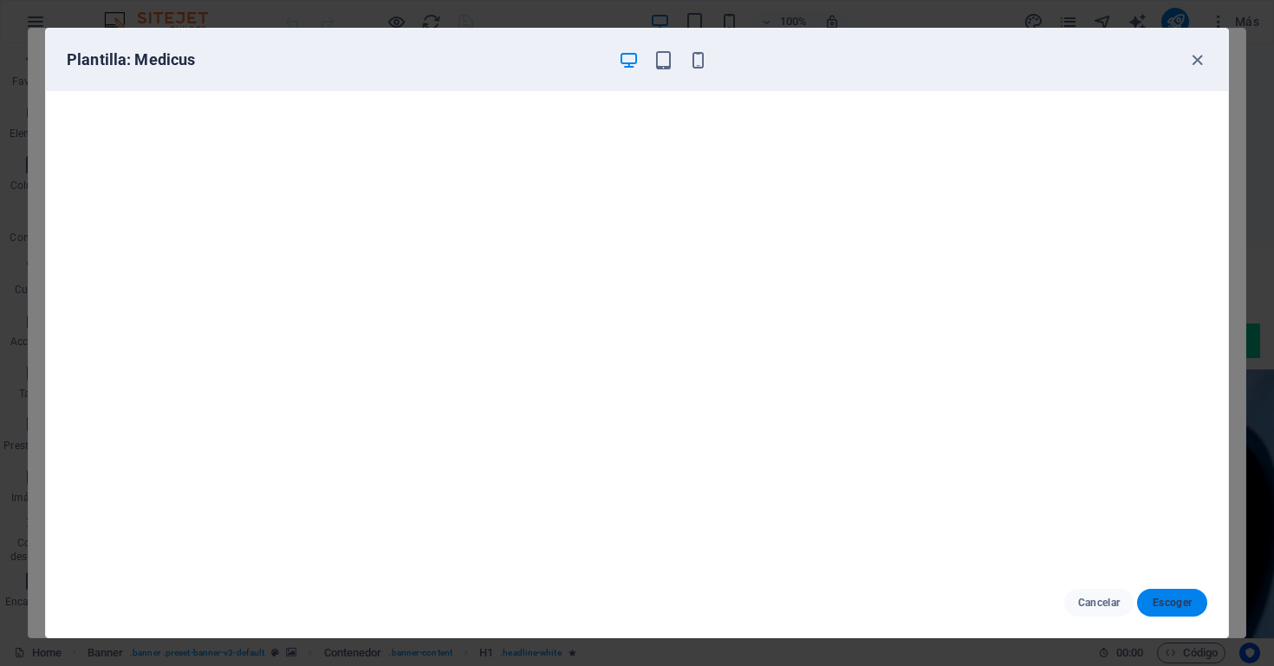
click at [1168, 602] on span "Escoger" at bounding box center [1172, 603] width 42 height 14
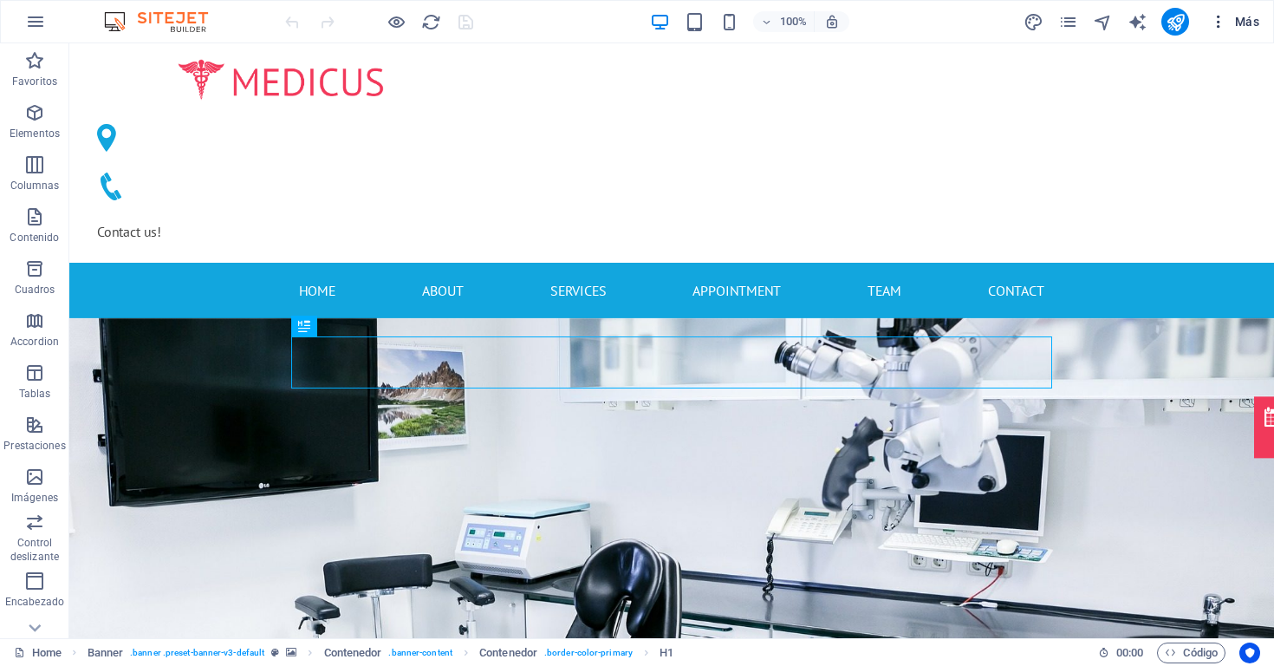
click at [1217, 24] on icon "button" at bounding box center [1218, 21] width 17 height 17
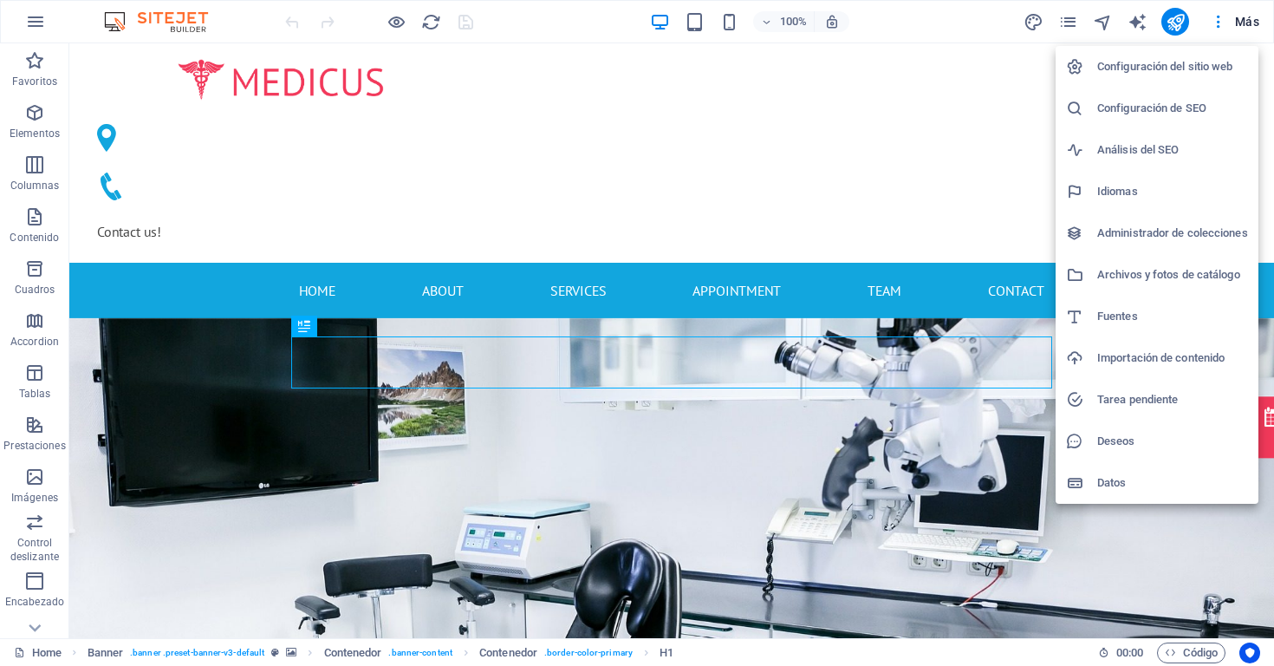
click at [1196, 62] on h6 "Configuración del sitio web" at bounding box center [1173, 66] width 151 height 21
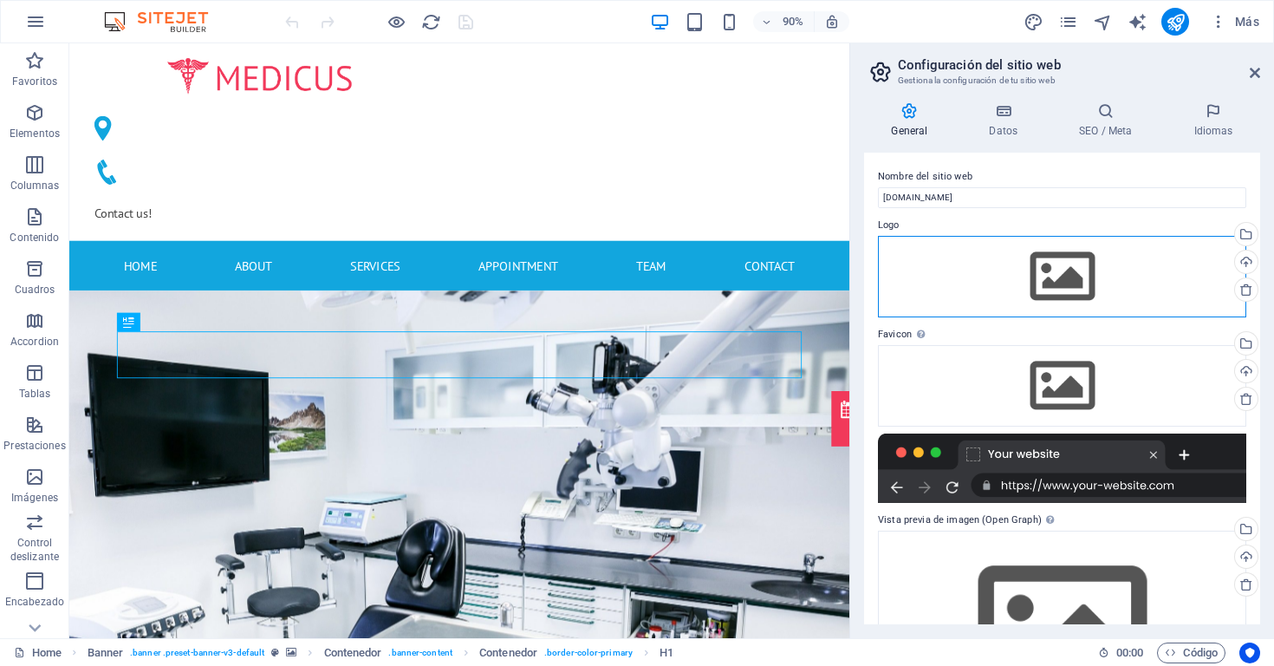
click at [1052, 270] on div "Arrastra archivos aquí, haz clic para escoger archivos o selecciona archivos de…" at bounding box center [1062, 276] width 368 height 81
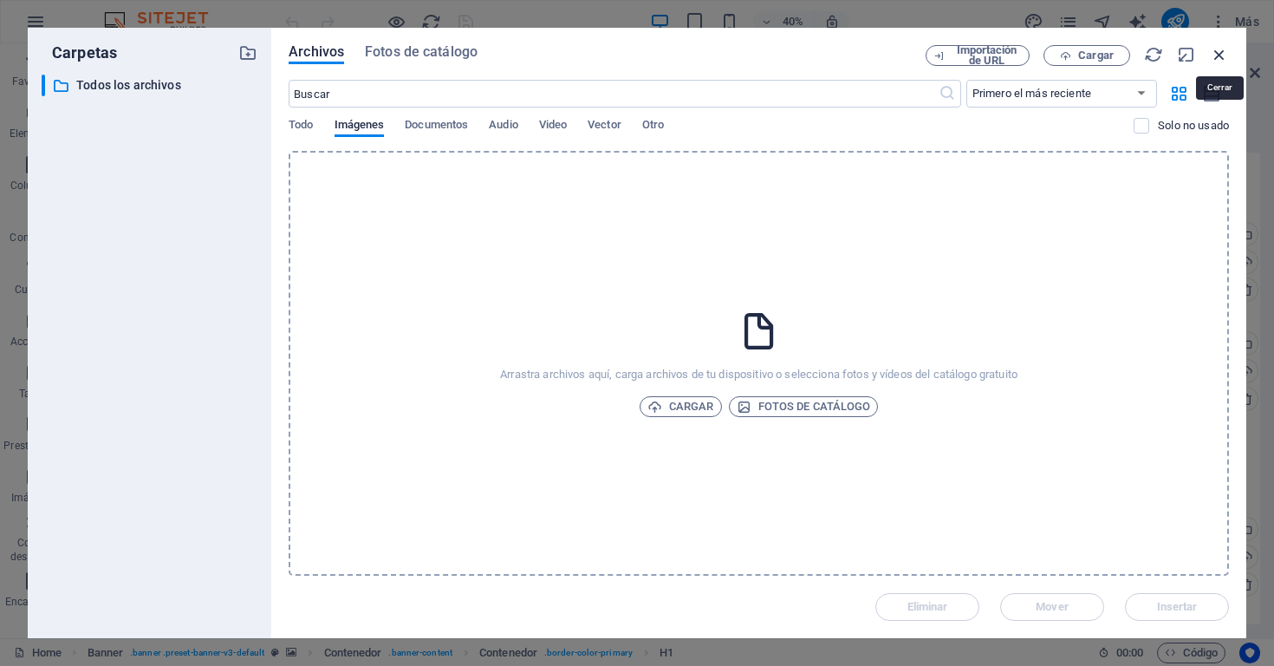
click at [1223, 57] on icon "button" at bounding box center [1219, 54] width 19 height 19
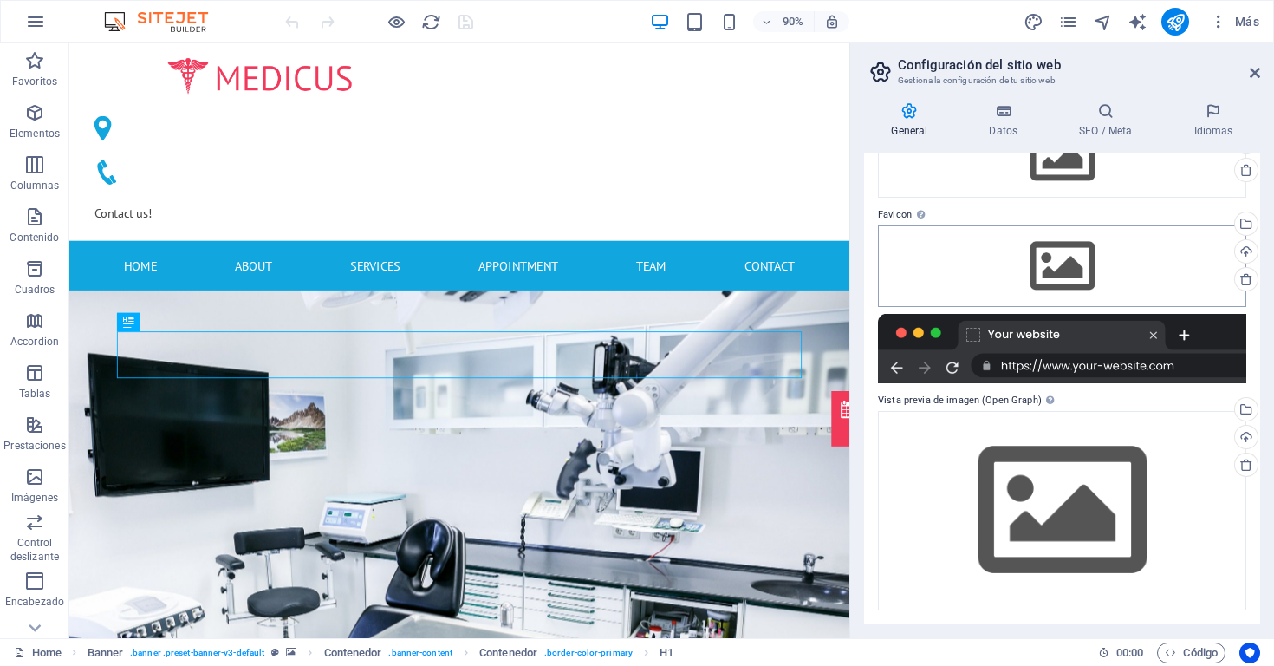
scroll to position [119, 0]
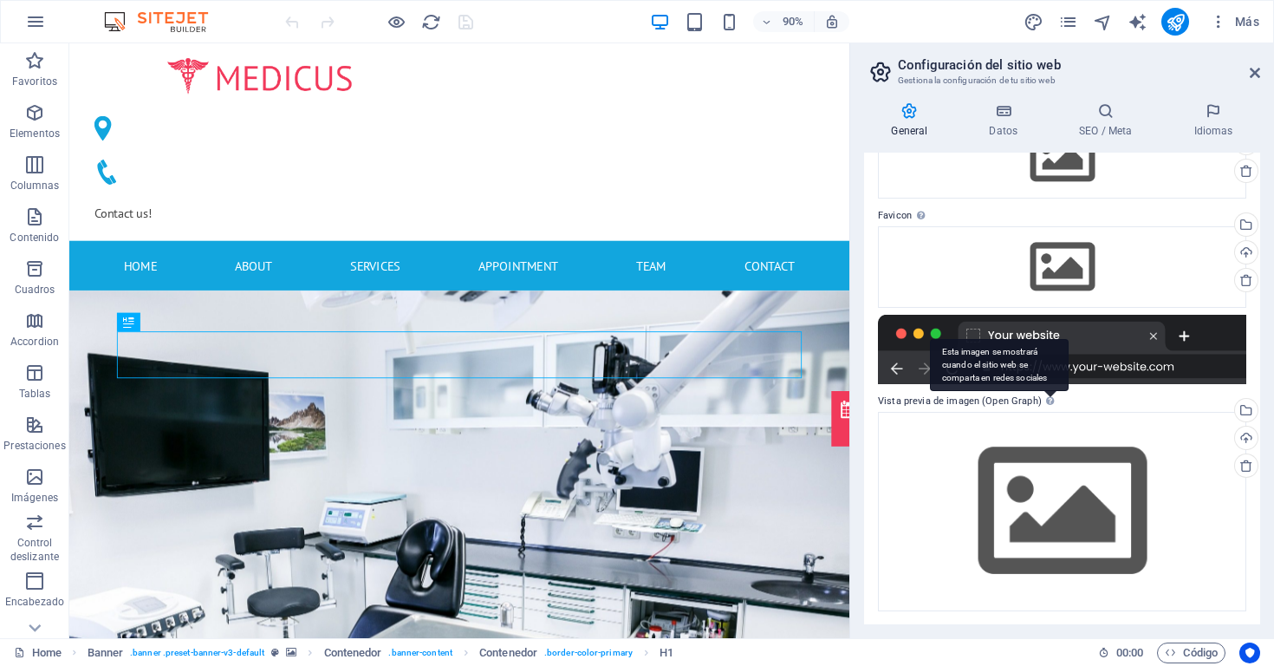
click at [1052, 342] on div "Esta imagen se mostrará cuando el sitio web se comparta en redes sociales" at bounding box center [999, 365] width 139 height 52
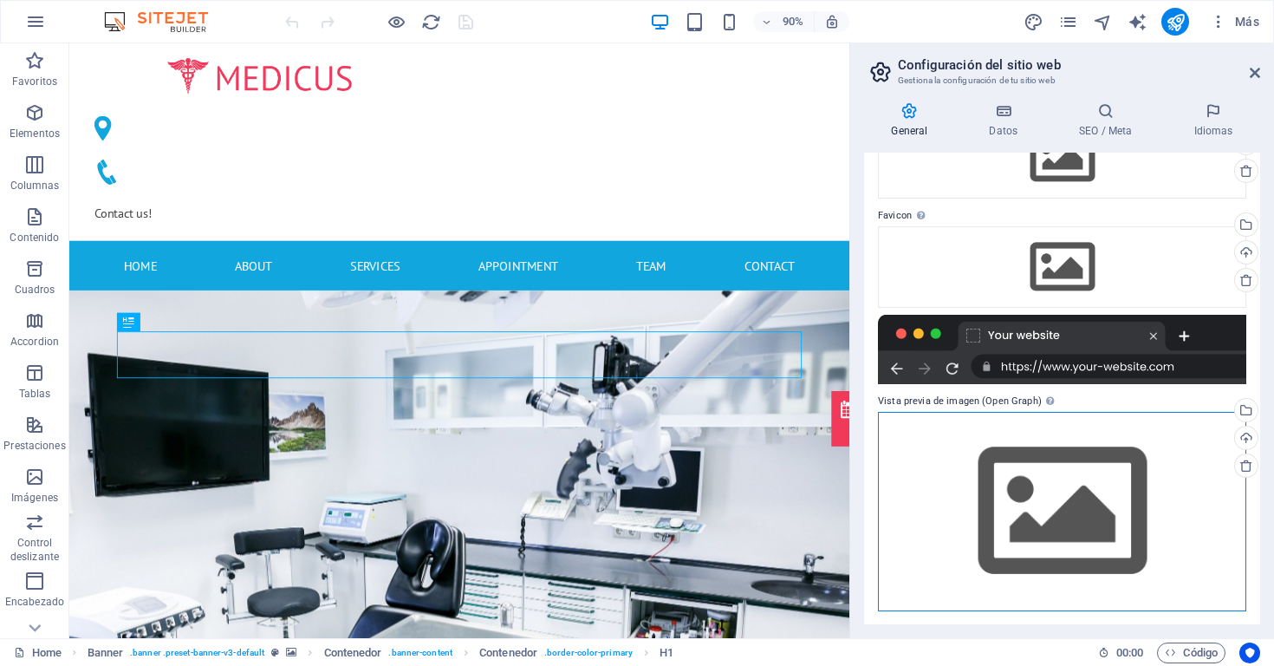
click at [1049, 519] on div "Arrastra archivos aquí, haz clic para escoger archivos o selecciona archivos de…" at bounding box center [1062, 511] width 368 height 199
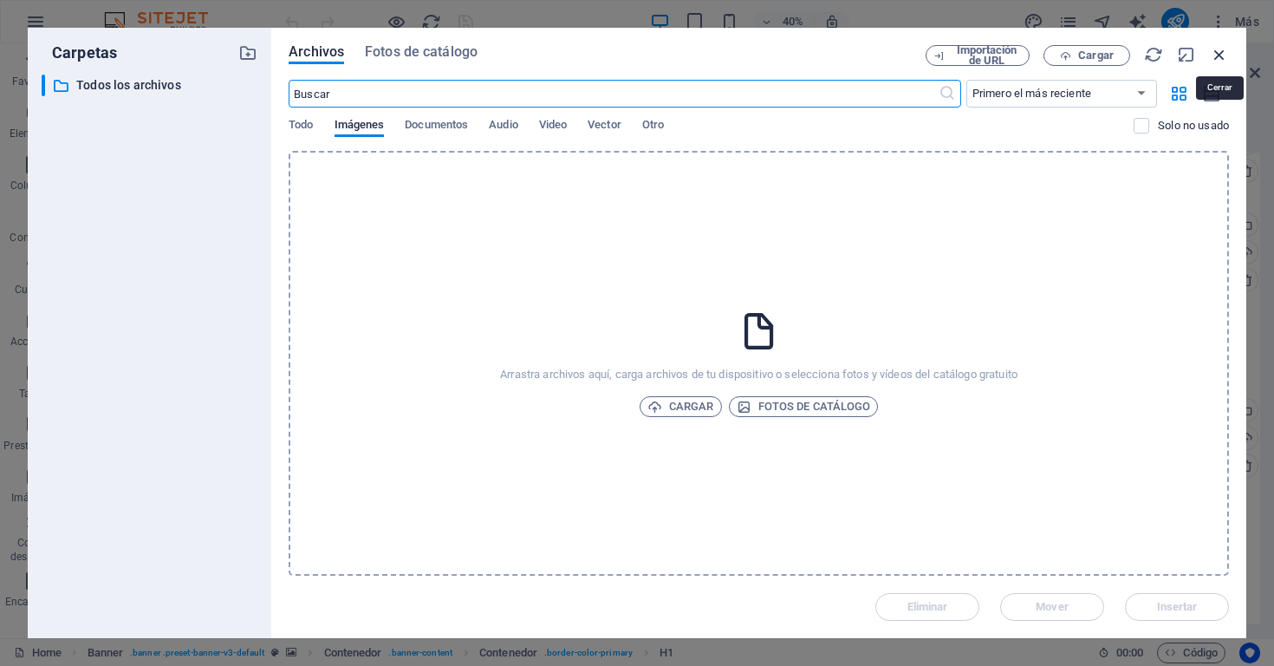
click at [1221, 55] on icon "button" at bounding box center [1219, 54] width 19 height 19
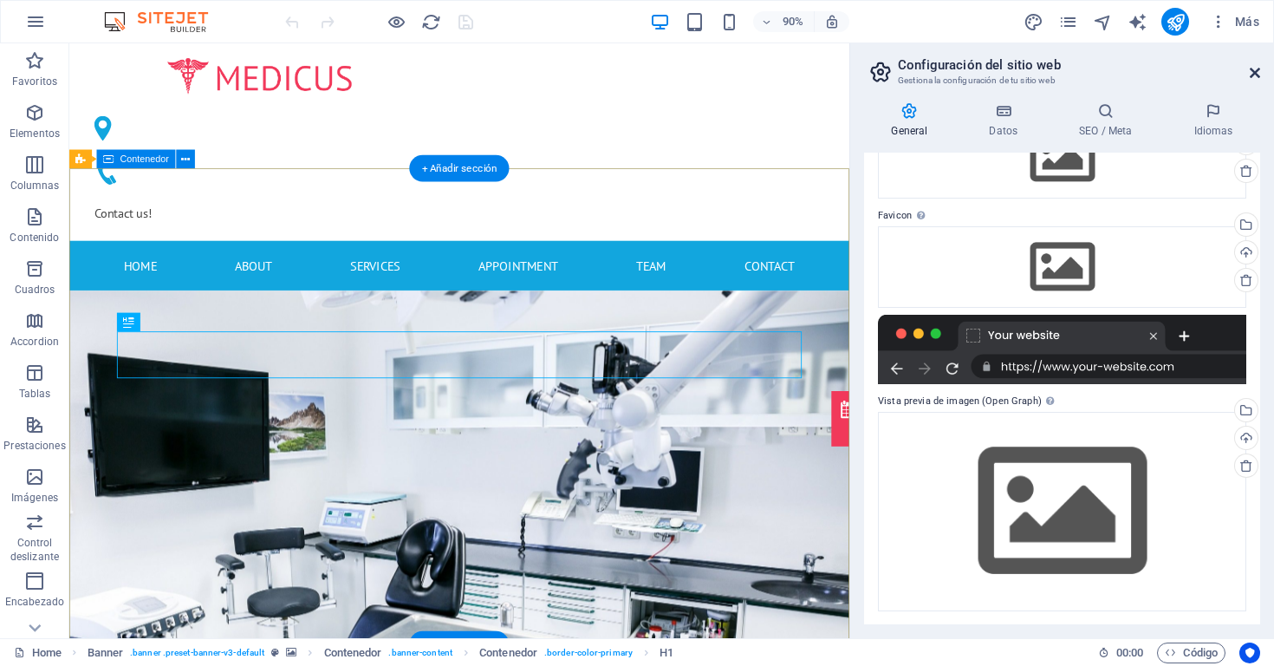
click at [1259, 76] on icon at bounding box center [1255, 73] width 10 height 14
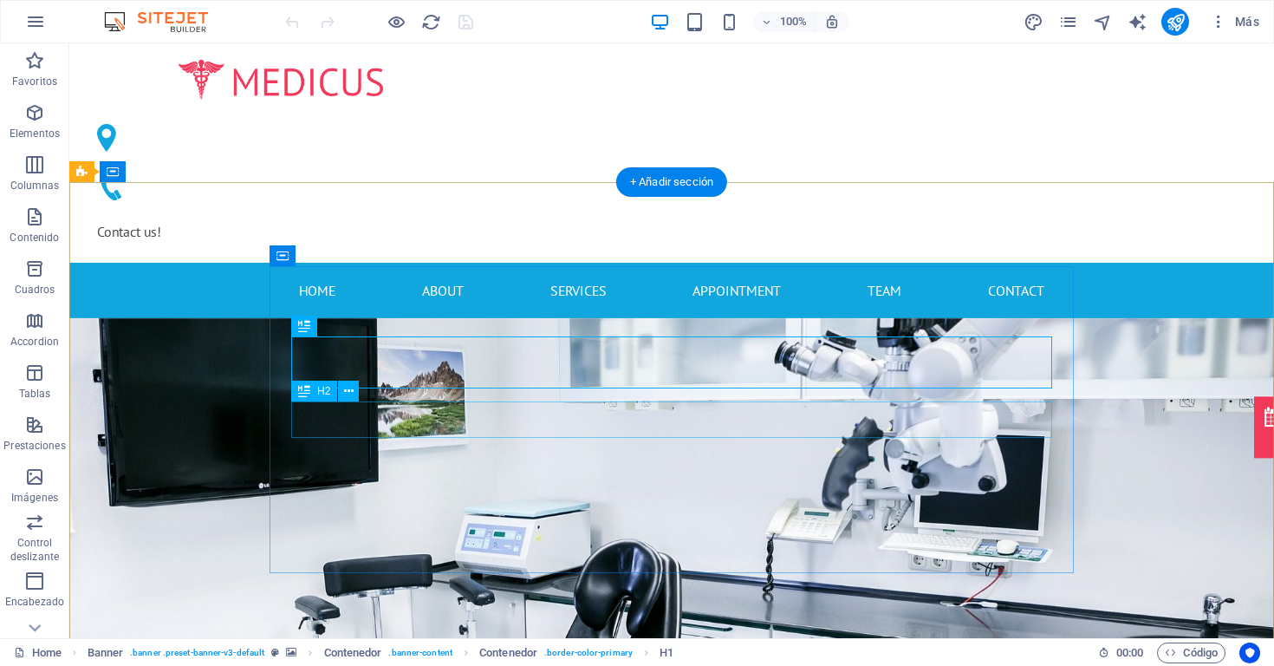
scroll to position [0, 0]
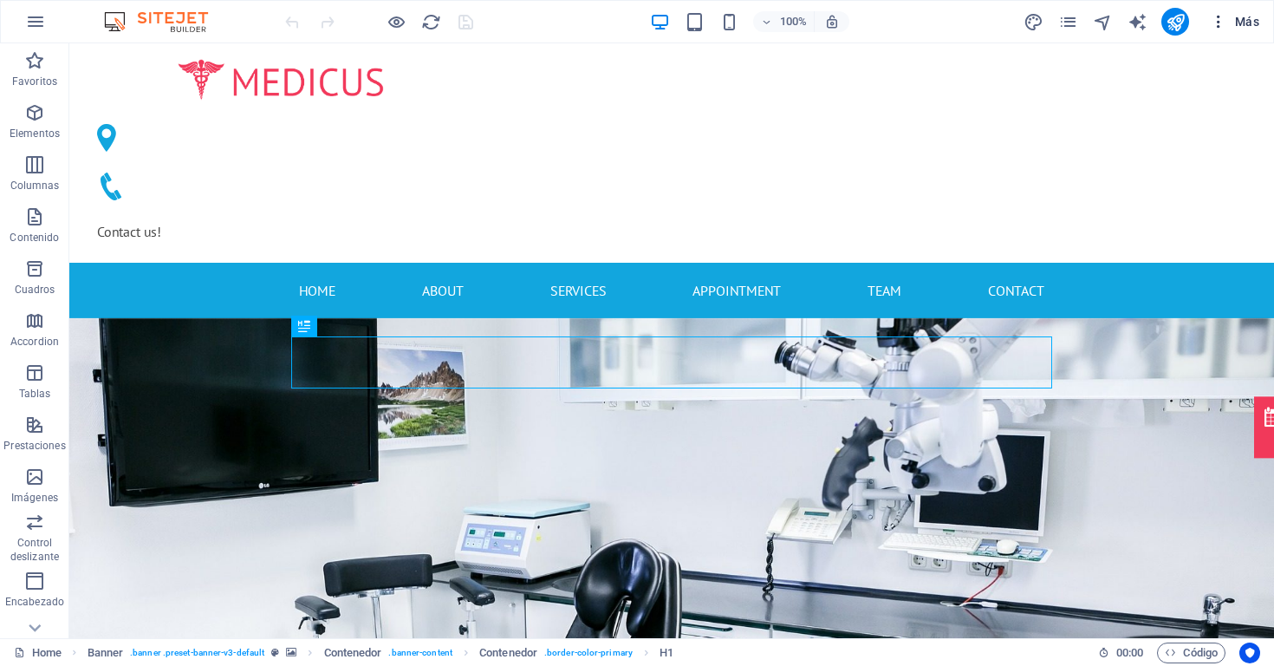
click at [1220, 16] on icon "button" at bounding box center [1218, 21] width 17 height 17
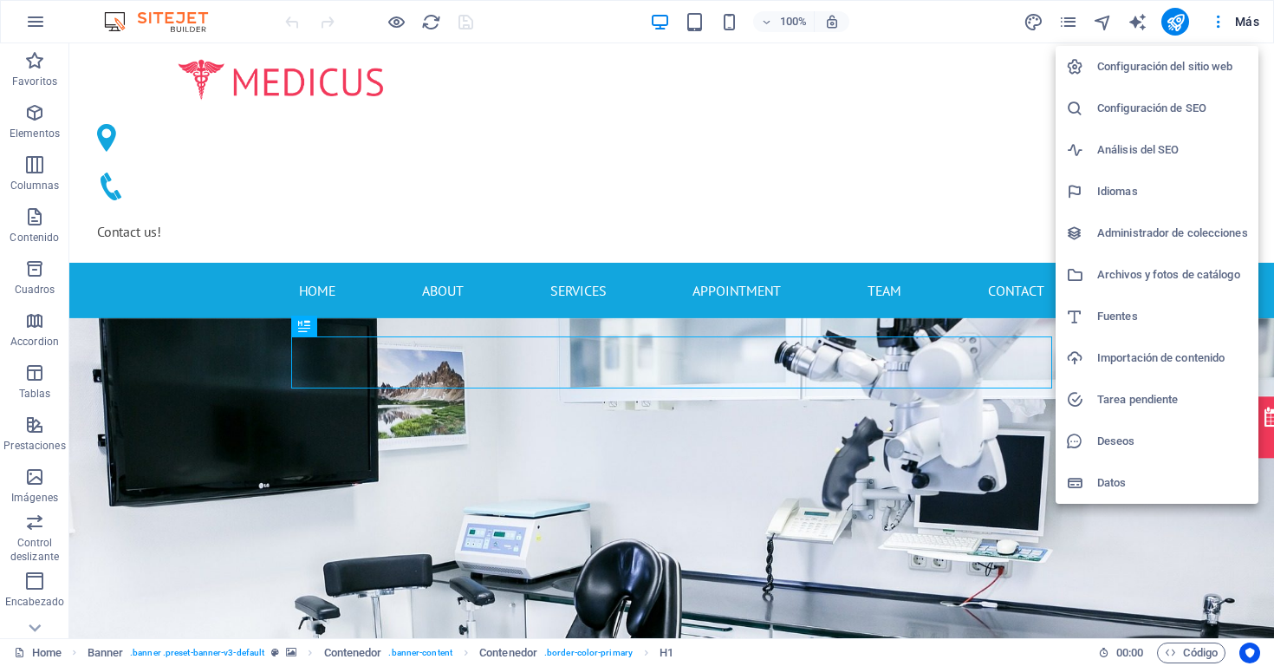
click at [1062, 22] on div at bounding box center [637, 333] width 1274 height 666
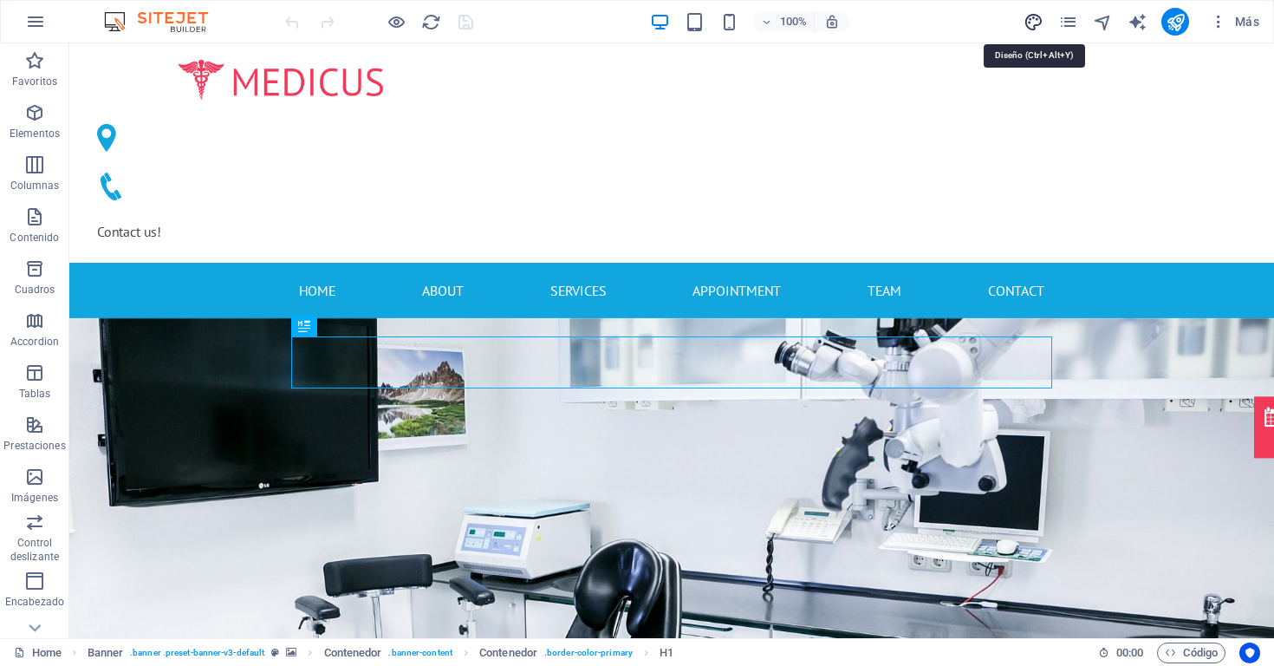
click at [1029, 22] on icon "design" at bounding box center [1034, 22] width 20 height 20
select select "px"
select select "400"
select select "px"
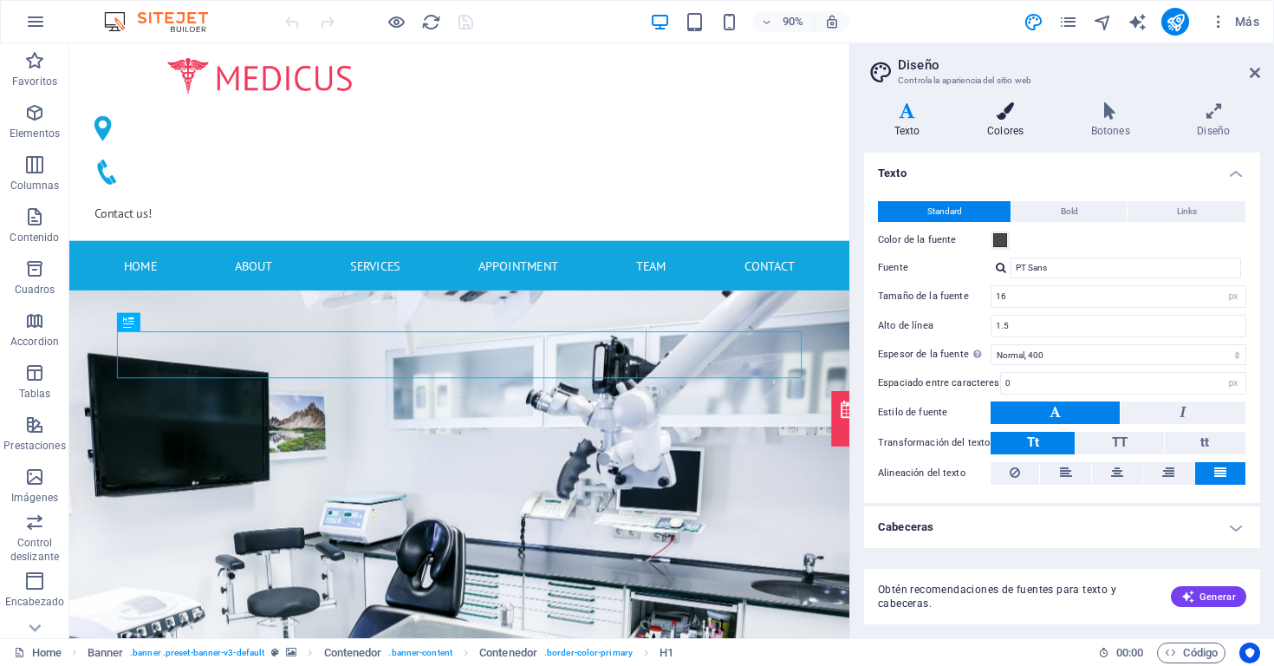
click at [1004, 107] on icon at bounding box center [1005, 110] width 97 height 17
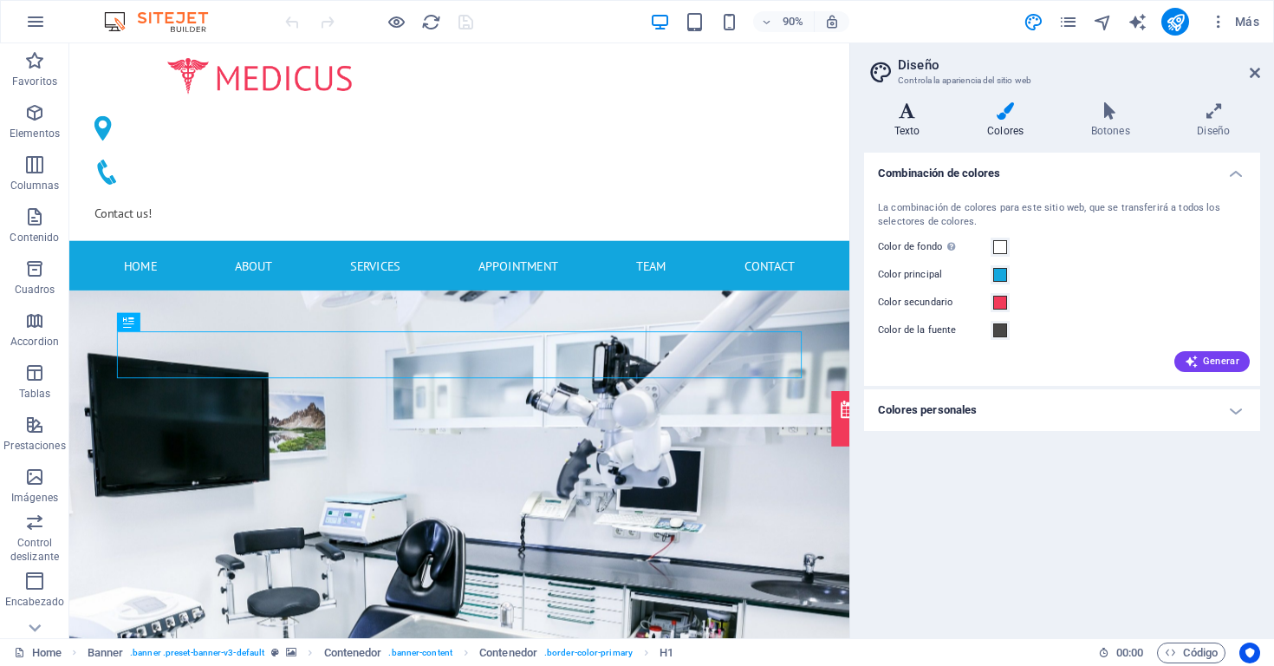
click at [922, 106] on icon at bounding box center [907, 110] width 86 height 17
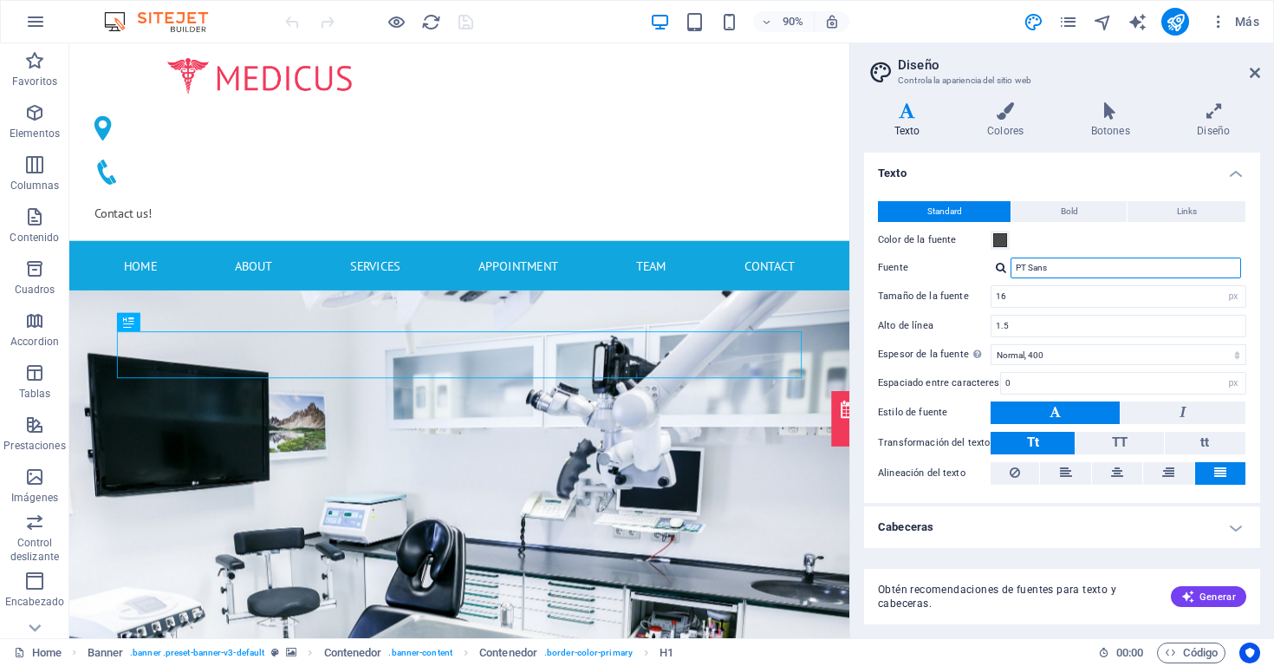
click at [1034, 270] on input "PT Sans" at bounding box center [1126, 267] width 231 height 21
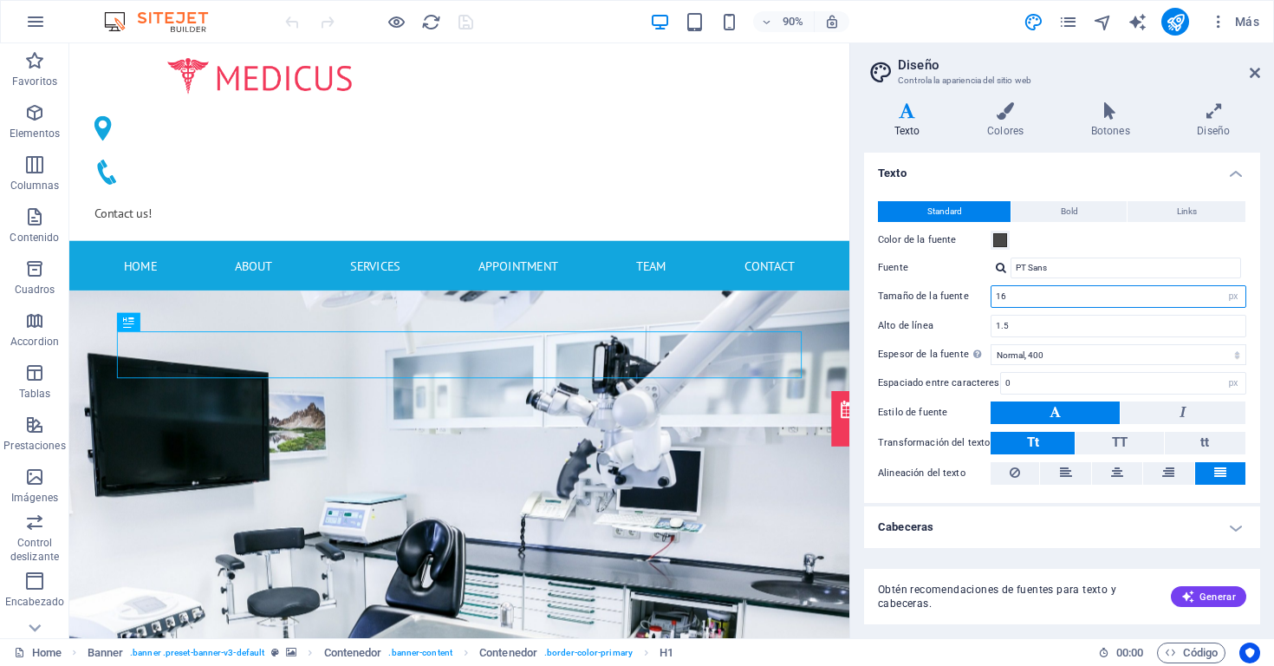
click at [1020, 299] on input "16" at bounding box center [1119, 296] width 254 height 21
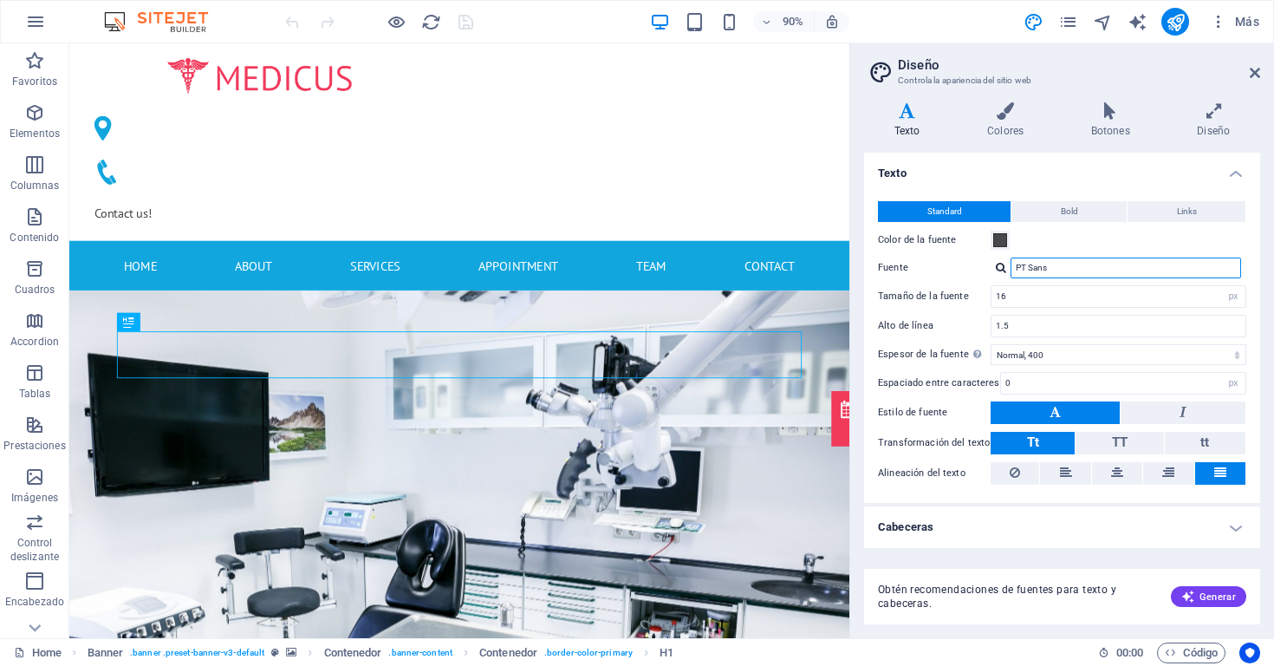
click at [1124, 267] on input "PT Sans" at bounding box center [1126, 267] width 231 height 21
click at [1003, 263] on div at bounding box center [1001, 267] width 10 height 11
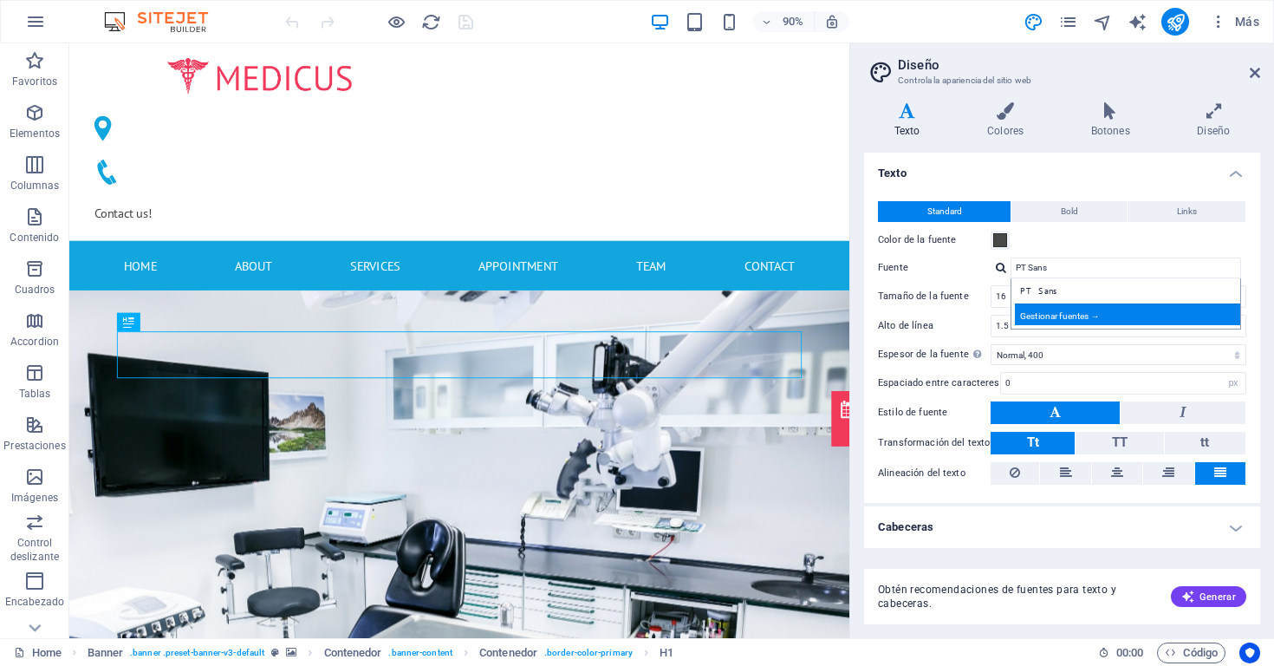
click at [1046, 308] on div "Gestionar fuentes →" at bounding box center [1129, 314] width 229 height 22
select select "popularity"
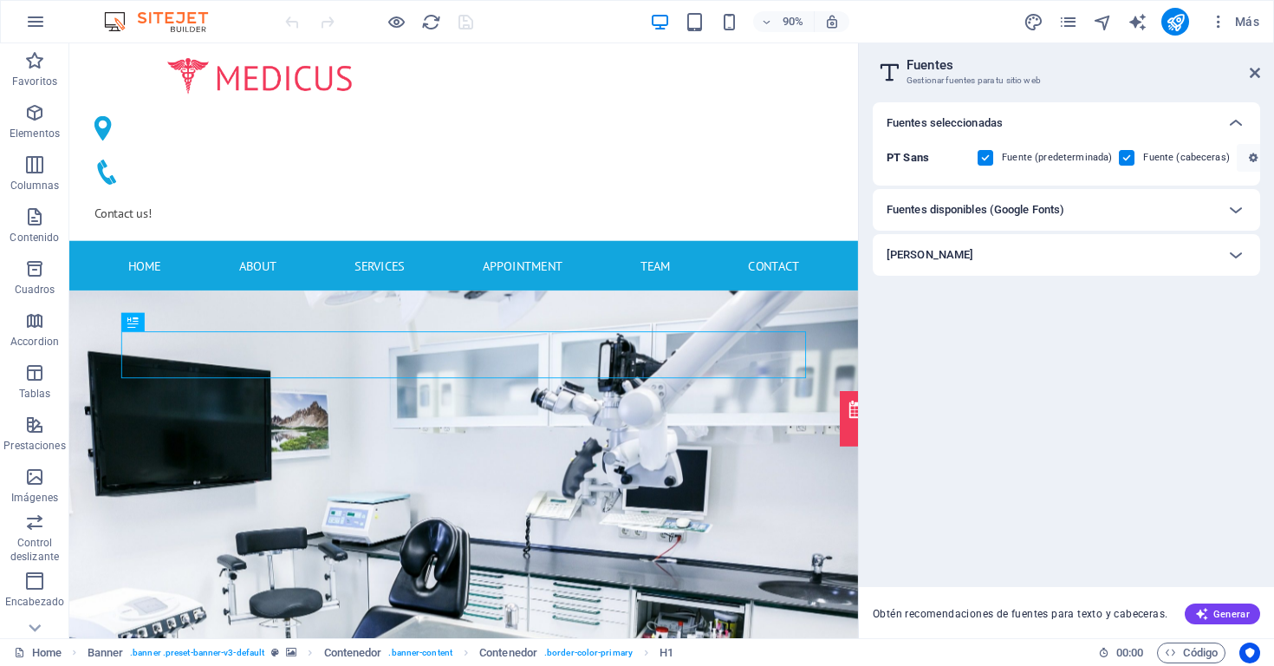
click at [1077, 202] on div "Fuentes disponibles (Google Fonts)" at bounding box center [1051, 209] width 329 height 21
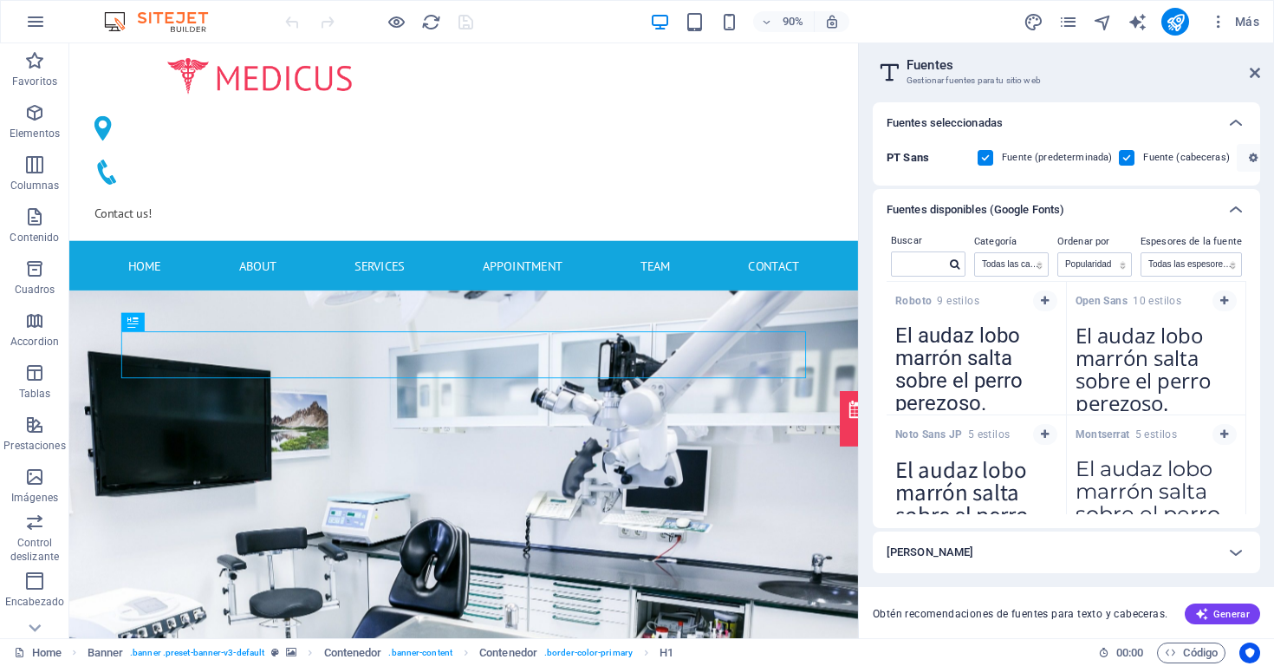
click at [1077, 202] on div "Fuentes disponibles (Google Fonts)" at bounding box center [1051, 209] width 329 height 21
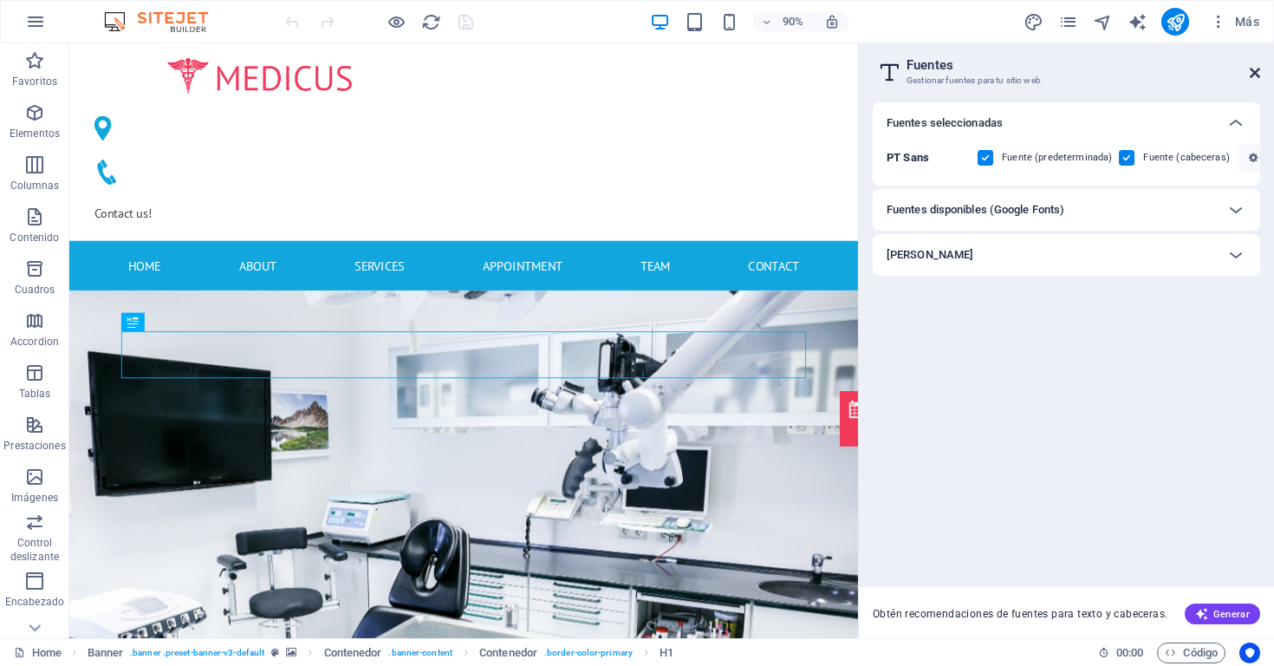
click at [1257, 69] on icon at bounding box center [1255, 73] width 10 height 14
